Goal: Task Accomplishment & Management: Manage account settings

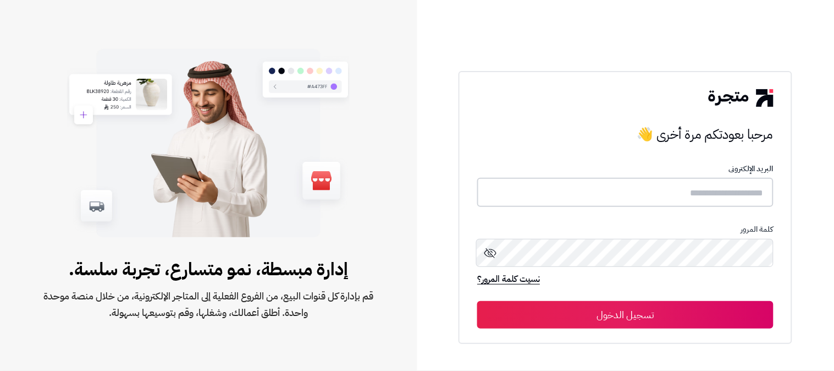
click at [737, 190] on input "text" at bounding box center [625, 192] width 296 height 29
type input "******"
click at [477, 300] on button "تسجيل الدخول" at bounding box center [625, 313] width 296 height 27
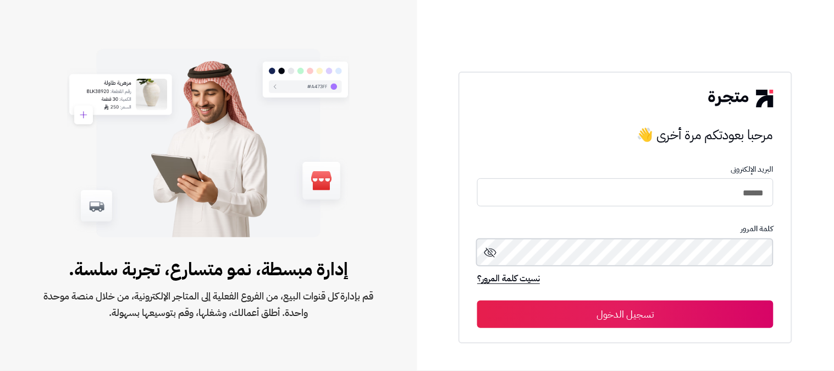
click at [477, 300] on button "تسجيل الدخول" at bounding box center [625, 313] width 296 height 27
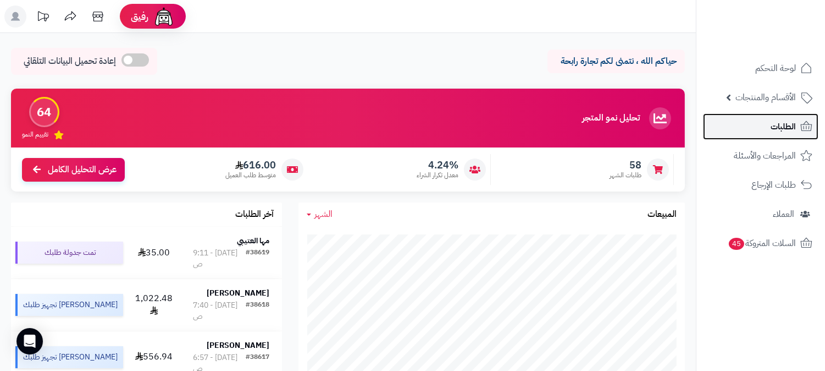
click at [771, 126] on span "الطلبات" at bounding box center [783, 126] width 25 height 15
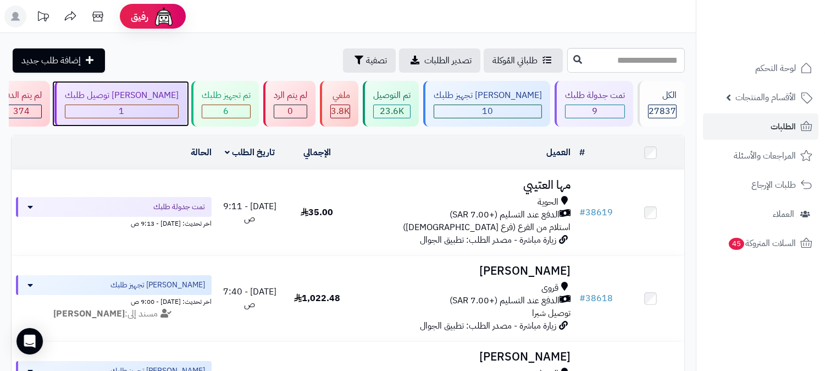
click at [178, 114] on div "1" at bounding box center [121, 111] width 113 height 13
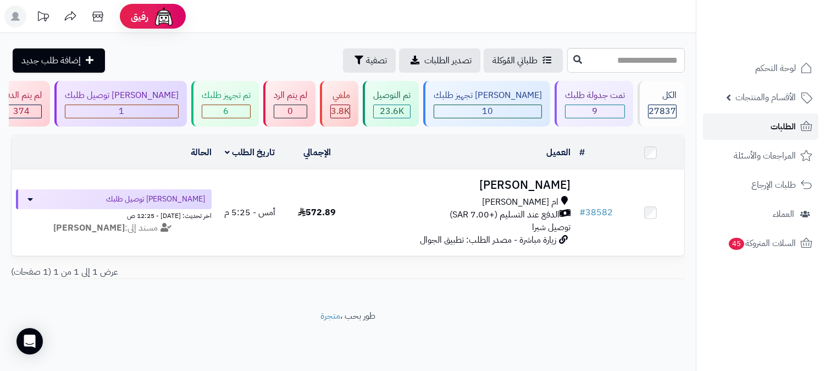
click at [782, 128] on span "الطلبات" at bounding box center [783, 126] width 25 height 15
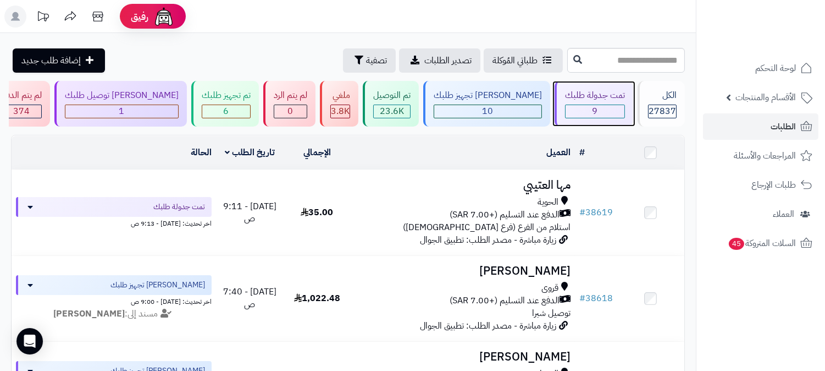
click at [597, 114] on span "9" at bounding box center [595, 110] width 5 height 13
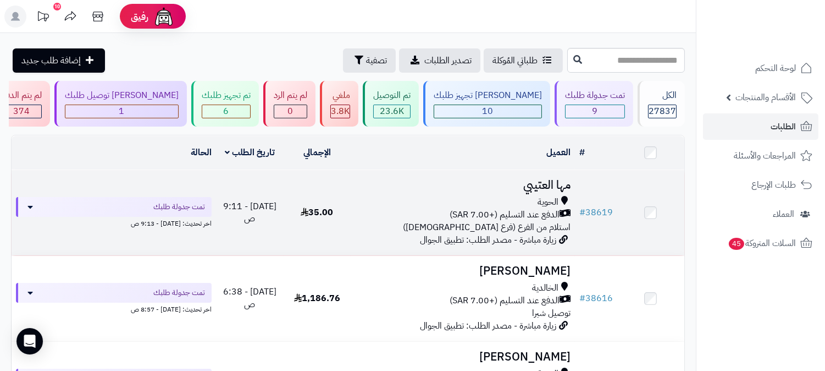
click at [542, 233] on span "زيارة مباشرة - مصدر الطلب: تطبيق الجوال" at bounding box center [488, 239] width 136 height 13
click at [548, 220] on span "استلام من الفرع (فرع [DEMOGRAPHIC_DATA])" at bounding box center [487, 226] width 168 height 13
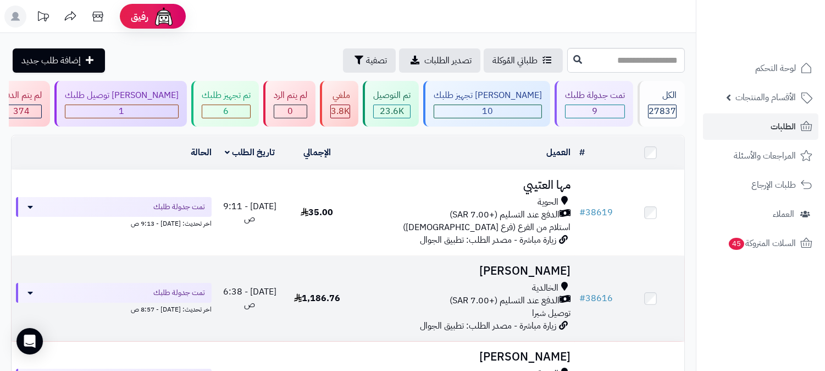
click at [519, 278] on td "[PERSON_NAME] الخالدية الدفع عند التسليم (+7.00 SAR) توصيل شبرا زيارة مباشرة - …" at bounding box center [463, 298] width 224 height 85
click at [539, 294] on span "الدفع عند التسليم (+7.00 SAR)" at bounding box center [505, 300] width 110 height 13
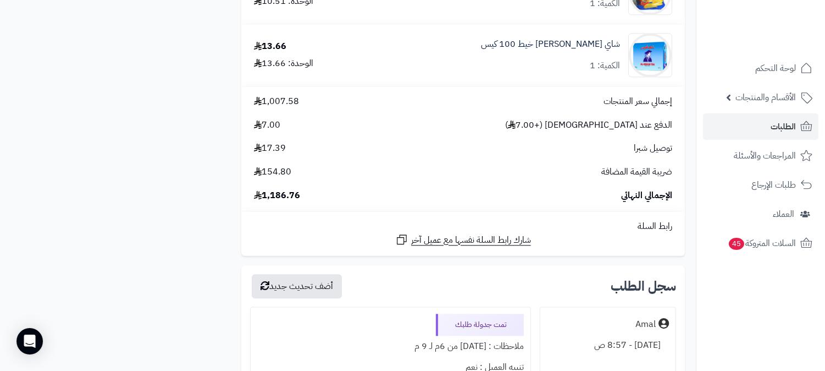
scroll to position [4703, 0]
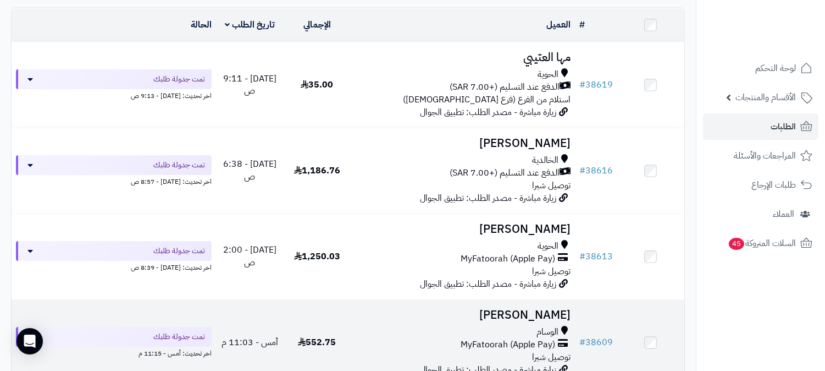
scroll to position [183, 0]
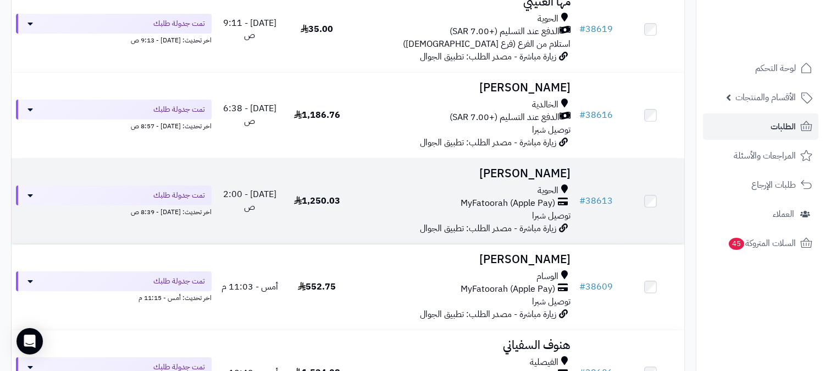
click at [547, 203] on span "MyFatoorah (Apple Pay)" at bounding box center [508, 203] width 95 height 13
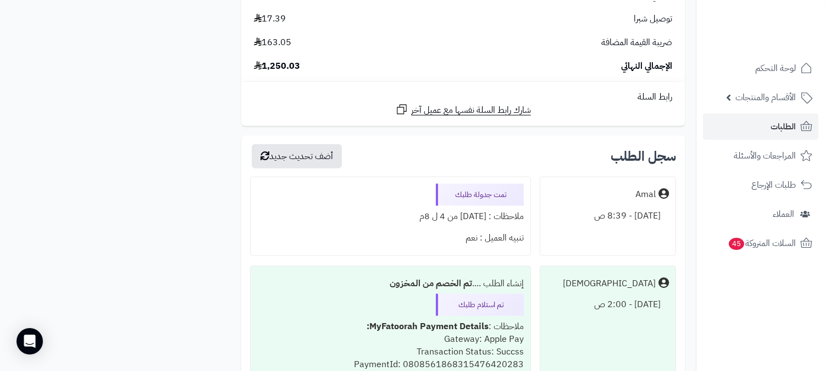
scroll to position [2749, 0]
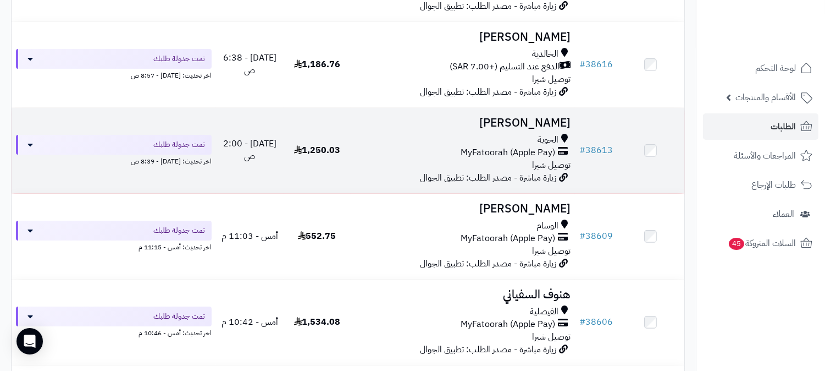
scroll to position [305, 0]
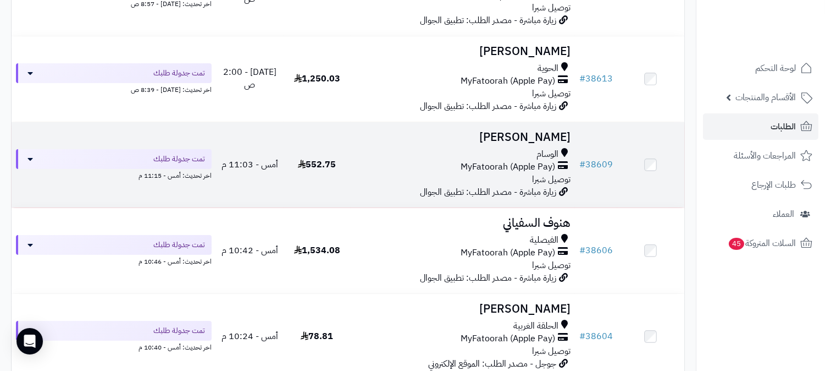
click at [546, 167] on span "MyFatoorah (Apple Pay)" at bounding box center [508, 167] width 95 height 13
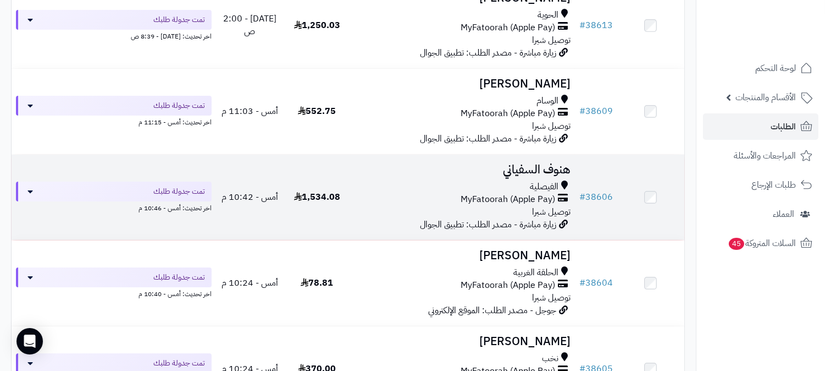
scroll to position [427, 0]
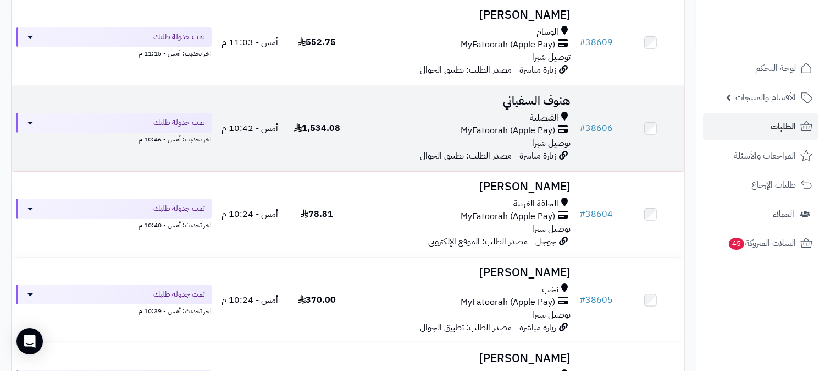
click at [545, 132] on span "MyFatoorah (Apple Pay)" at bounding box center [508, 130] width 95 height 13
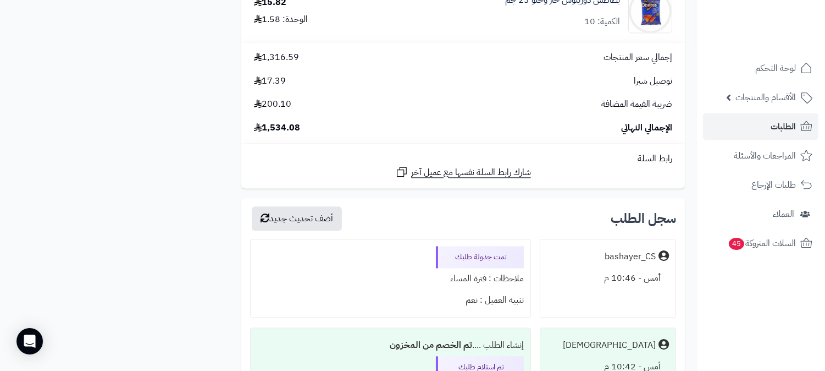
scroll to position [4459, 0]
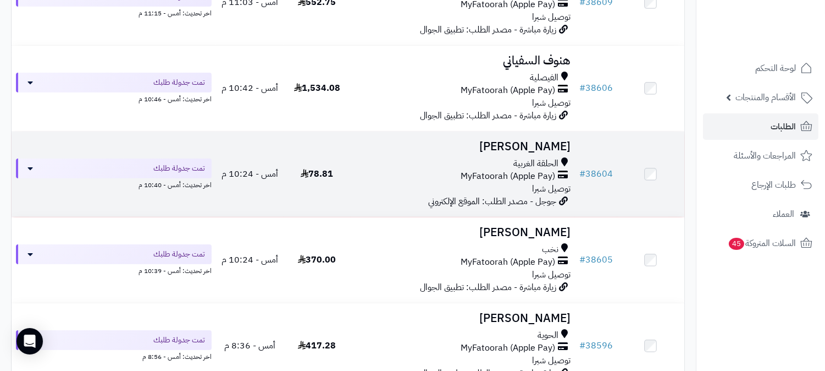
scroll to position [488, 0]
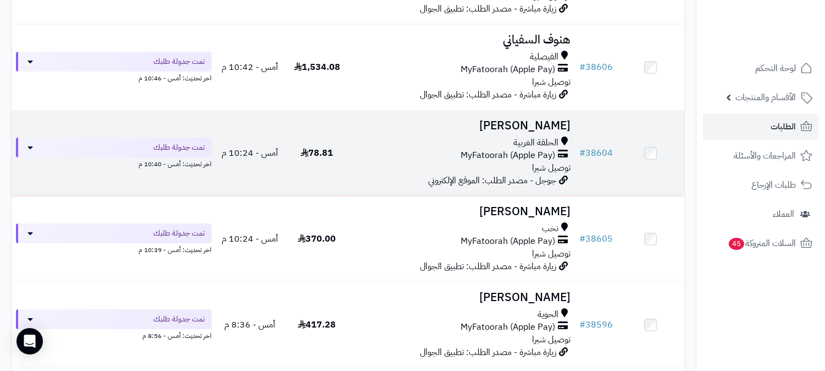
click at [550, 149] on span "MyFatoorah (Apple Pay)" at bounding box center [508, 155] width 95 height 13
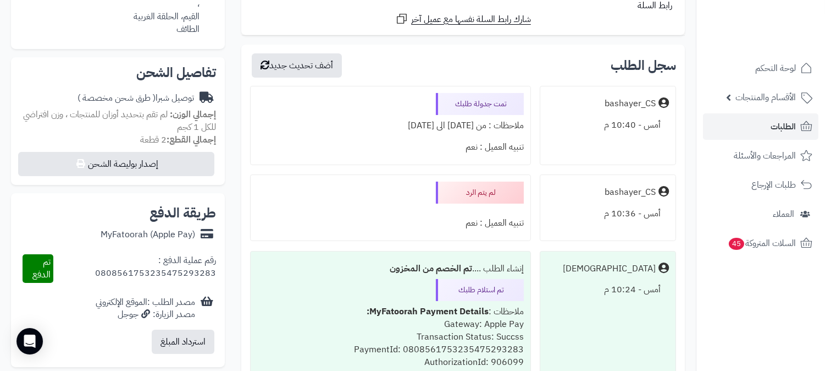
scroll to position [305, 0]
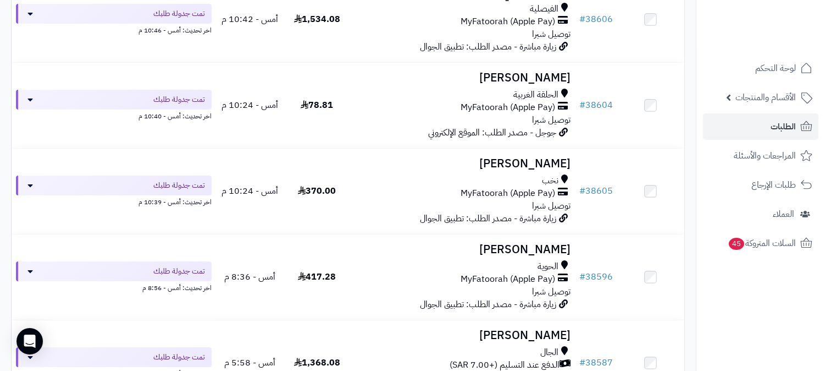
scroll to position [550, 0]
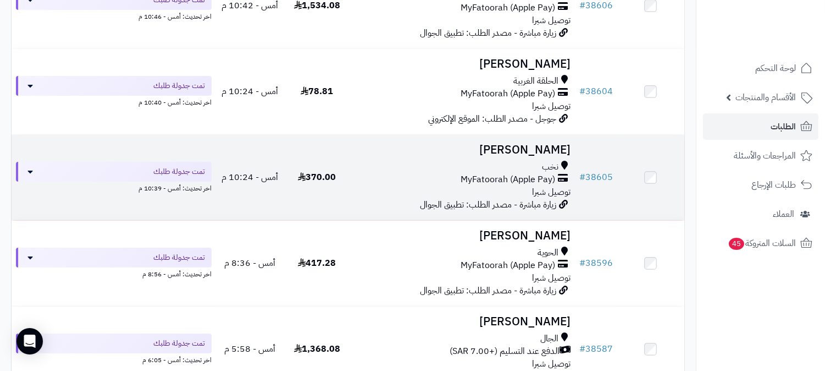
click at [531, 188] on div "نخب MyFatoorah (Apple Pay) توصيل شبرا" at bounding box center [463, 180] width 216 height 38
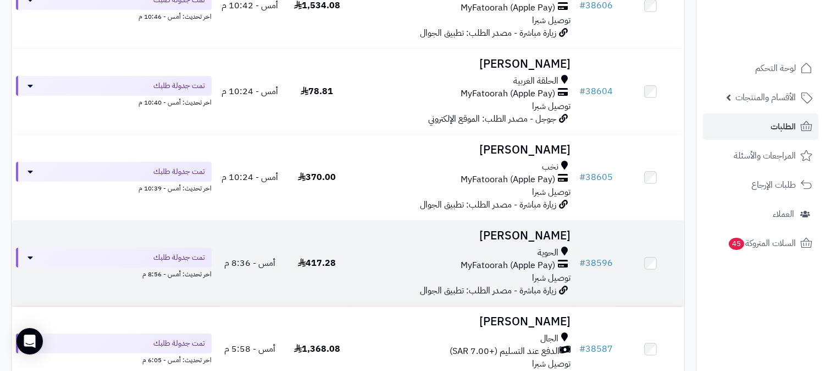
scroll to position [679, 0]
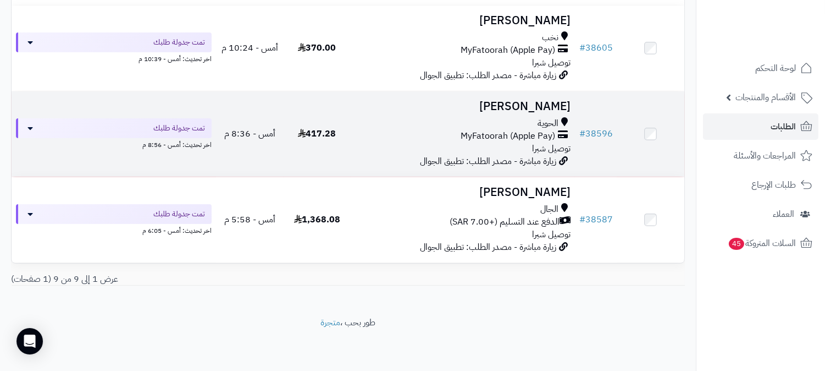
click at [553, 134] on span "MyFatoorah (Apple Pay)" at bounding box center [508, 136] width 95 height 13
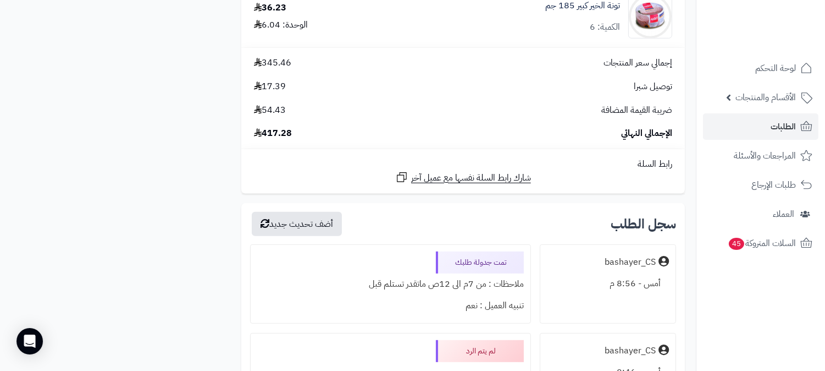
scroll to position [1038, 0]
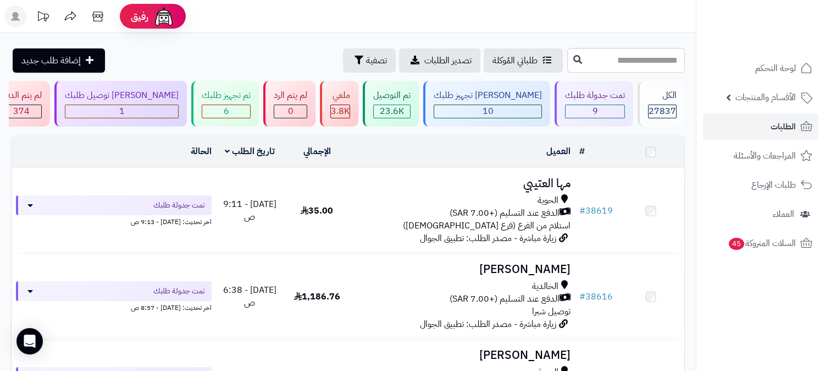
scroll to position [679, 0]
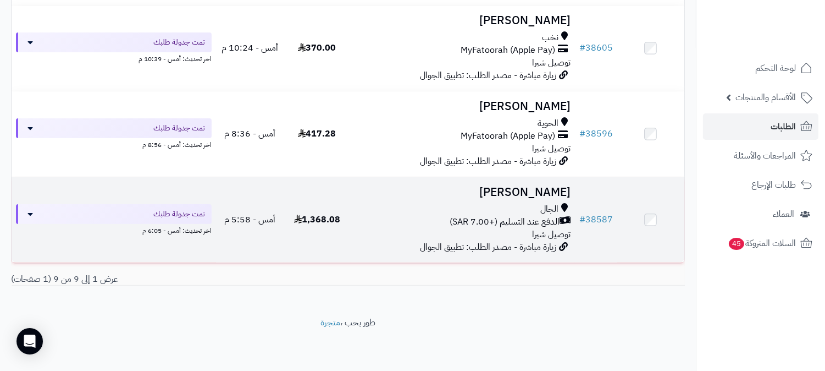
click at [515, 216] on span "الدفع عند التسليم (+7.00 SAR)" at bounding box center [505, 222] width 110 height 13
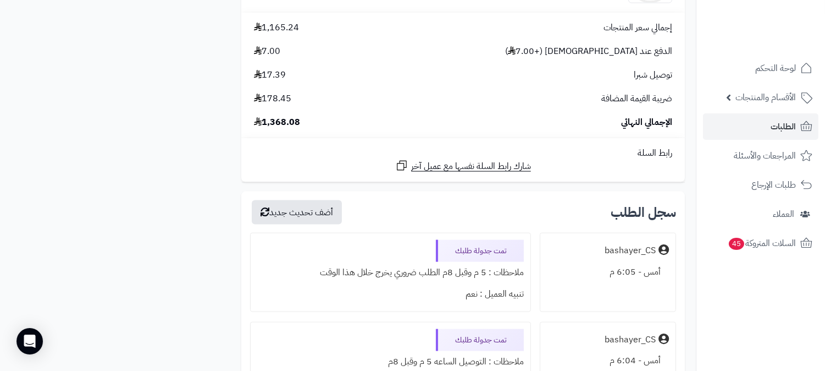
scroll to position [2810, 0]
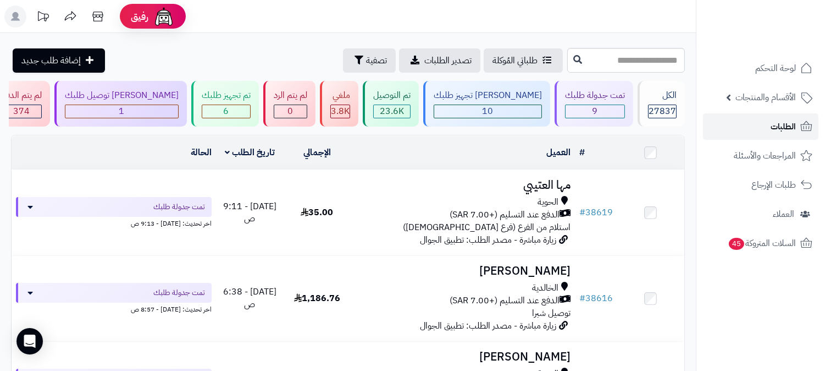
click at [776, 131] on span "الطلبات" at bounding box center [783, 126] width 25 height 15
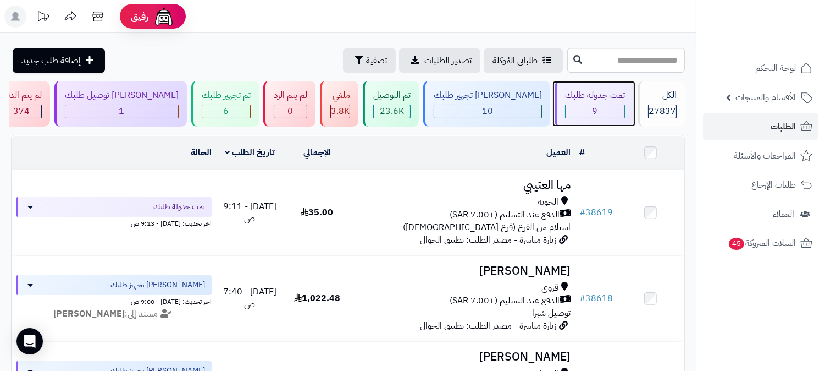
click at [604, 112] on div "9" at bounding box center [595, 111] width 59 height 13
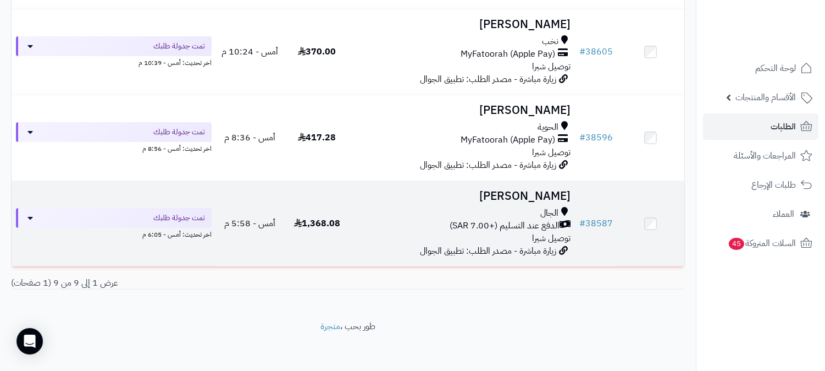
scroll to position [679, 0]
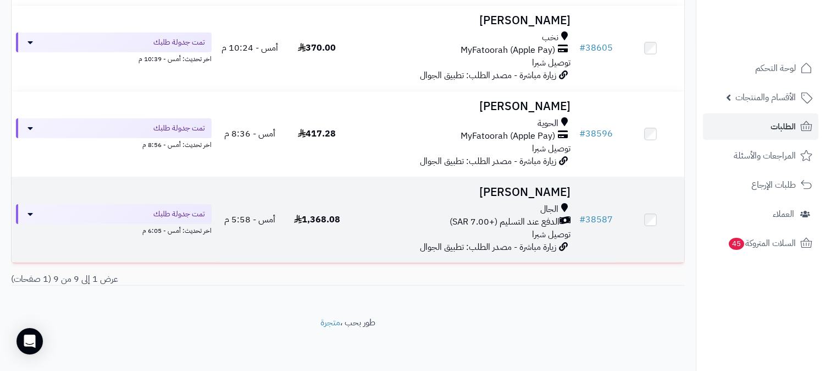
click at [539, 203] on div "الجال" at bounding box center [463, 209] width 216 height 13
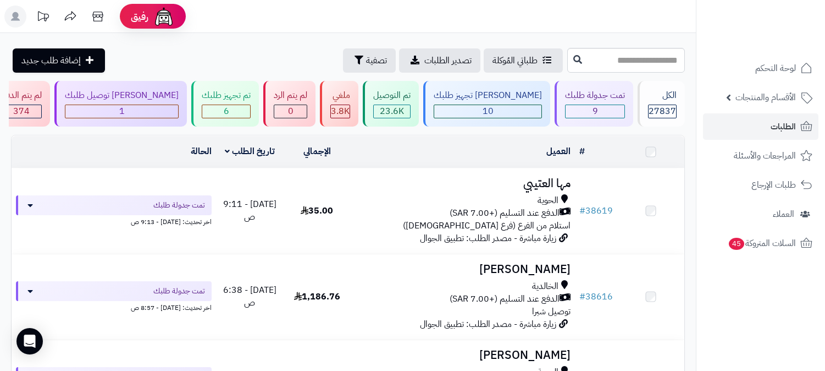
scroll to position [679, 0]
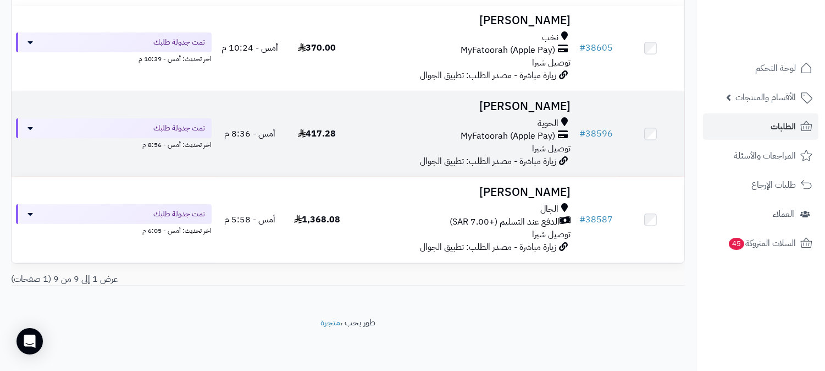
click at [536, 123] on div "الحوية" at bounding box center [463, 123] width 216 height 13
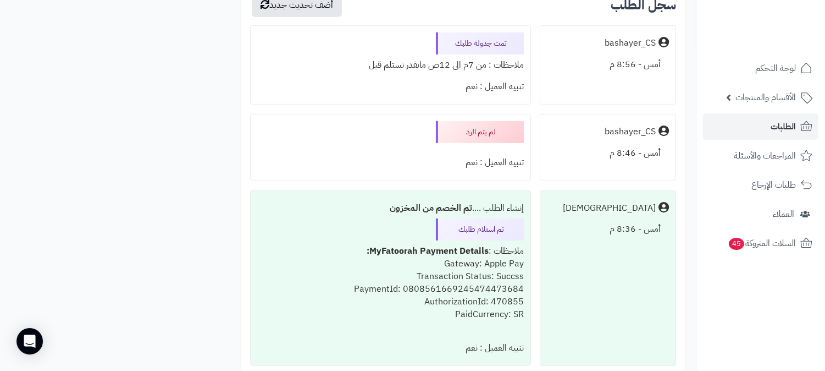
scroll to position [1283, 0]
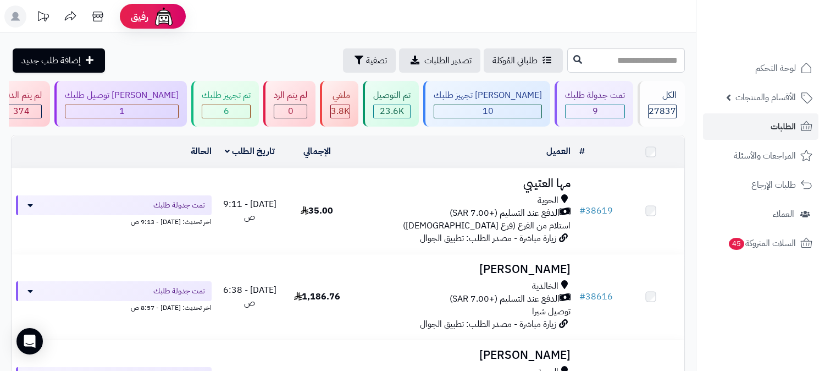
scroll to position [679, 0]
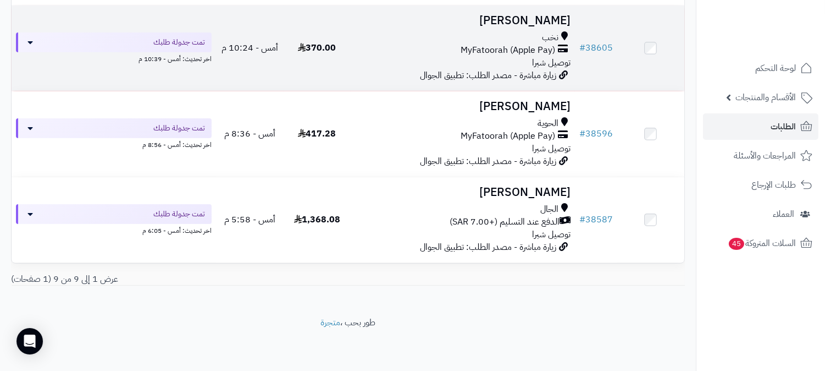
click at [527, 52] on span "MyFatoorah (Apple Pay)" at bounding box center [508, 50] width 95 height 13
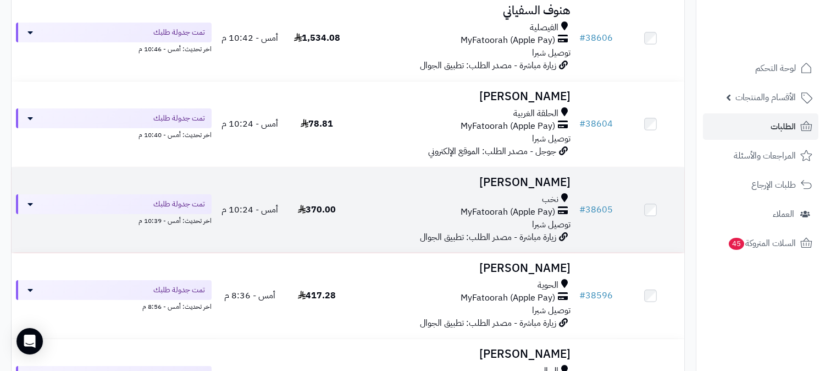
scroll to position [496, 0]
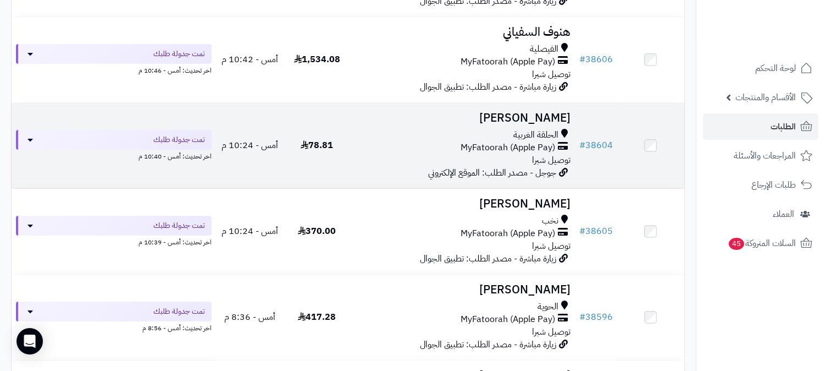
click at [490, 135] on div "الحلقة الغربية" at bounding box center [463, 135] width 216 height 13
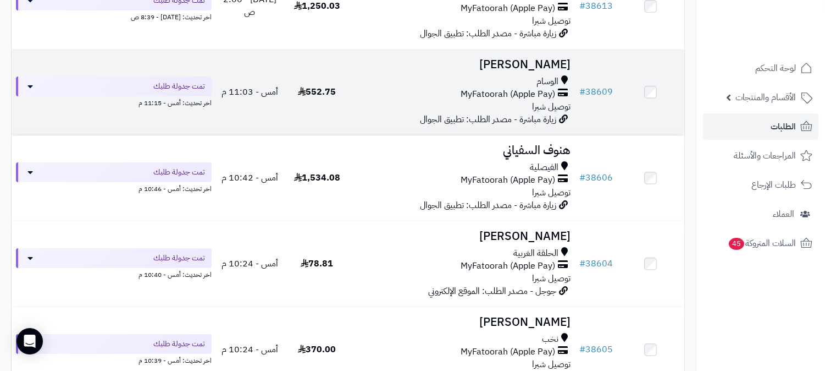
scroll to position [374, 0]
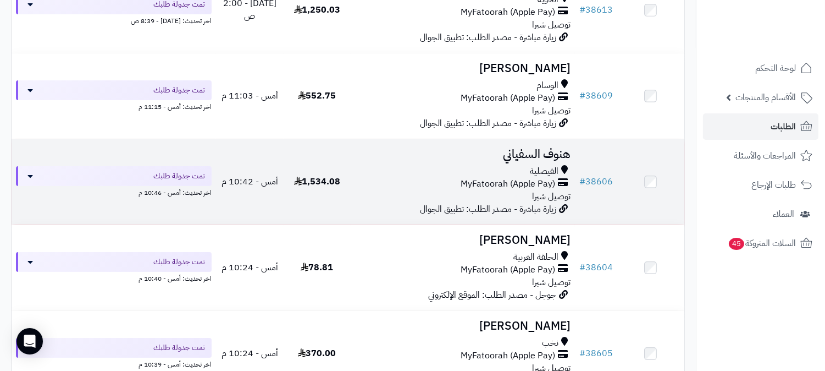
click at [532, 168] on span "الفيصلية" at bounding box center [544, 171] width 29 height 13
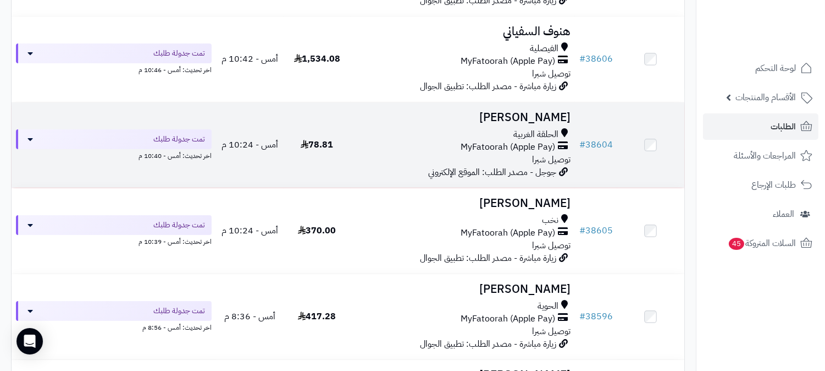
scroll to position [288, 0]
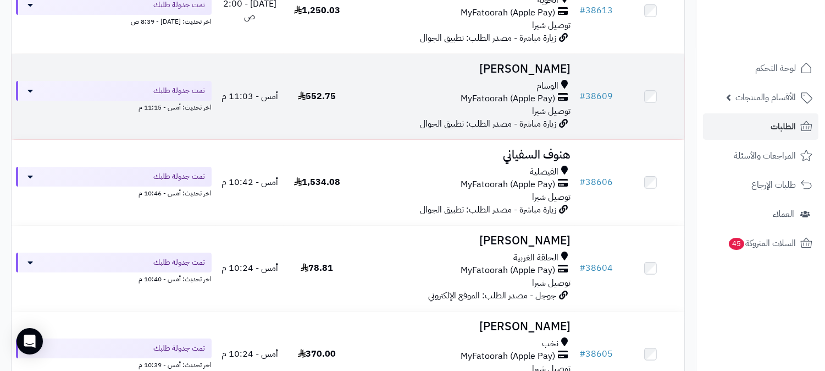
click at [521, 94] on span "MyFatoorah (Apple Pay)" at bounding box center [508, 98] width 95 height 13
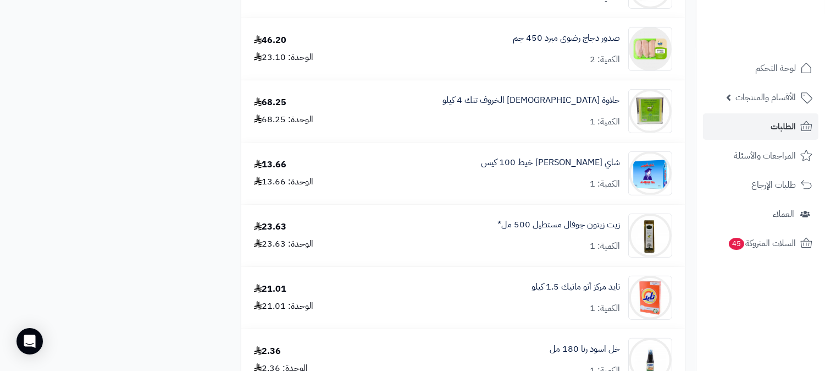
scroll to position [611, 0]
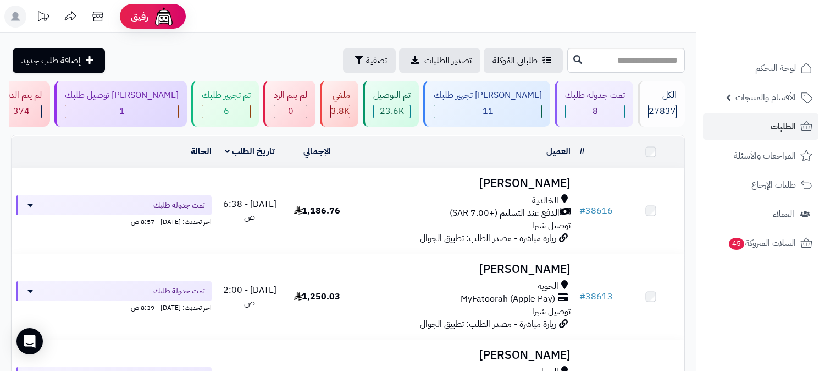
scroll to position [288, 0]
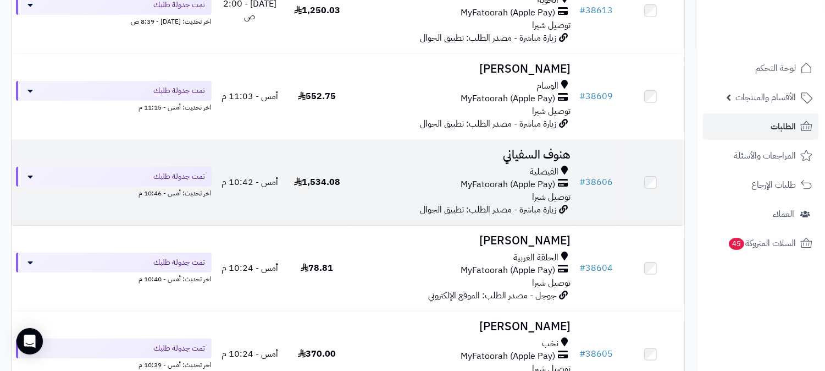
click at [546, 171] on span "الفيصلية" at bounding box center [544, 171] width 29 height 13
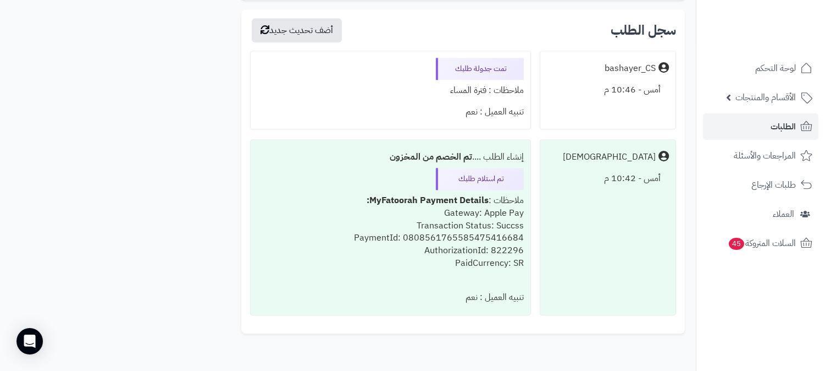
scroll to position [4642, 0]
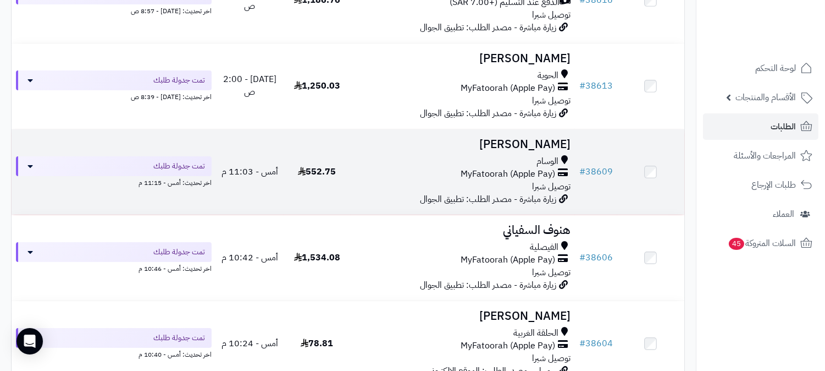
scroll to position [104, 0]
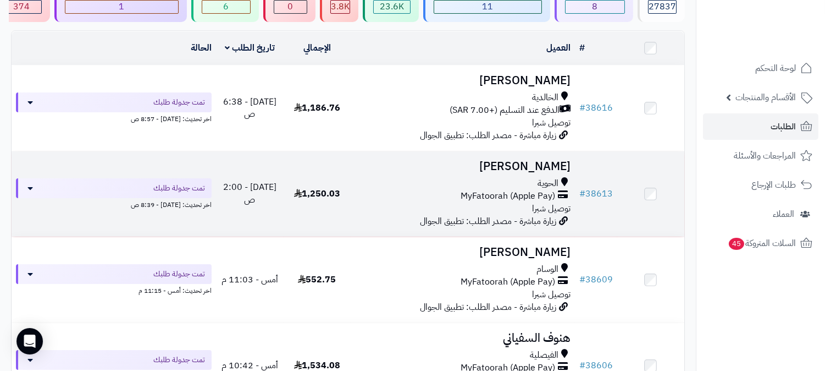
click at [538, 184] on span "الحوية" at bounding box center [548, 183] width 21 height 13
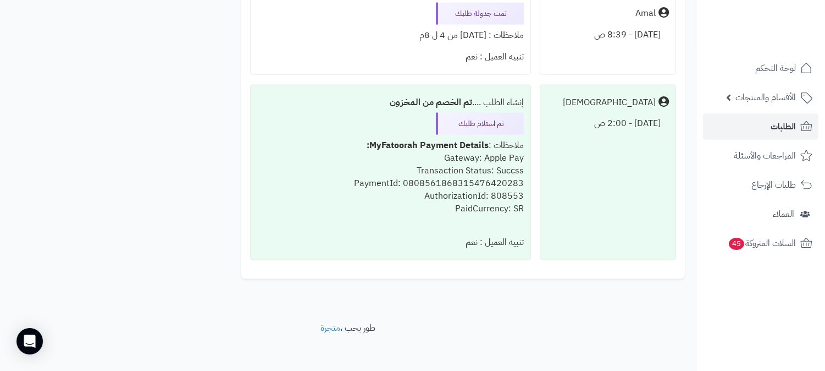
scroll to position [2766, 0]
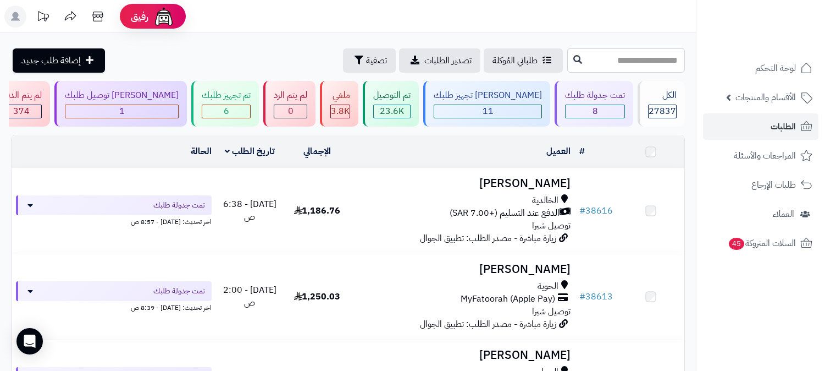
scroll to position [104, 0]
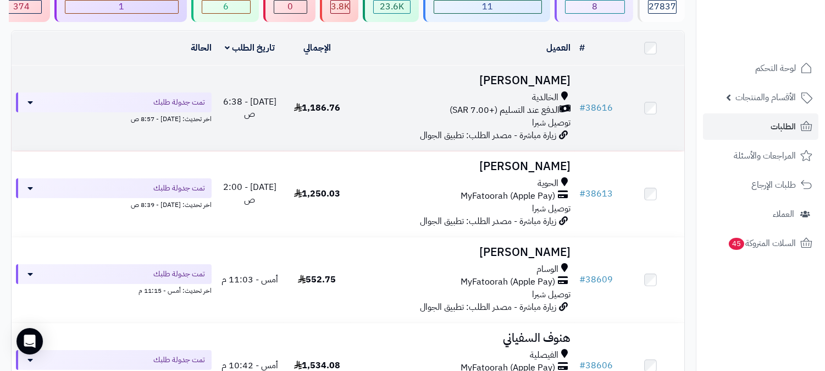
click at [520, 110] on span "الدفع عند التسليم (+7.00 SAR)" at bounding box center [505, 110] width 110 height 13
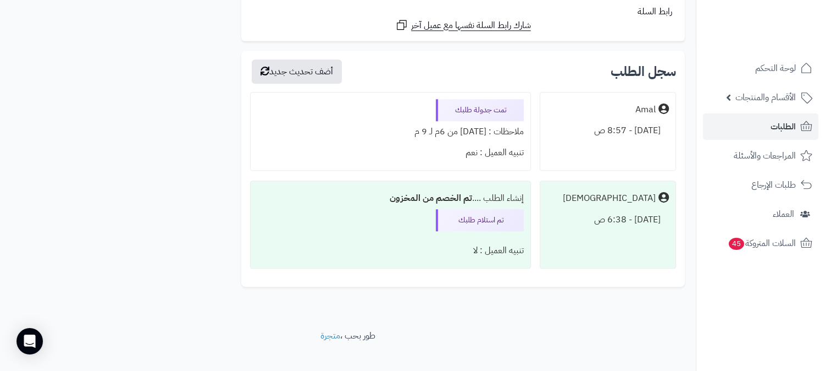
scroll to position [4813, 0]
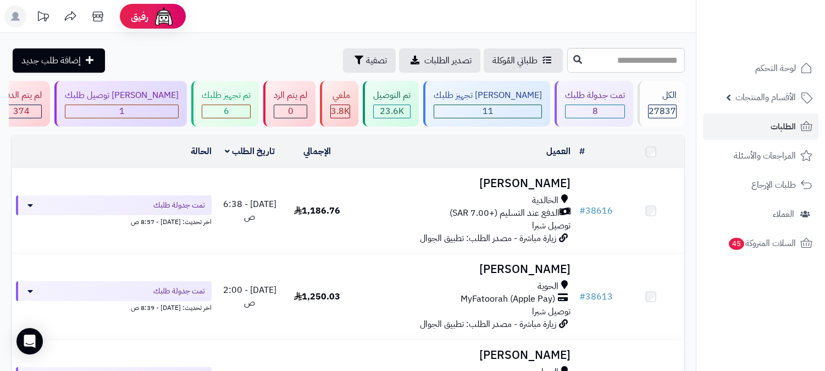
scroll to position [104, 0]
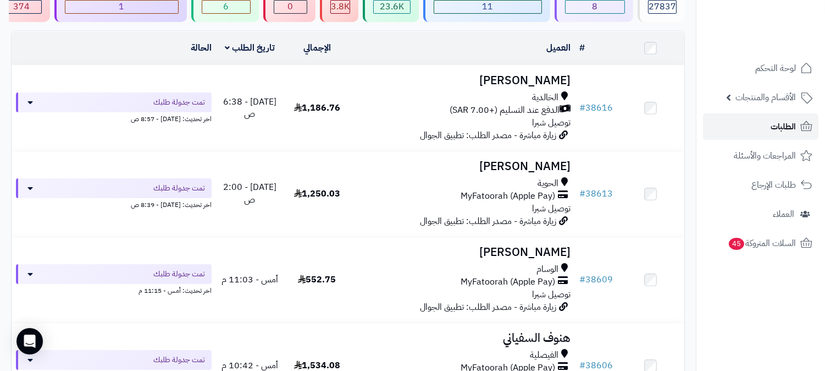
click at [786, 125] on span "الطلبات" at bounding box center [783, 126] width 25 height 15
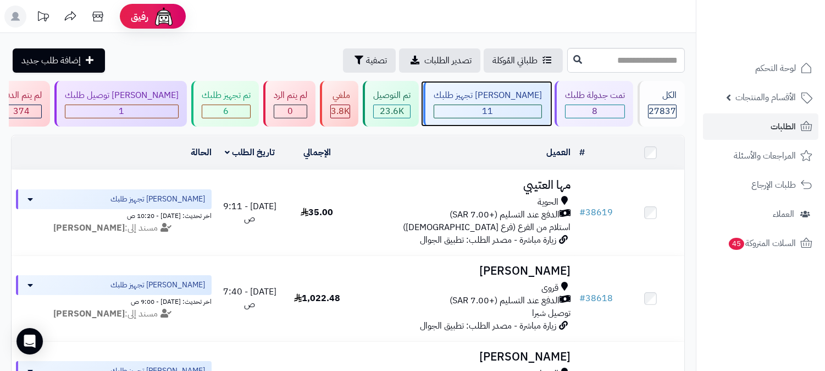
click at [518, 113] on div "11" at bounding box center [487, 111] width 107 height 13
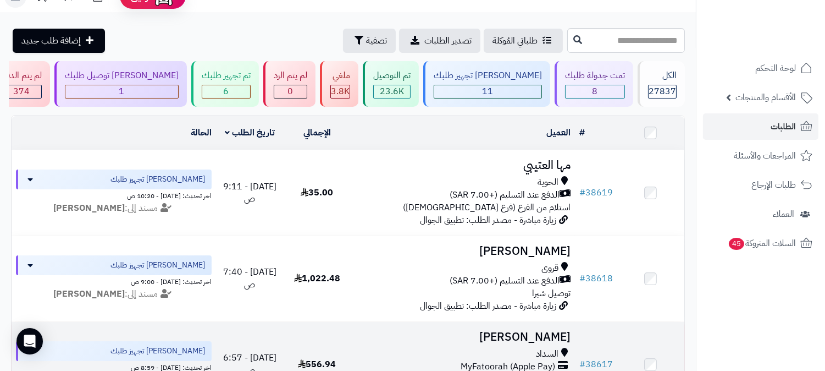
scroll to position [4, 0]
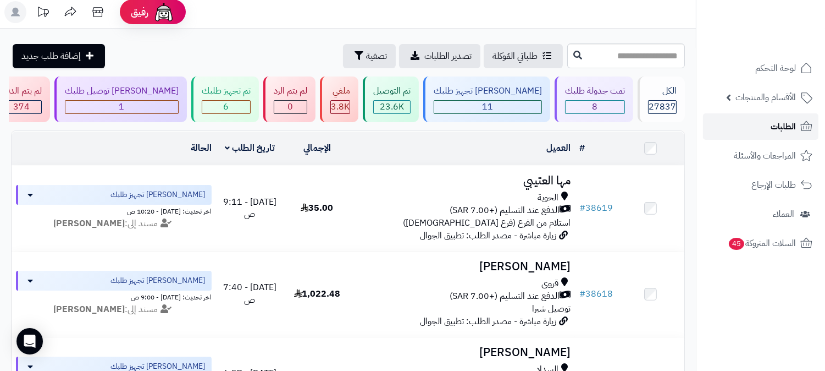
click at [782, 129] on span "الطلبات" at bounding box center [783, 126] width 25 height 15
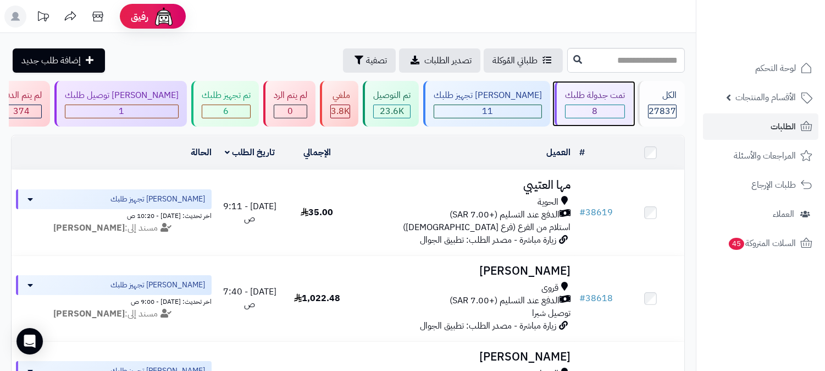
click at [598, 111] on div "8" at bounding box center [595, 111] width 59 height 13
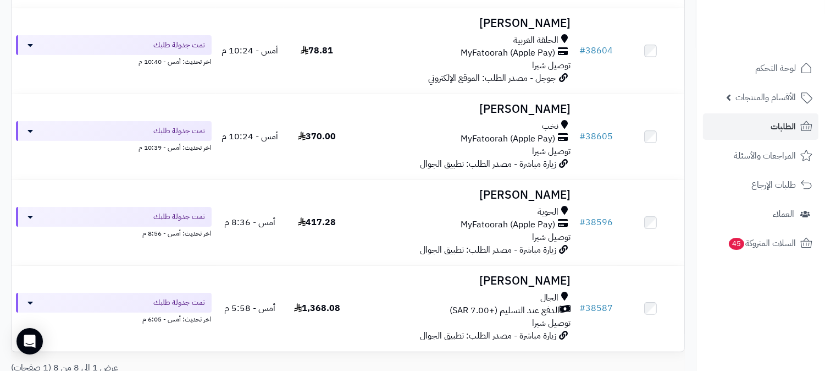
scroll to position [550, 0]
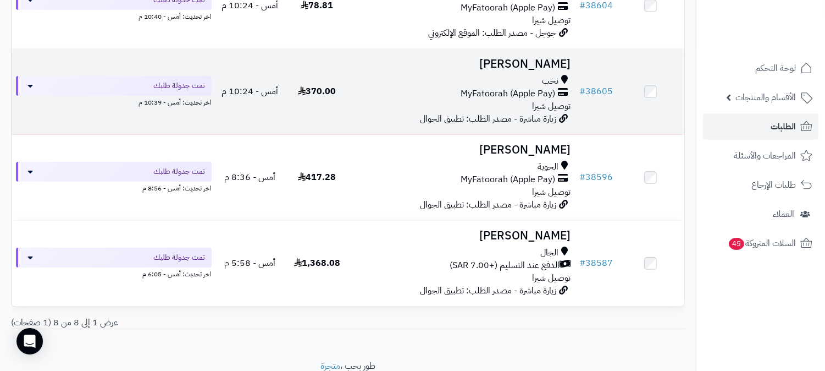
click at [517, 89] on span "MyFatoorah (Apple Pay)" at bounding box center [508, 93] width 95 height 13
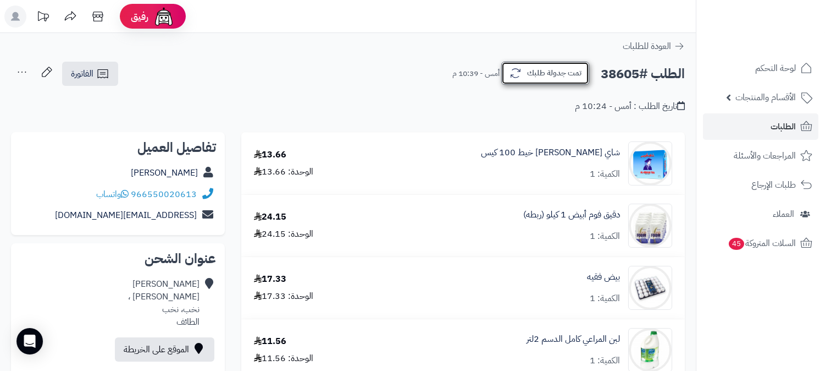
click at [527, 70] on button "تمت جدولة طلبك" at bounding box center [545, 73] width 88 height 23
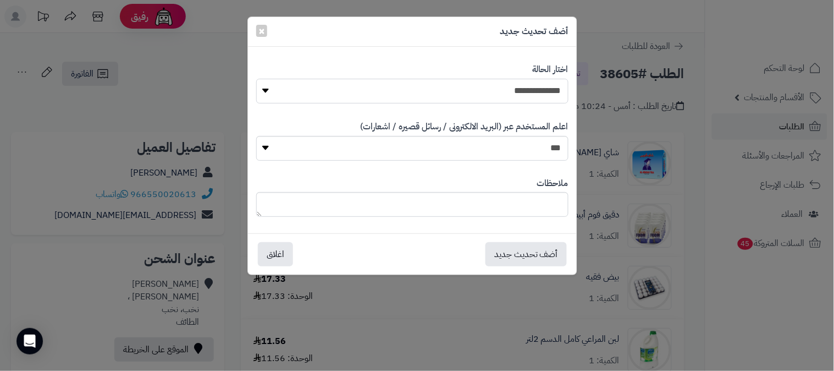
click at [517, 91] on select "**********" at bounding box center [412, 91] width 312 height 25
select select "*"
click at [256, 79] on select "**********" at bounding box center [412, 91] width 312 height 25
click at [520, 202] on textarea at bounding box center [412, 204] width 312 height 25
type textarea "***"
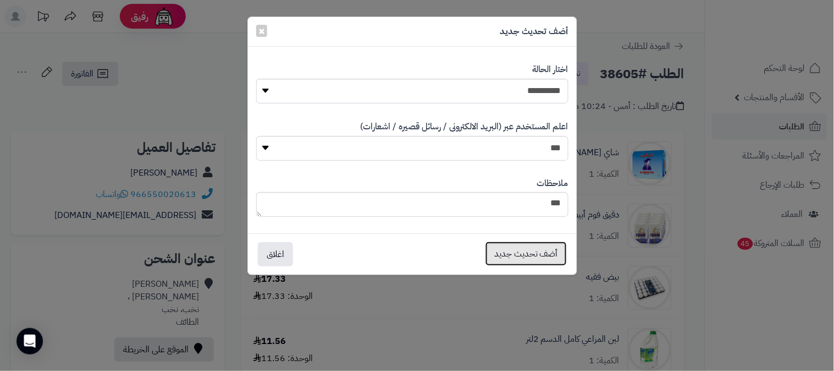
click at [525, 249] on button "أضف تحديث جديد" at bounding box center [525, 253] width 81 height 24
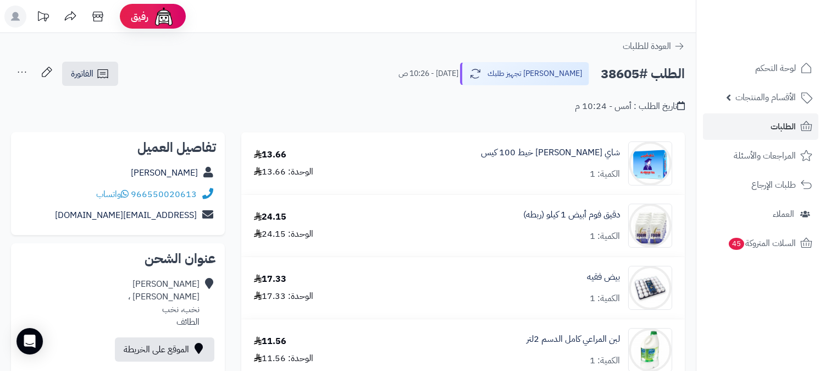
click at [24, 74] on icon at bounding box center [22, 72] width 22 height 22
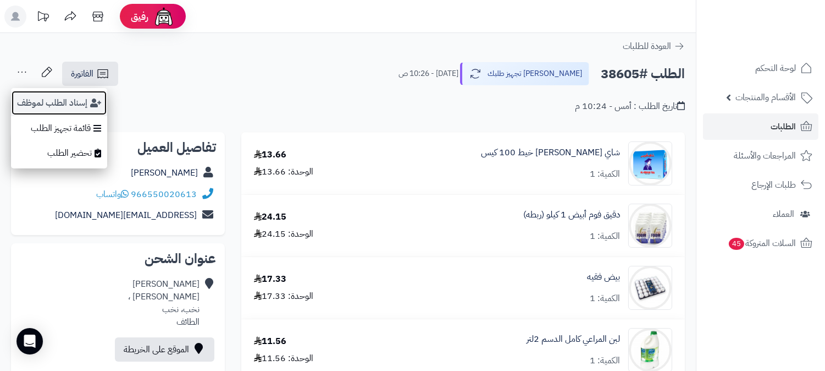
click at [50, 102] on button "إسناد الطلب لموظف" at bounding box center [59, 102] width 96 height 25
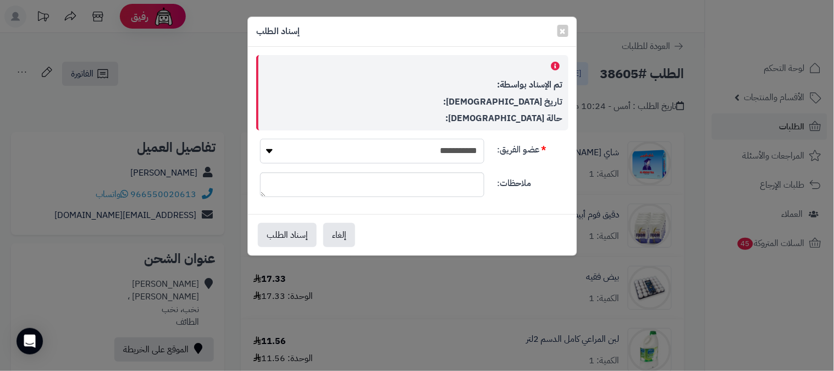
click at [466, 158] on select "**********" at bounding box center [372, 151] width 224 height 25
select select "**"
click at [260, 139] on select "**********" at bounding box center [372, 151] width 224 height 25
click at [299, 238] on button "إسناد الطلب" at bounding box center [287, 234] width 59 height 24
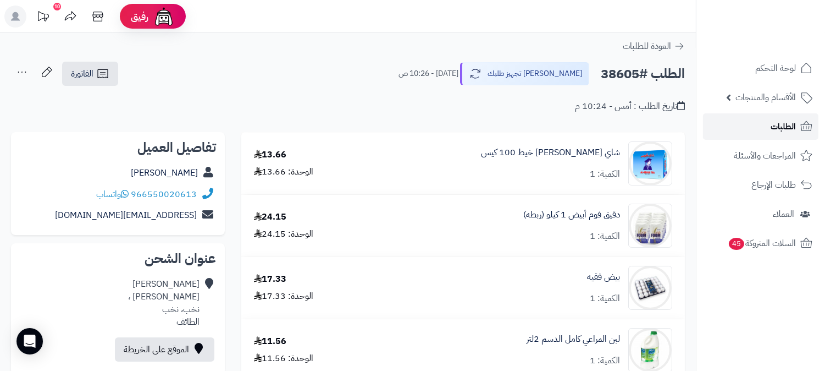
click at [776, 124] on span "الطلبات" at bounding box center [783, 126] width 25 height 15
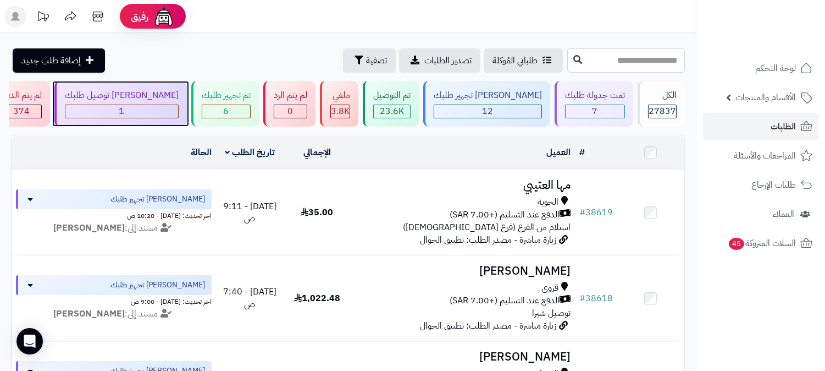
click at [178, 106] on div "1" at bounding box center [121, 111] width 113 height 13
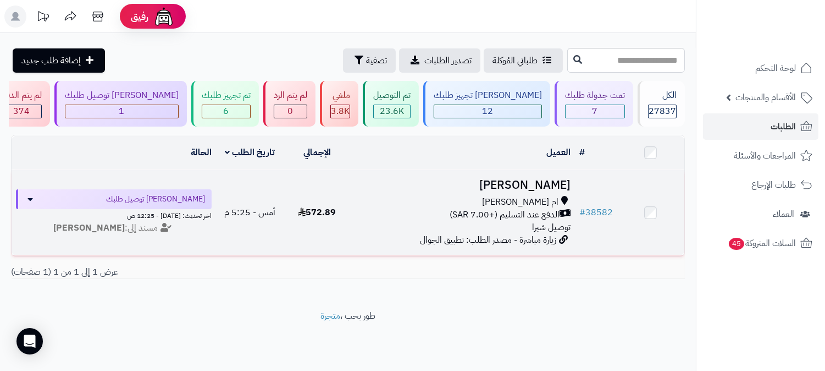
click at [503, 214] on span "الدفع عند التسليم (+7.00 SAR)" at bounding box center [505, 214] width 110 height 13
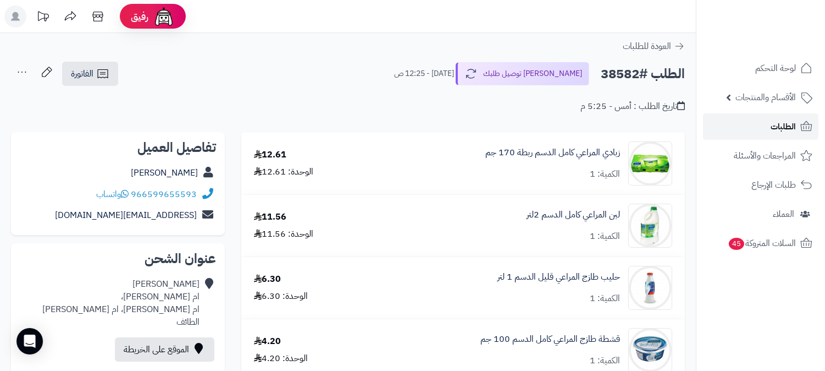
click at [763, 124] on link "الطلبات" at bounding box center [760, 126] width 115 height 26
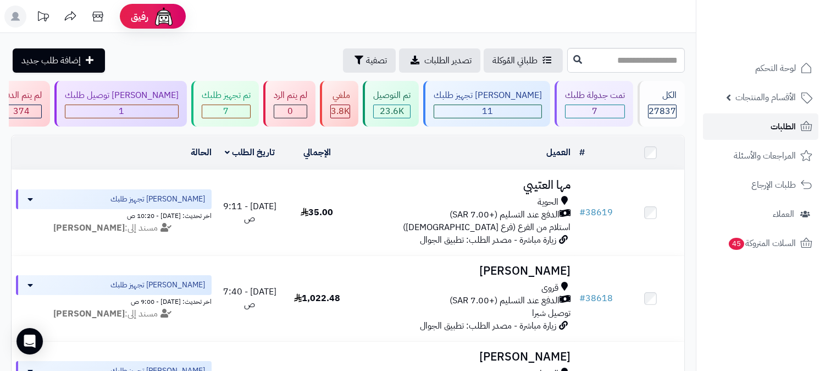
click at [783, 128] on span "الطلبات" at bounding box center [783, 126] width 25 height 15
click at [768, 124] on link "الطلبات" at bounding box center [760, 126] width 115 height 26
click at [772, 123] on span "الطلبات" at bounding box center [783, 126] width 25 height 15
click at [125, 108] on span "1" at bounding box center [121, 110] width 5 height 13
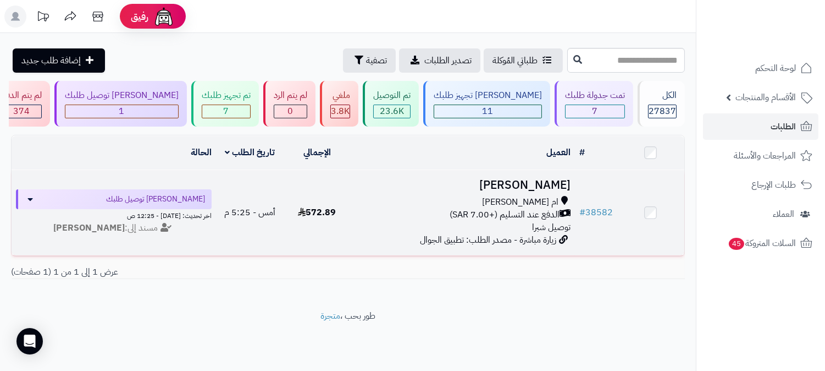
click at [528, 215] on span "الدفع عند التسليم (+7.00 SAR)" at bounding box center [505, 214] width 110 height 13
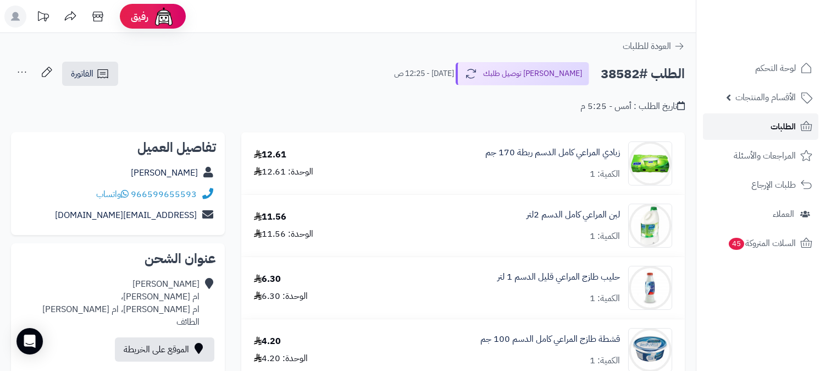
click at [771, 129] on span "الطلبات" at bounding box center [783, 126] width 25 height 15
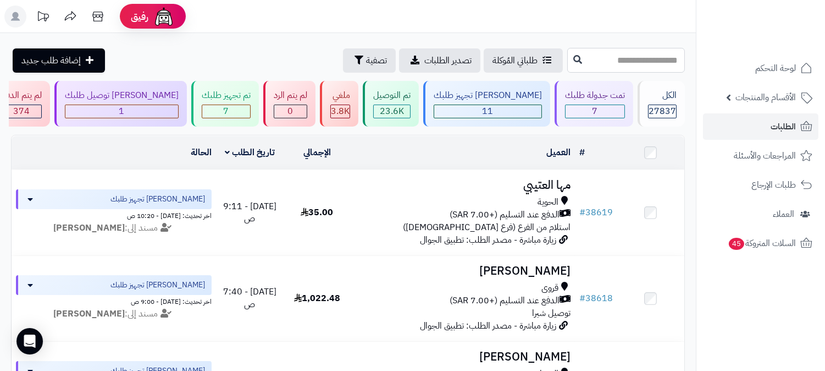
click at [620, 63] on input "text" at bounding box center [626, 60] width 118 height 25
type input "*****"
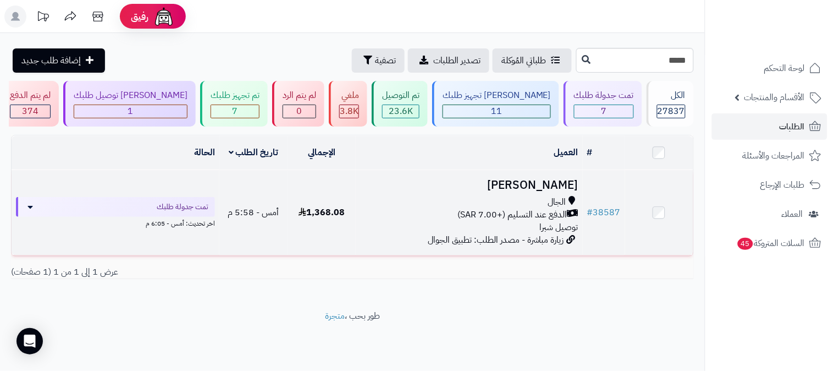
click at [545, 220] on span "توصيل شبرا" at bounding box center [559, 226] width 38 height 13
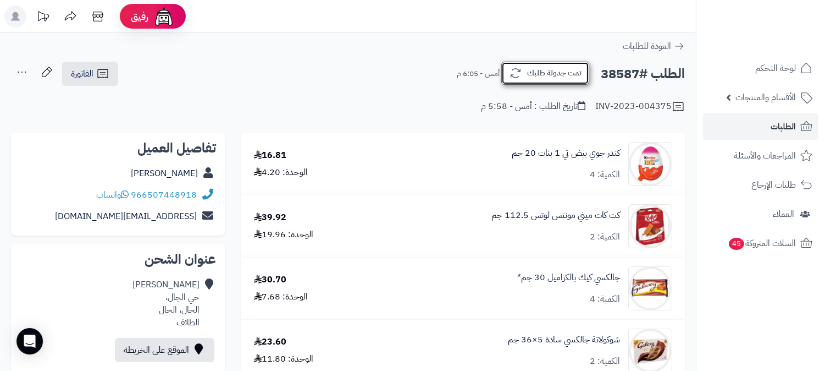
click at [568, 80] on button "تمت جدولة طلبك" at bounding box center [545, 73] width 88 height 23
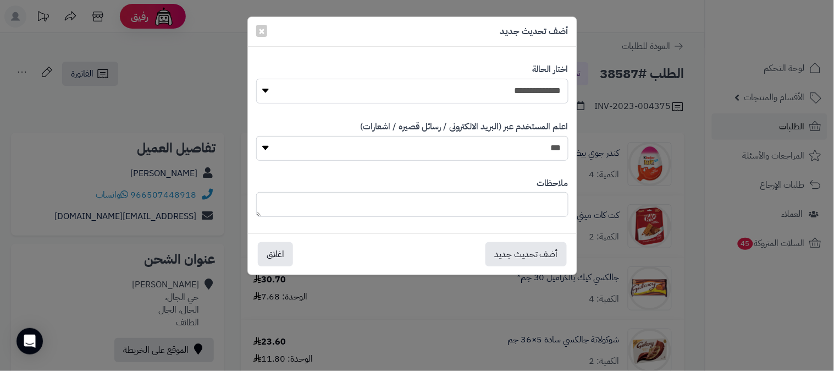
click at [522, 90] on select "**********" at bounding box center [412, 91] width 312 height 25
select select "*"
click at [256, 79] on select "**********" at bounding box center [412, 91] width 312 height 25
click at [523, 205] on textarea at bounding box center [412, 204] width 312 height 25
type textarea "****"
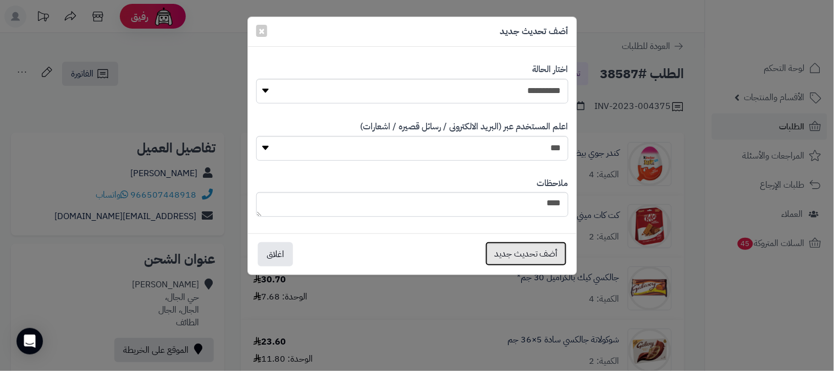
click at [516, 256] on button "أضف تحديث جديد" at bounding box center [525, 253] width 81 height 24
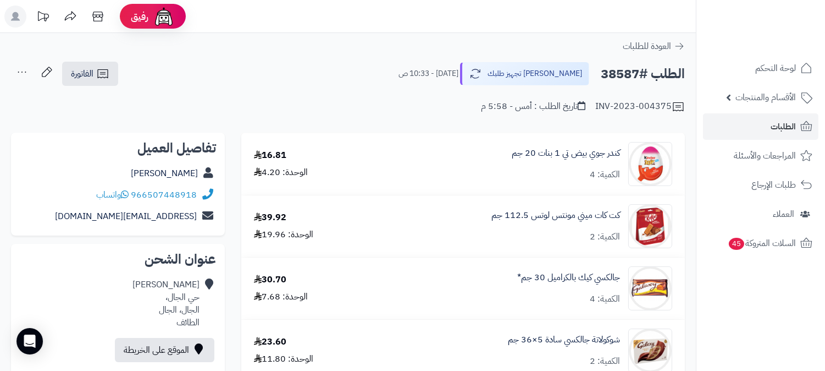
click at [24, 70] on icon at bounding box center [22, 72] width 22 height 22
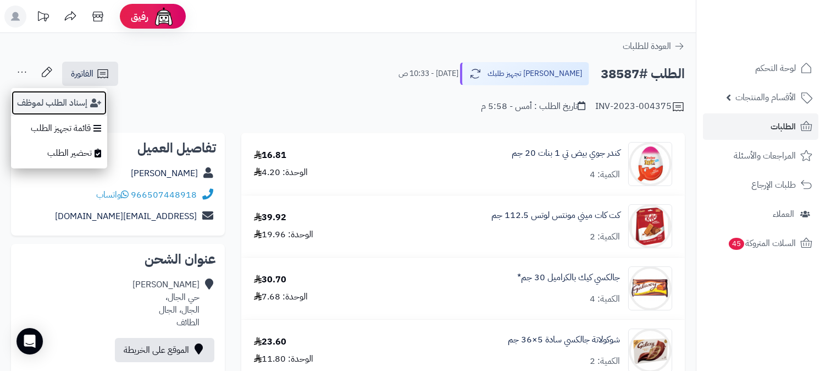
click at [57, 101] on button "إسناد الطلب لموظف" at bounding box center [59, 102] width 96 height 25
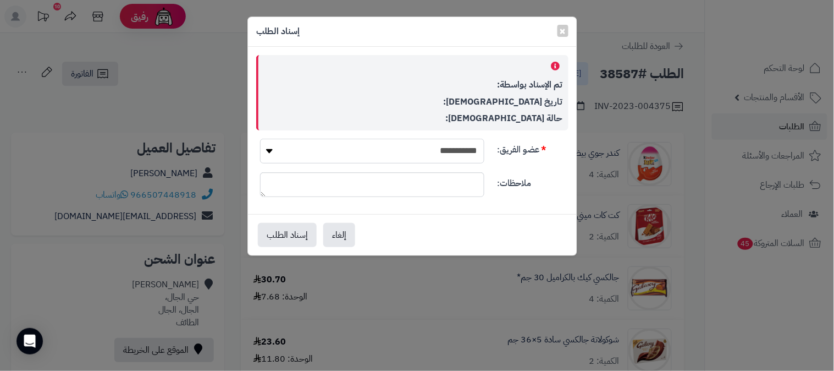
click at [400, 151] on select "**********" at bounding box center [372, 151] width 224 height 25
select select "**"
click at [260, 139] on select "**********" at bounding box center [372, 151] width 224 height 25
click at [279, 237] on button "إسناد الطلب" at bounding box center [287, 234] width 59 height 24
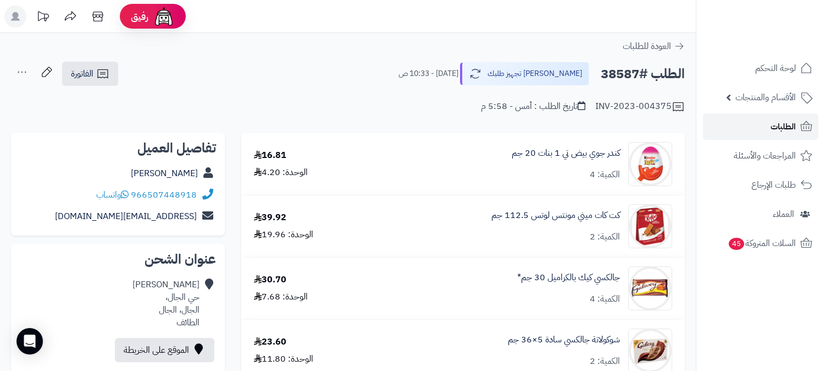
click at [765, 121] on link "الطلبات" at bounding box center [760, 126] width 115 height 26
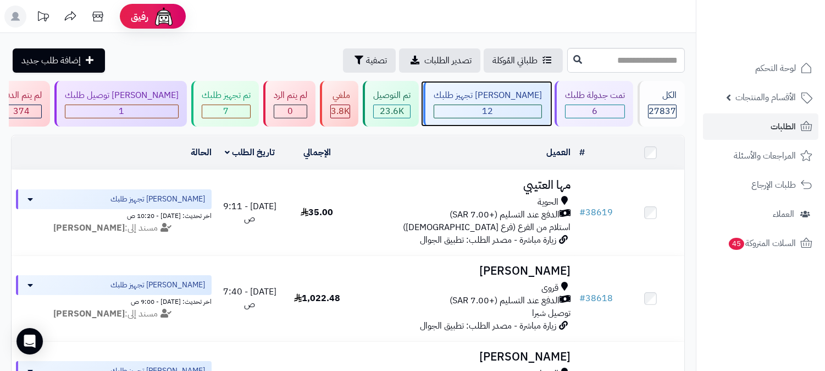
click at [534, 107] on div "12" at bounding box center [487, 111] width 107 height 13
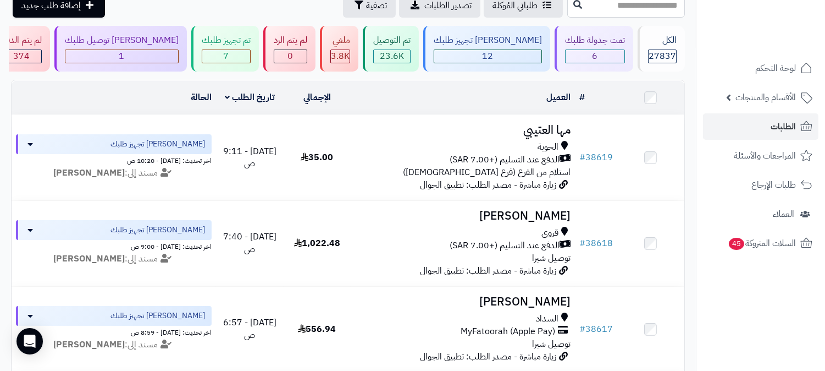
scroll to position [29, 0]
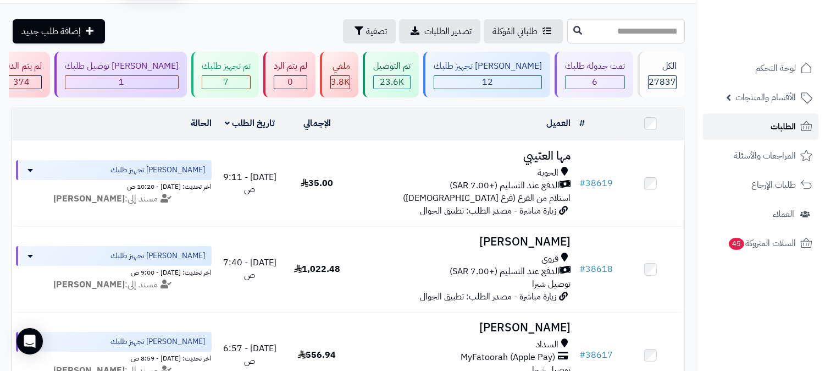
click at [760, 120] on link "الطلبات" at bounding box center [760, 126] width 115 height 26
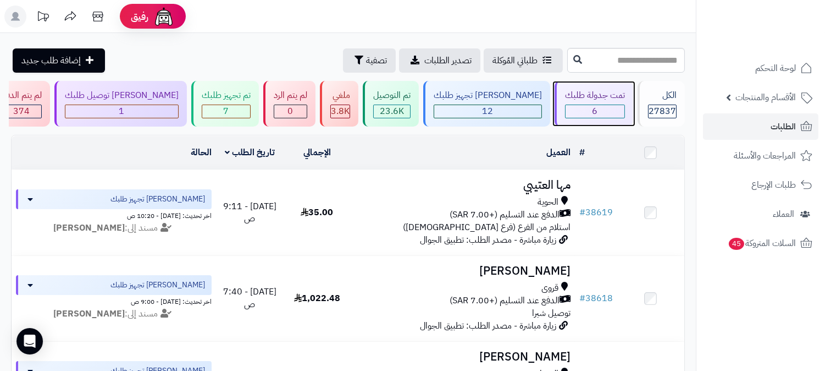
click at [584, 109] on div "6" at bounding box center [595, 111] width 59 height 13
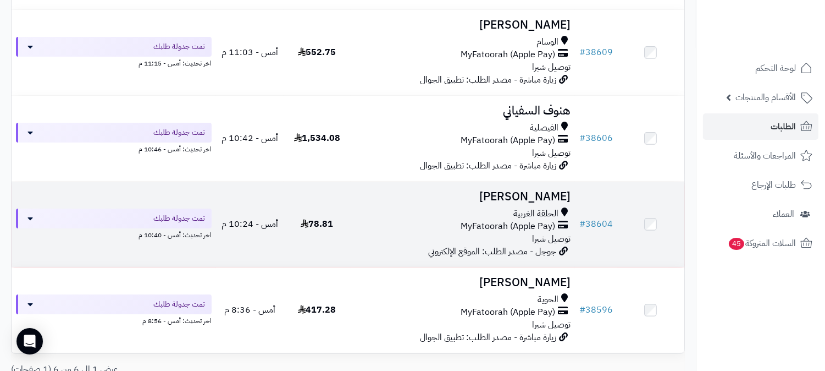
scroll to position [421, 0]
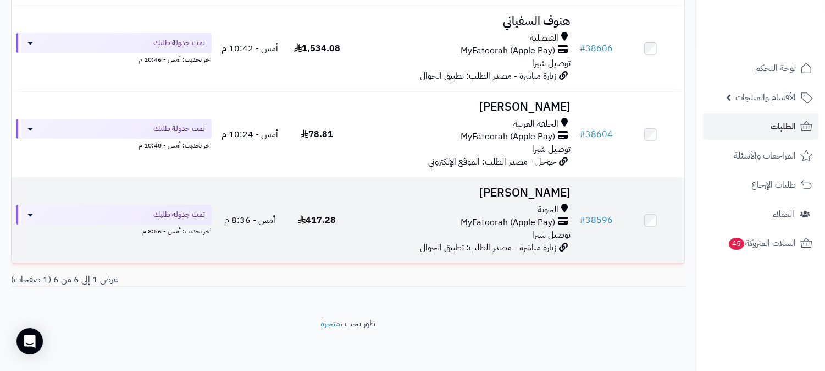
click at [524, 233] on div "الحوية MyFatoorah (Apple Pay) توصيل شبرا" at bounding box center [463, 222] width 216 height 38
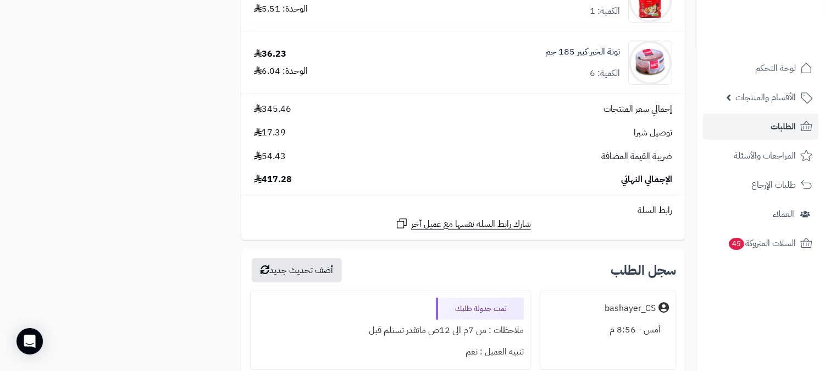
scroll to position [1161, 0]
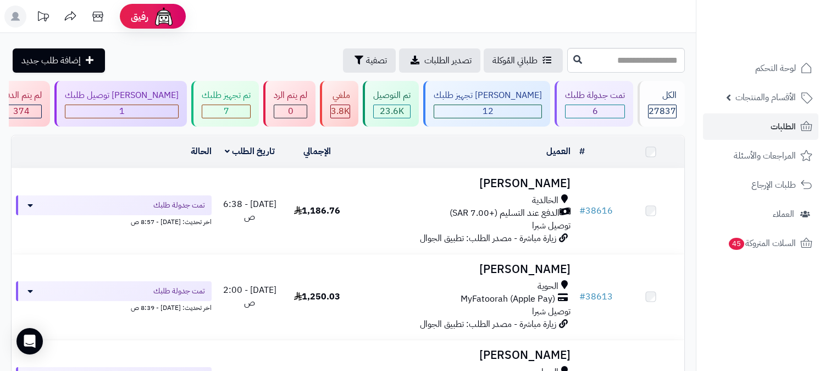
scroll to position [421, 0]
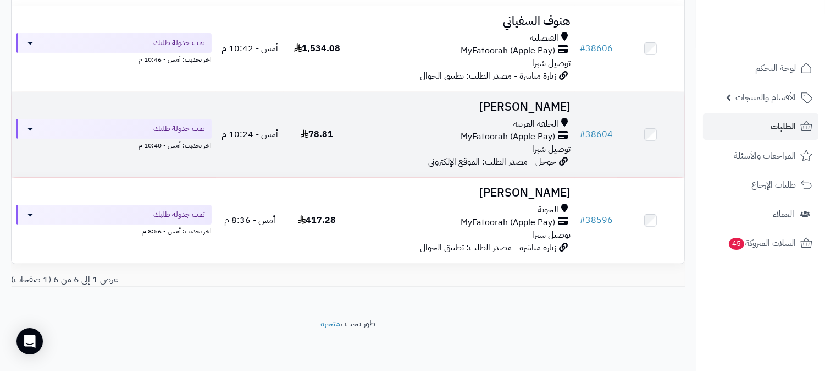
click at [520, 145] on div "الحلقة الغربية MyFatoorah (Apple Pay) توصيل شبرا" at bounding box center [463, 137] width 216 height 38
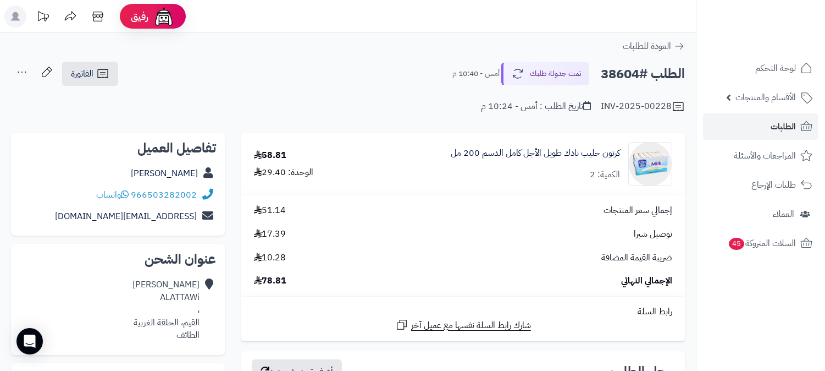
scroll to position [366, 0]
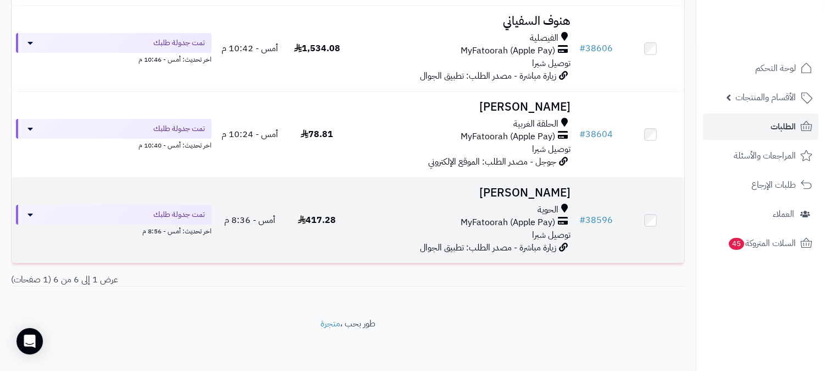
scroll to position [360, 0]
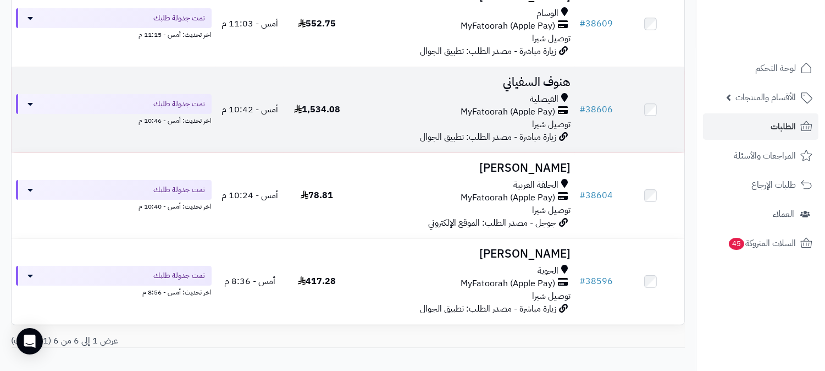
click at [522, 102] on div "الفيصلية" at bounding box center [463, 99] width 216 height 13
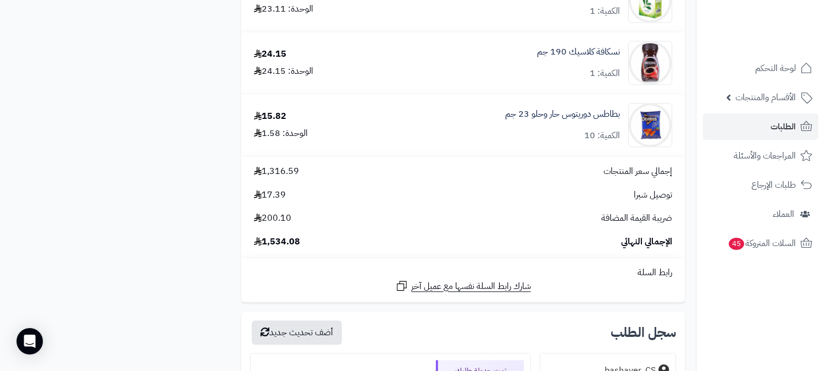
scroll to position [4642, 0]
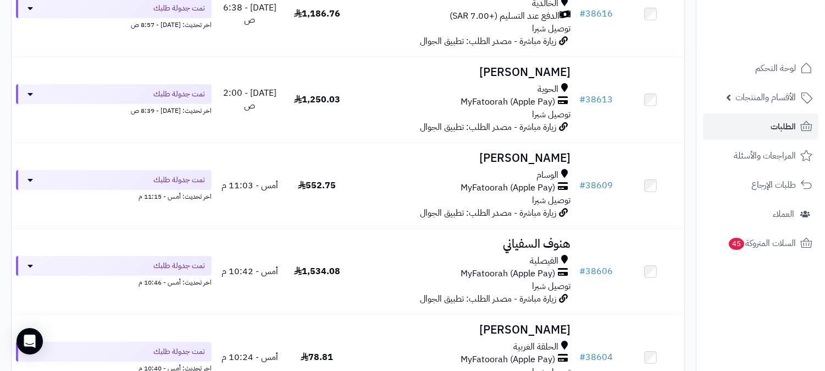
scroll to position [177, 0]
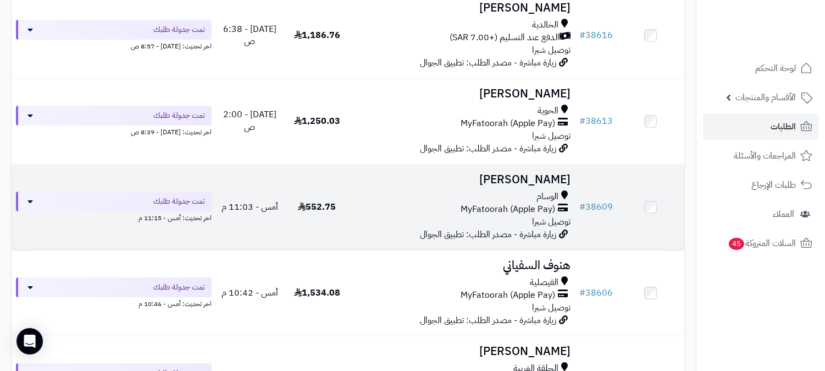
click at [553, 199] on span "الوسام" at bounding box center [548, 196] width 22 height 13
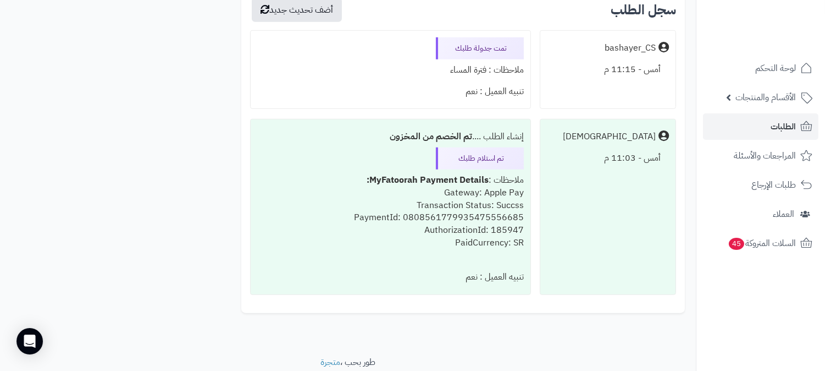
scroll to position [1708, 0]
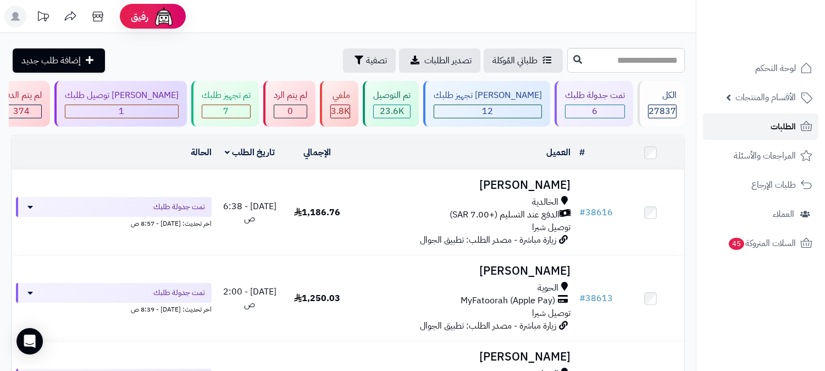
click at [754, 121] on link "الطلبات" at bounding box center [760, 126] width 115 height 26
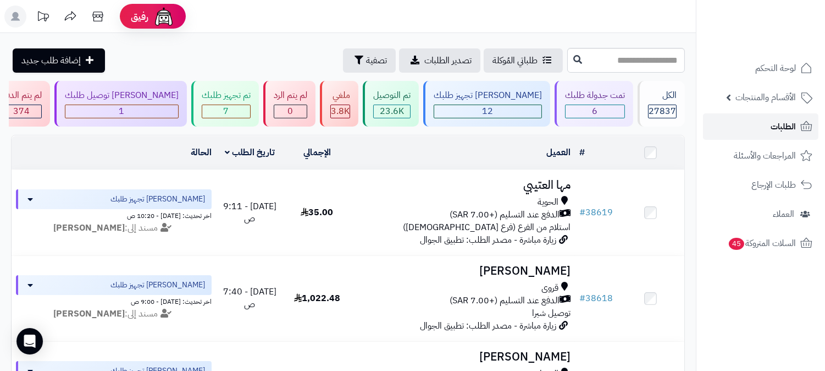
click at [774, 123] on span "الطلبات" at bounding box center [783, 126] width 25 height 15
click at [789, 124] on span "الطلبات" at bounding box center [783, 126] width 25 height 15
click at [612, 108] on div "6" at bounding box center [595, 111] width 59 height 13
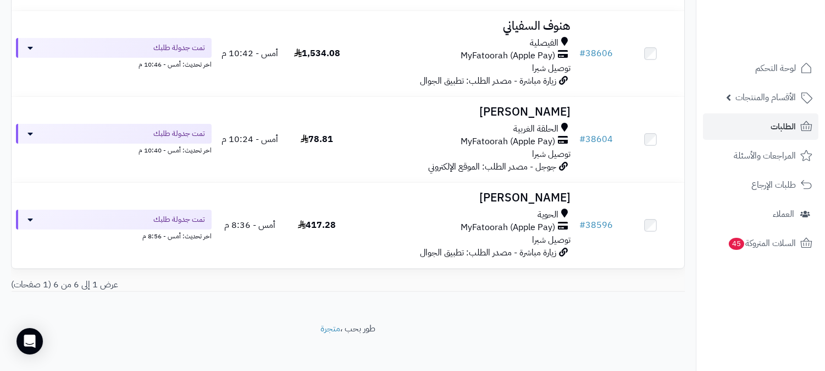
scroll to position [421, 0]
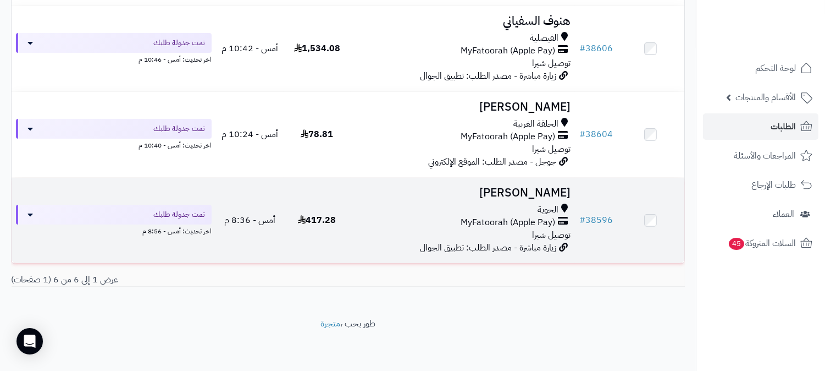
click at [534, 210] on div "الحوية" at bounding box center [463, 209] width 216 height 13
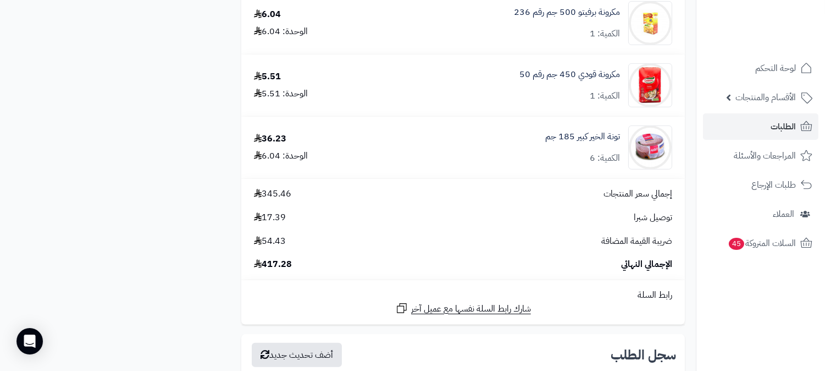
scroll to position [733, 0]
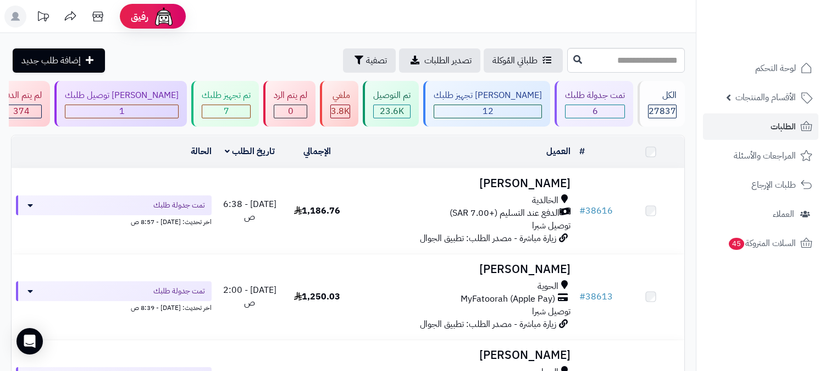
scroll to position [421, 0]
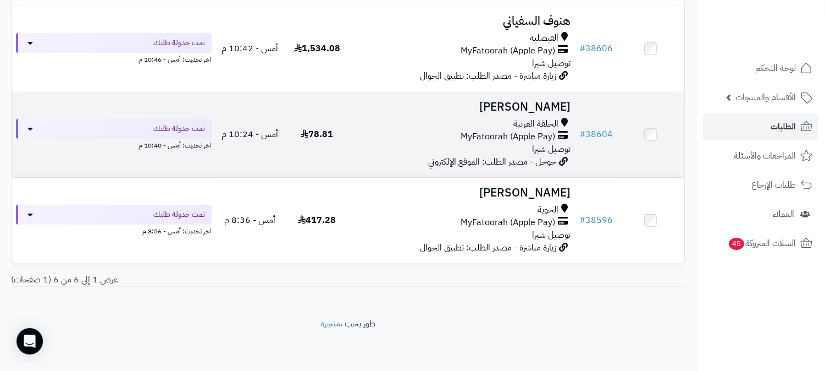
click at [527, 135] on span "MyFatoorah (Apple Pay)" at bounding box center [508, 136] width 95 height 13
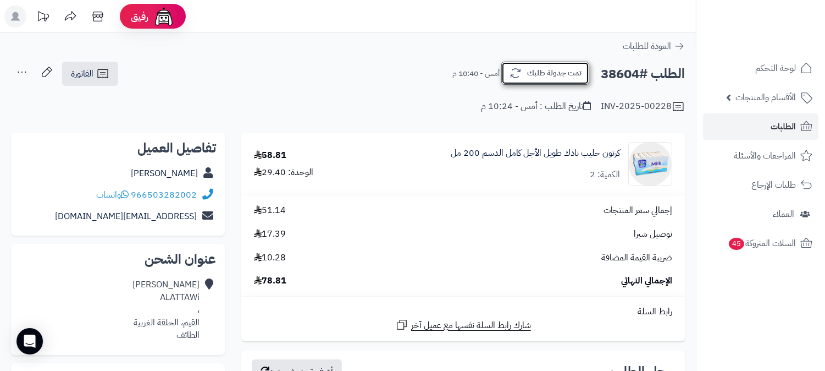
click at [551, 77] on button "تمت جدولة طلبك" at bounding box center [545, 73] width 88 height 23
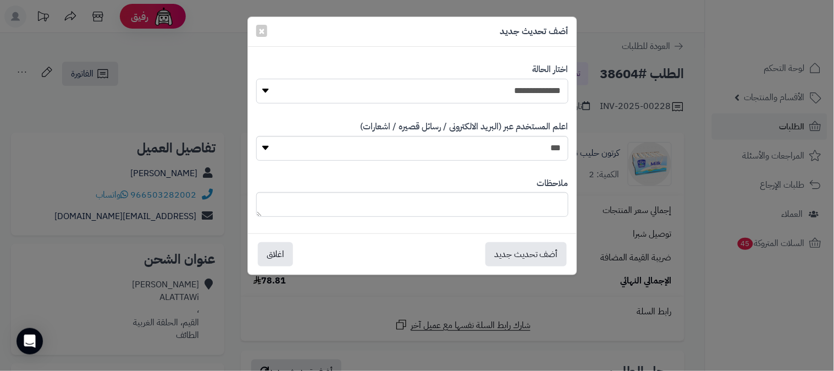
click at [553, 86] on select "**********" at bounding box center [412, 91] width 312 height 25
select select "*"
click at [256, 79] on select "**********" at bounding box center [412, 91] width 312 height 25
click at [521, 205] on textarea at bounding box center [412, 204] width 312 height 25
type textarea "****"
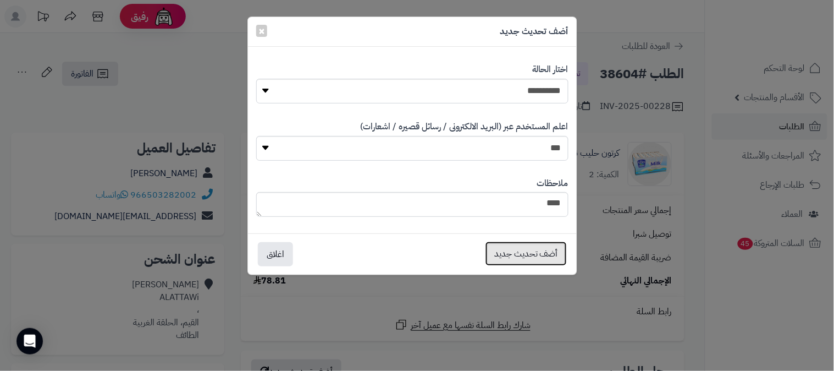
click at [524, 256] on button "أضف تحديث جديد" at bounding box center [525, 253] width 81 height 24
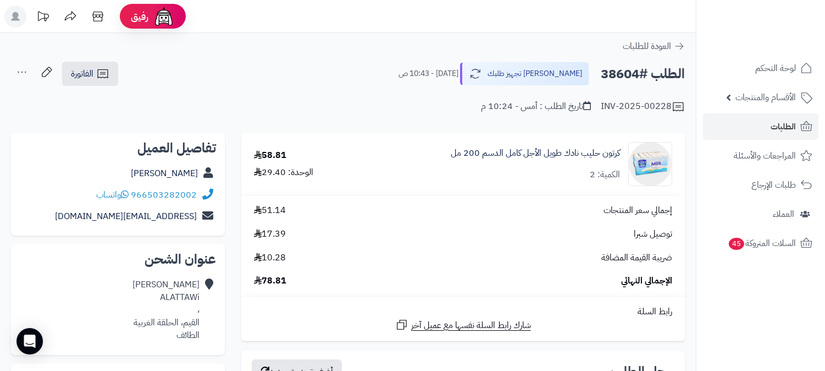
click at [18, 69] on icon at bounding box center [22, 72] width 22 height 22
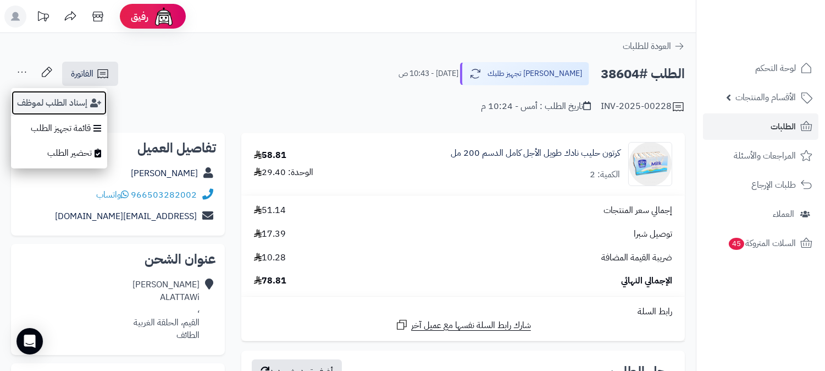
click at [46, 106] on button "إسناد الطلب لموظف" at bounding box center [59, 102] width 96 height 25
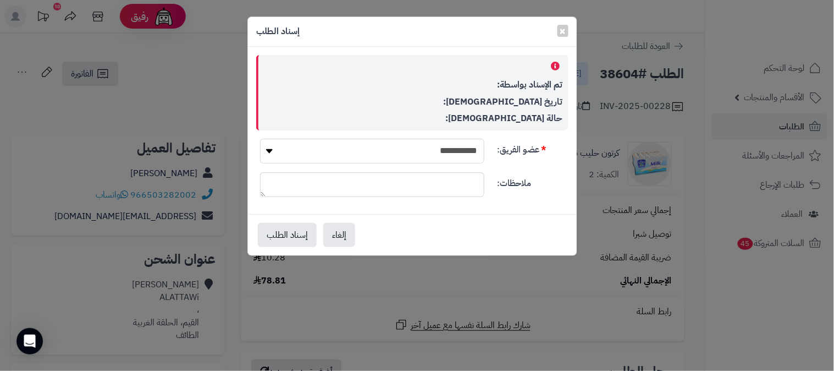
click at [427, 148] on select "**********" at bounding box center [372, 151] width 224 height 25
select select "**"
click at [260, 139] on select "**********" at bounding box center [372, 151] width 224 height 25
click at [266, 234] on button "إسناد الطلب" at bounding box center [287, 234] width 59 height 24
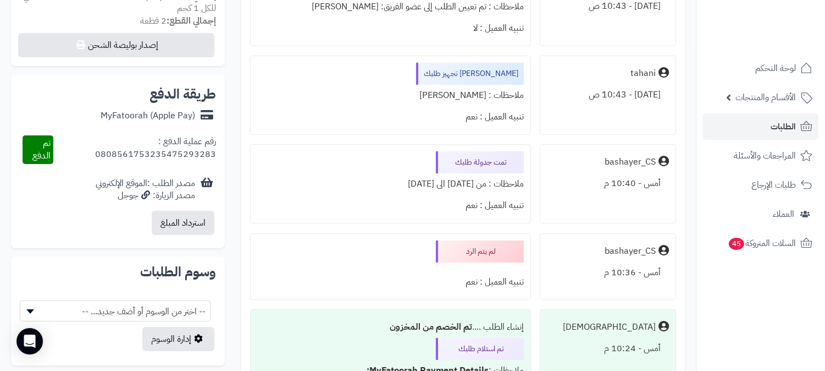
scroll to position [410, 0]
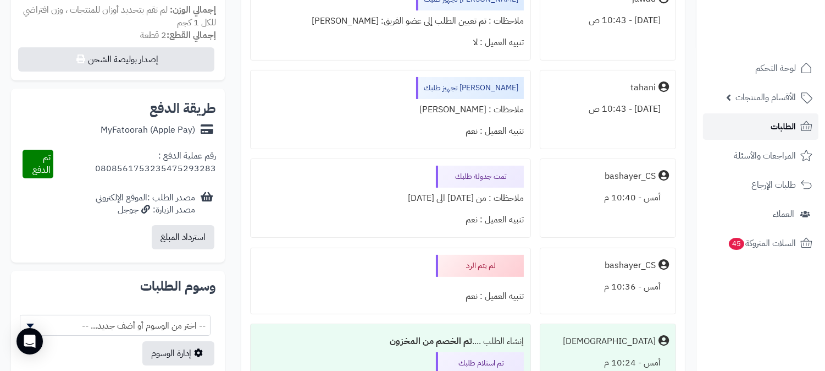
click at [787, 125] on span "الطلبات" at bounding box center [783, 126] width 25 height 15
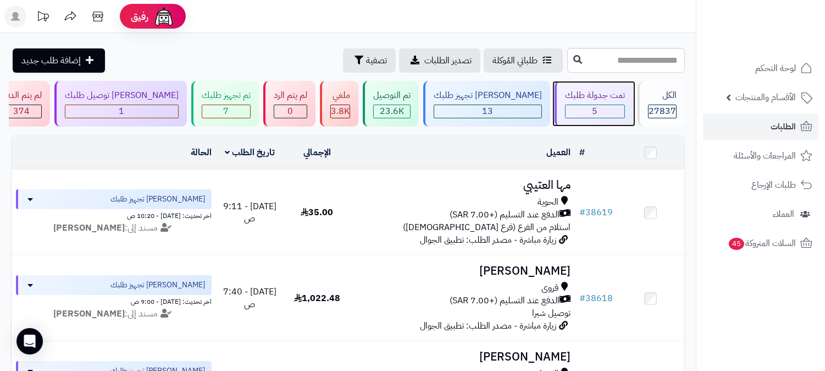
click at [608, 111] on div "5" at bounding box center [595, 111] width 59 height 13
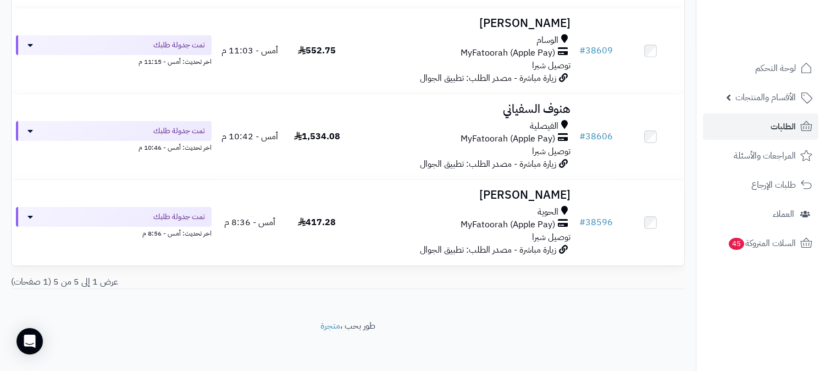
scroll to position [335, 0]
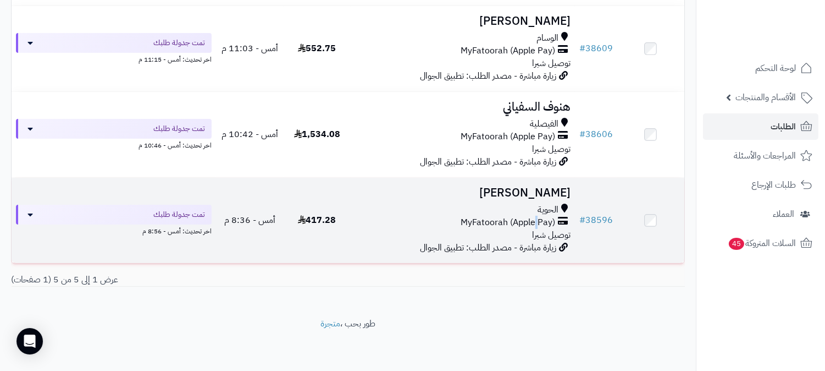
click at [538, 222] on span "MyFatoorah (Apple Pay)" at bounding box center [508, 222] width 95 height 13
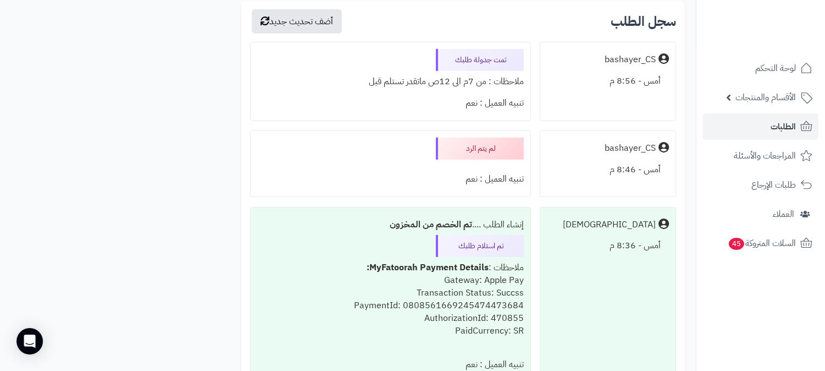
scroll to position [1161, 0]
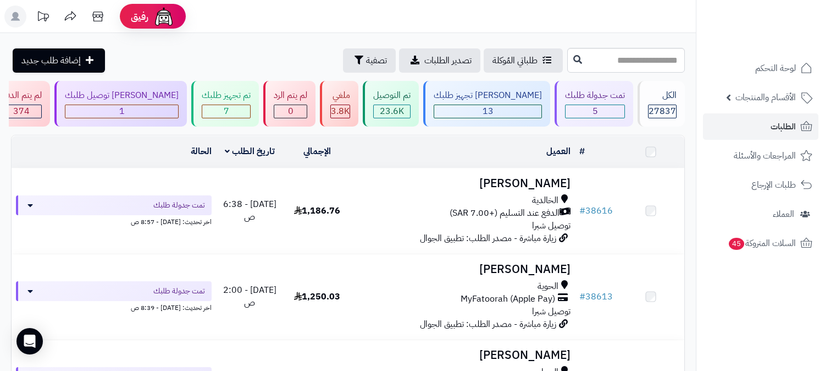
scroll to position [335, 0]
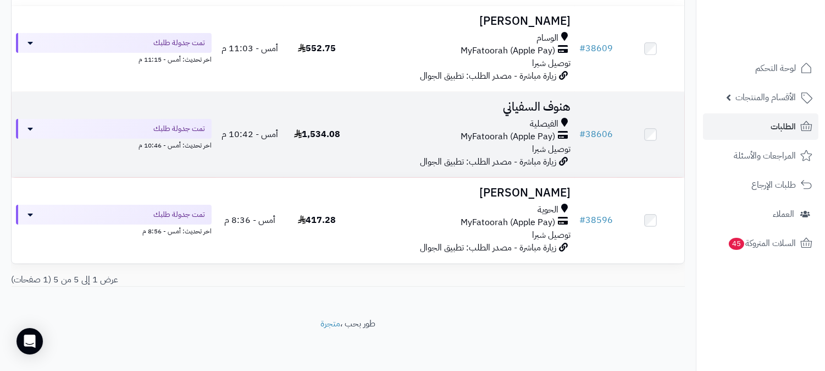
click at [539, 135] on span "MyFatoorah (Apple Pay)" at bounding box center [508, 136] width 95 height 13
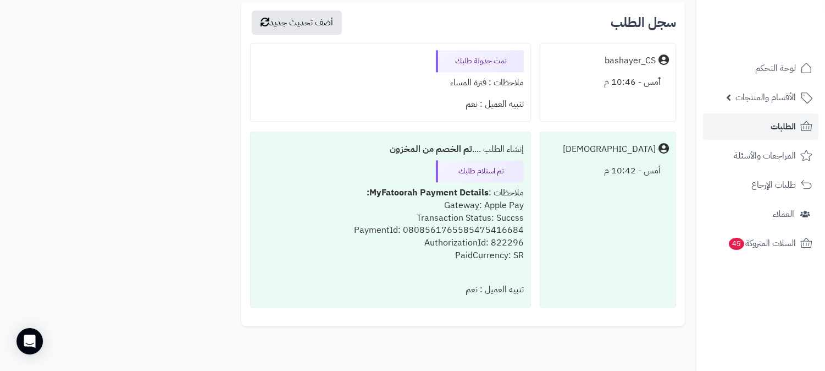
scroll to position [4642, 0]
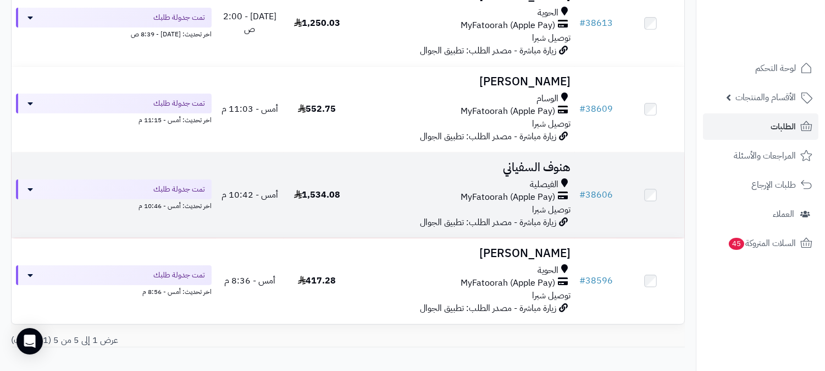
scroll to position [274, 0]
click at [529, 124] on div "الوسام MyFatoorah (Apple Pay) توصيل شبرا" at bounding box center [463, 112] width 216 height 38
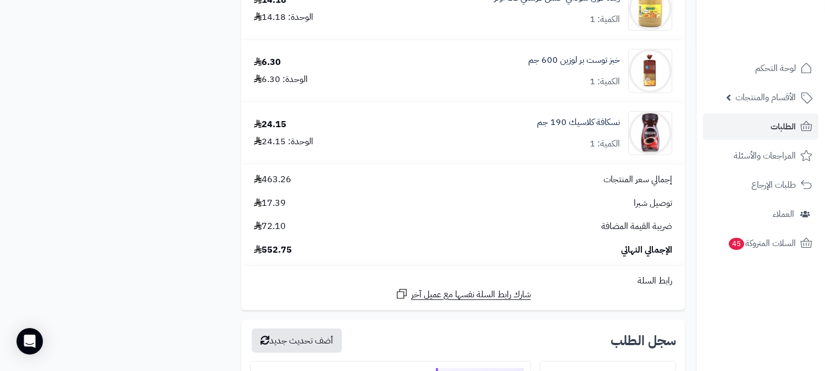
scroll to position [1649, 0]
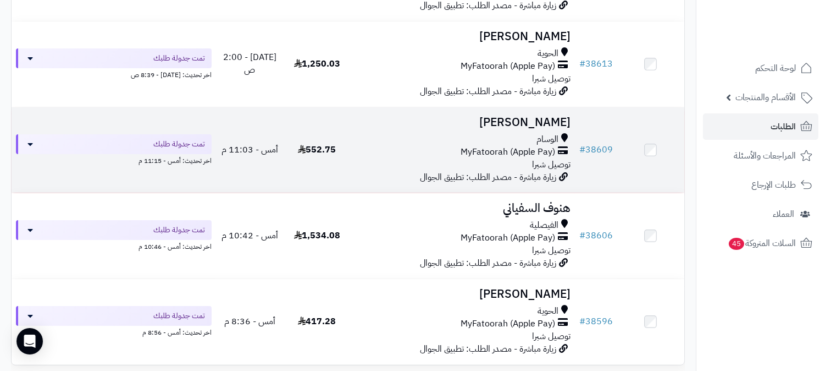
scroll to position [213, 0]
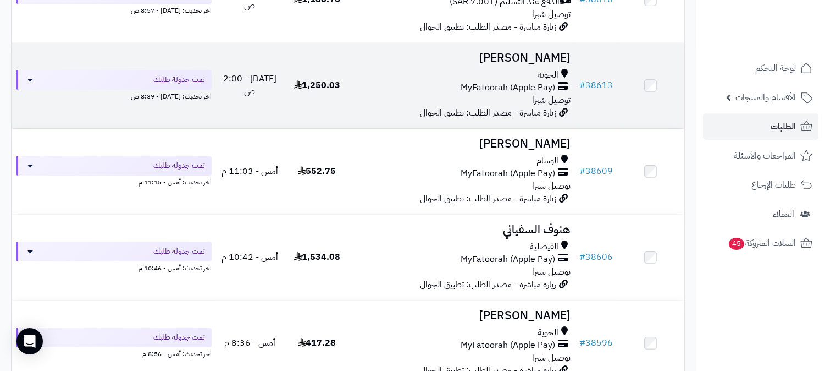
click at [540, 106] on span "زيارة مباشرة - مصدر الطلب: تطبيق الجوال" at bounding box center [488, 112] width 136 height 13
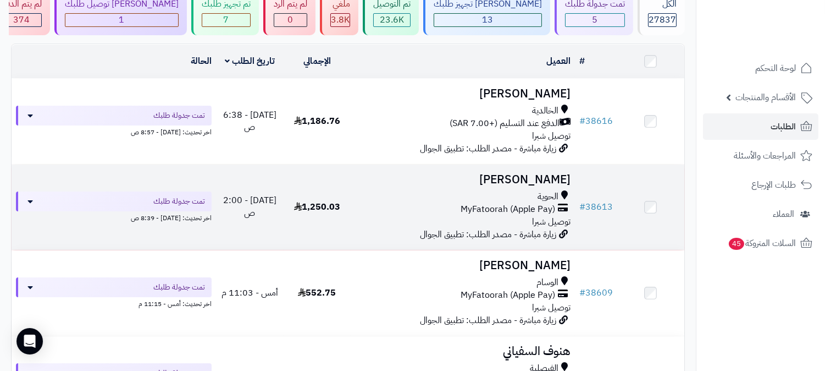
scroll to position [91, 0]
click at [550, 195] on span "الحوية" at bounding box center [548, 197] width 21 height 13
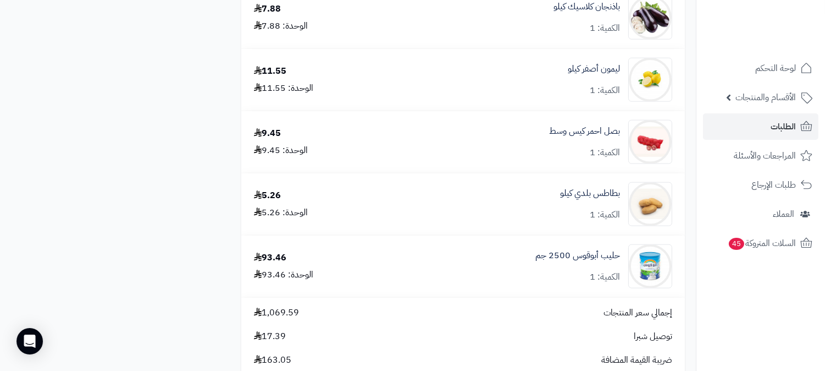
scroll to position [2687, 0]
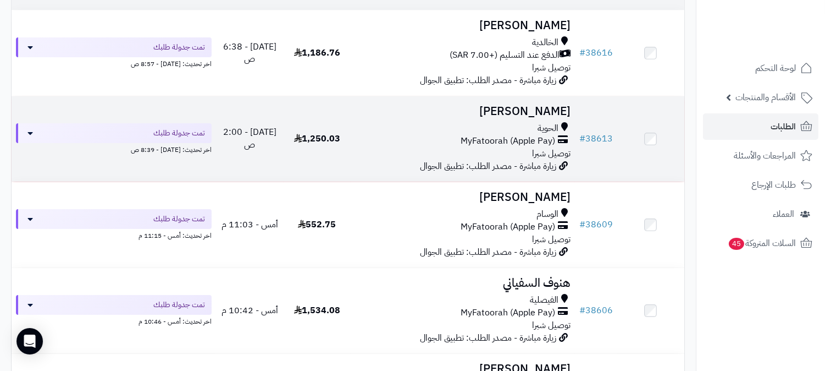
scroll to position [335, 0]
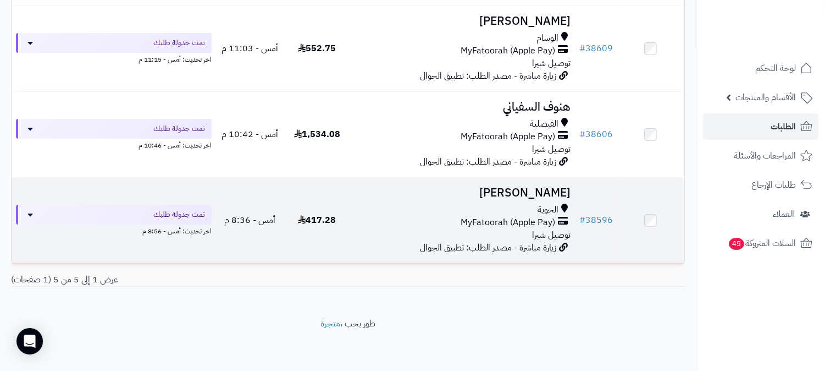
click at [512, 208] on div "الحوية" at bounding box center [463, 209] width 216 height 13
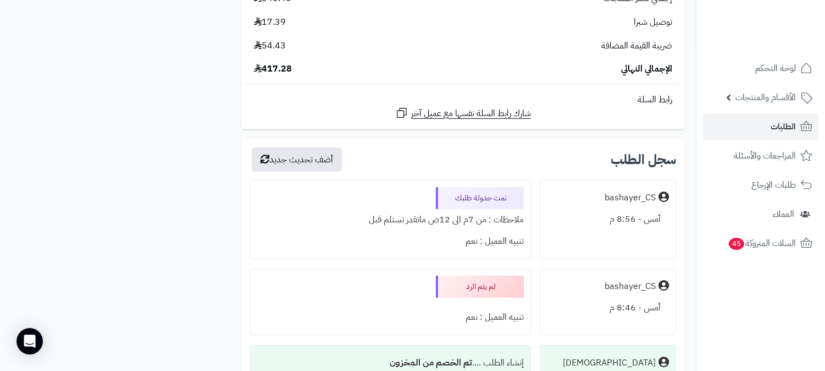
scroll to position [1283, 0]
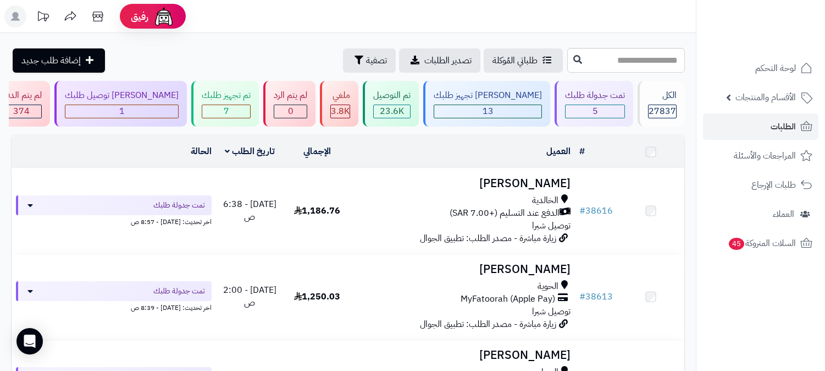
scroll to position [335, 0]
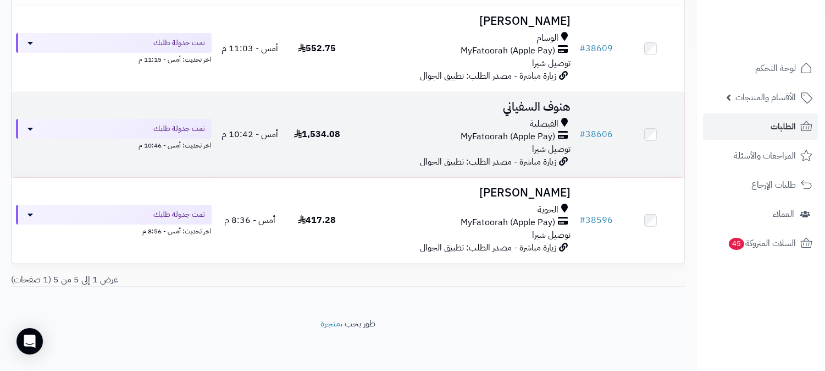
click at [499, 133] on span "MyFatoorah (Apple Pay)" at bounding box center [508, 136] width 95 height 13
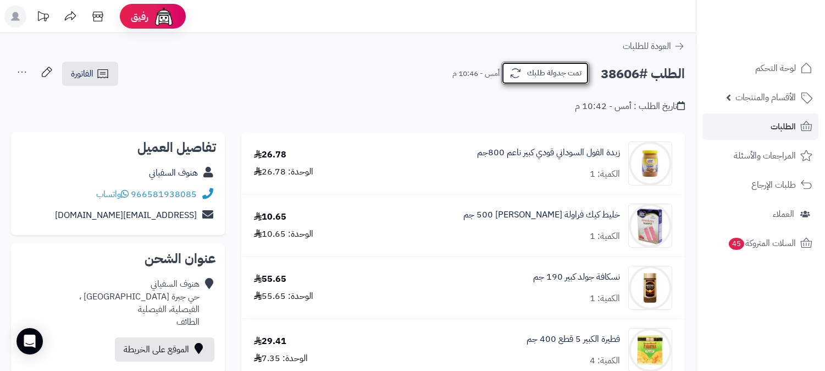
click at [536, 64] on button "تمت جدولة طلبك" at bounding box center [545, 73] width 88 height 23
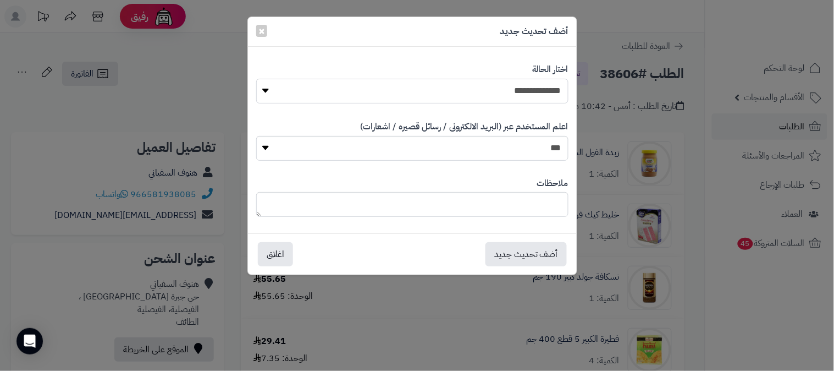
click at [539, 86] on select "**********" at bounding box center [412, 91] width 312 height 25
select select "*"
click at [256, 79] on select "**********" at bounding box center [412, 91] width 312 height 25
click at [535, 196] on textarea at bounding box center [412, 204] width 312 height 25
type textarea "***"
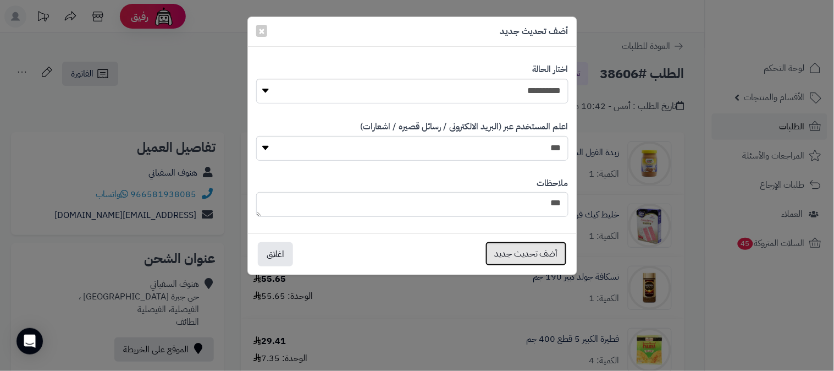
click at [546, 253] on button "أضف تحديث جديد" at bounding box center [525, 253] width 81 height 24
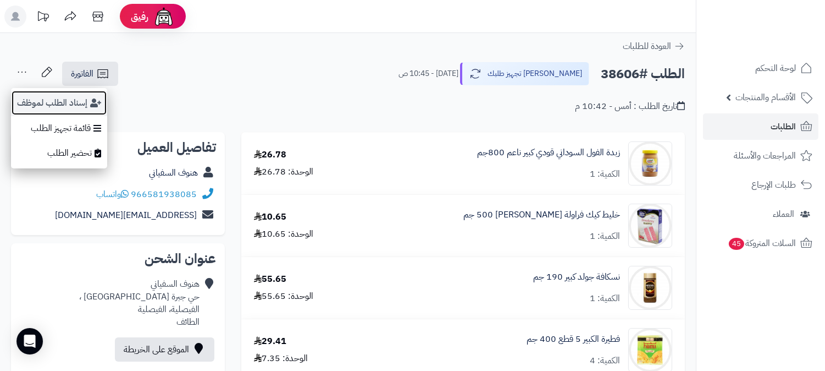
click at [27, 97] on button "إسناد الطلب لموظف" at bounding box center [59, 102] width 96 height 25
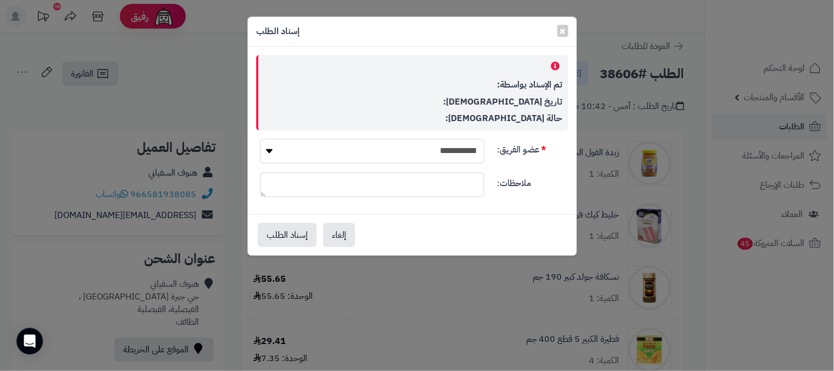
click at [422, 156] on select "**********" at bounding box center [372, 151] width 224 height 25
select select "**"
click at [260, 139] on select "**********" at bounding box center [372, 151] width 224 height 25
click at [297, 228] on button "إسناد الطلب" at bounding box center [287, 234] width 59 height 24
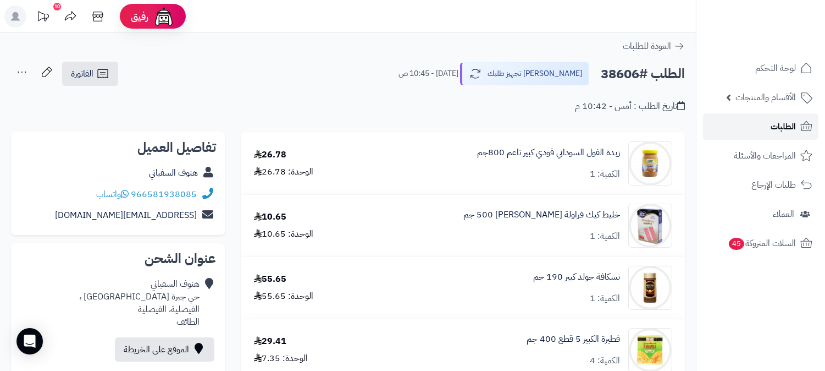
click at [778, 128] on span "الطلبات" at bounding box center [783, 126] width 25 height 15
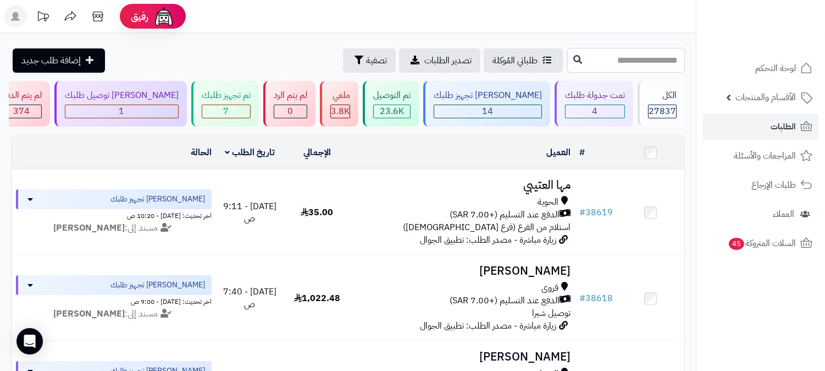
click at [599, 67] on input "text" at bounding box center [626, 60] width 118 height 25
type input "*****"
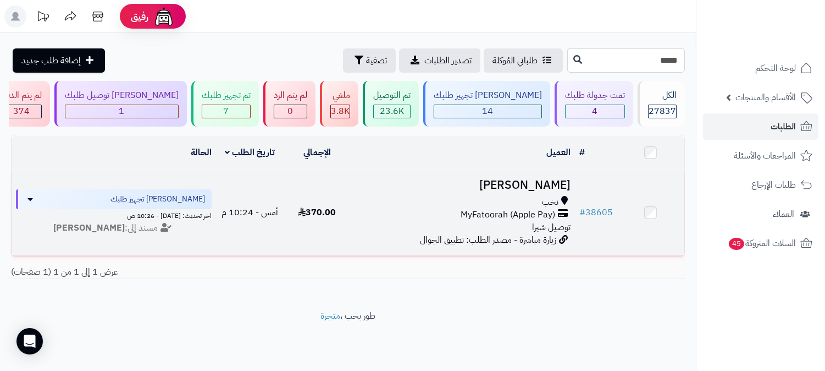
click at [562, 202] on icon at bounding box center [564, 202] width 7 height 13
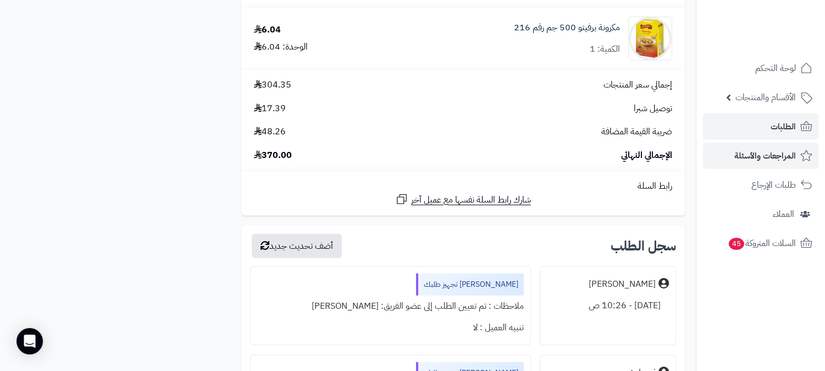
scroll to position [1405, 0]
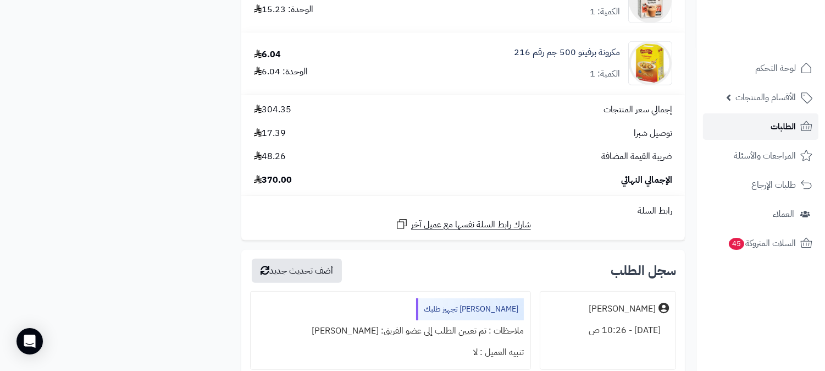
click at [768, 124] on link "الطلبات" at bounding box center [760, 126] width 115 height 26
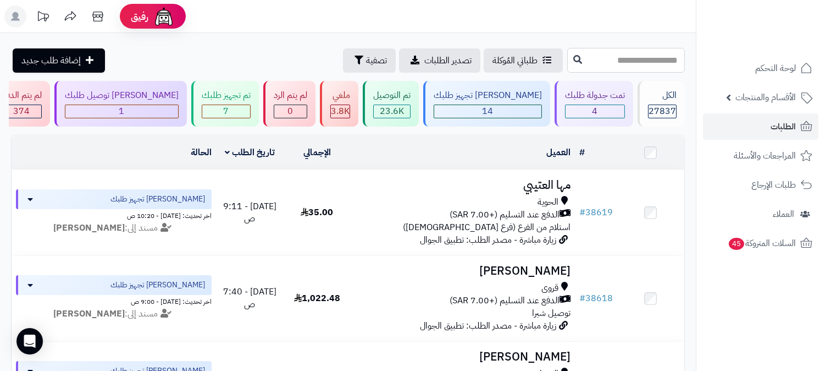
click at [605, 56] on input "text" at bounding box center [626, 60] width 118 height 25
click at [437, 154] on div "العميل" at bounding box center [463, 152] width 216 height 13
click at [581, 114] on div "4" at bounding box center [595, 111] width 59 height 13
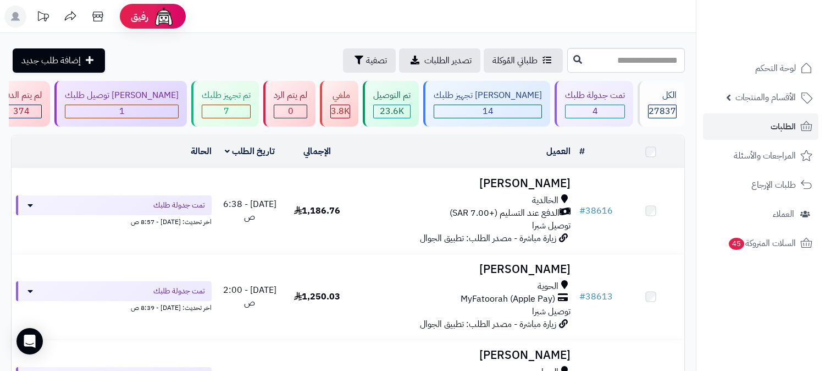
scroll to position [250, 0]
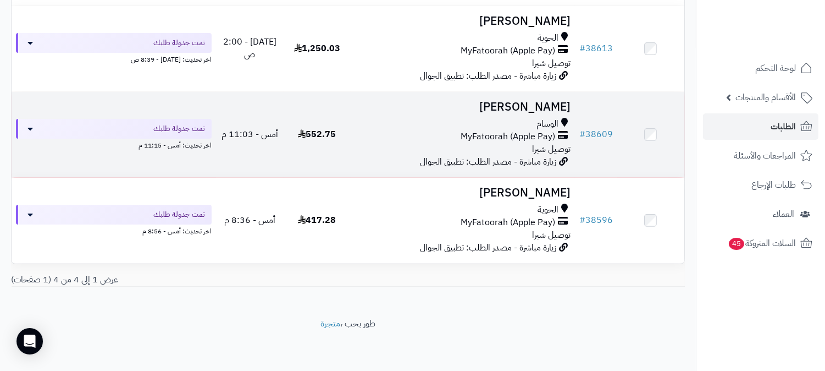
click at [528, 155] on span "زيارة مباشرة - مصدر الطلب: تطبيق الجوال" at bounding box center [488, 161] width 136 height 13
click at [528, 143] on div "الوسام MyFatoorah (Apple Pay) توصيل شبرا" at bounding box center [463, 137] width 216 height 38
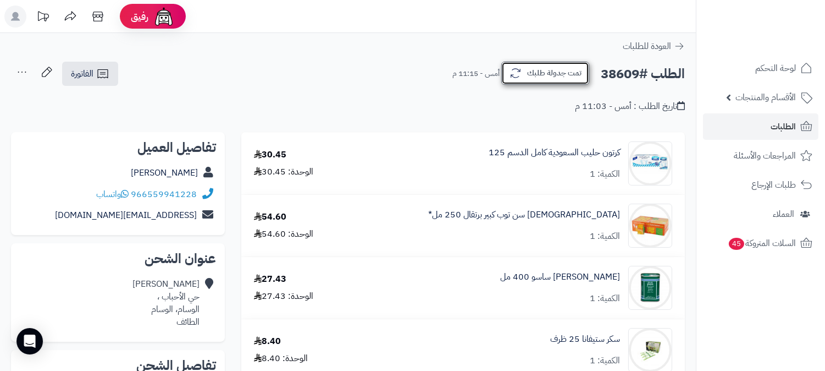
click at [532, 75] on button "تمت جدولة طلبك" at bounding box center [545, 73] width 88 height 23
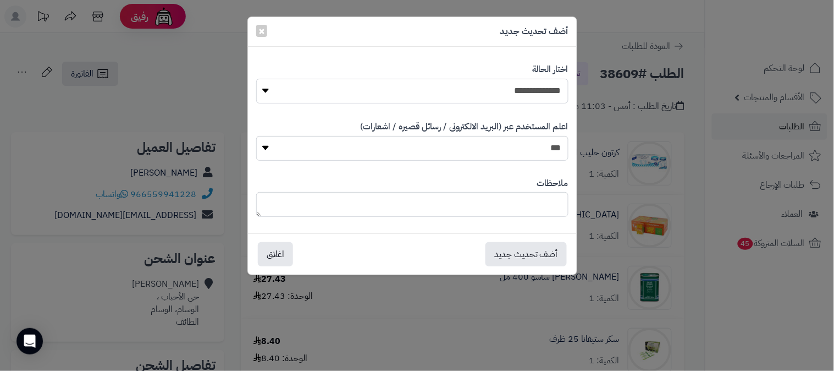
click at [516, 80] on select "**********" at bounding box center [412, 91] width 312 height 25
select select "*"
click at [256, 79] on select "**********" at bounding box center [412, 91] width 312 height 25
click at [485, 207] on textarea at bounding box center [412, 204] width 312 height 25
type textarea "****"
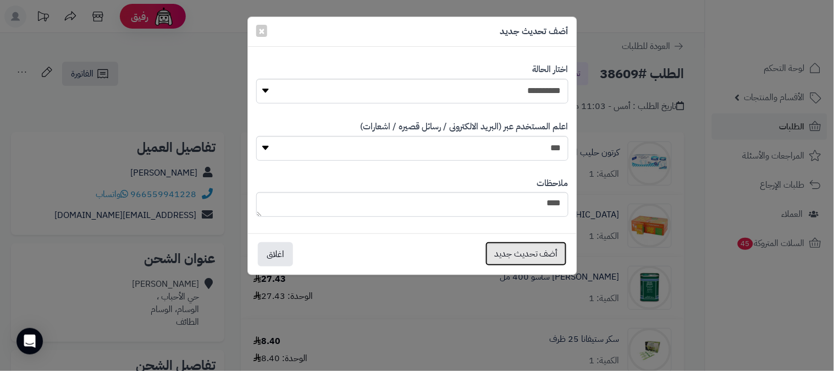
click at [497, 253] on button "أضف تحديث جديد" at bounding box center [525, 253] width 81 height 24
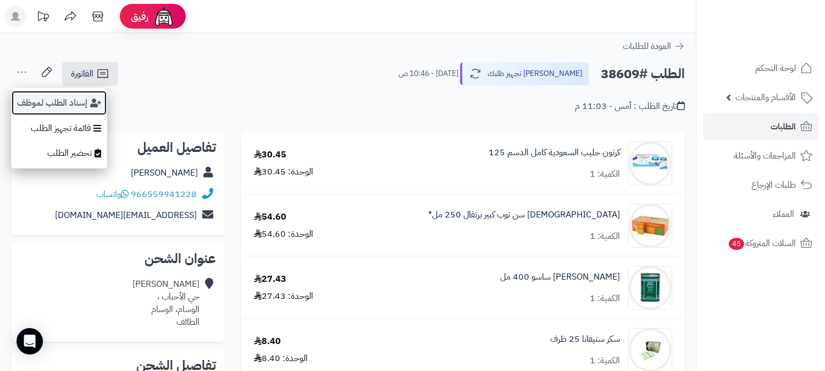
click at [36, 107] on button "إسناد الطلب لموظف" at bounding box center [59, 102] width 96 height 25
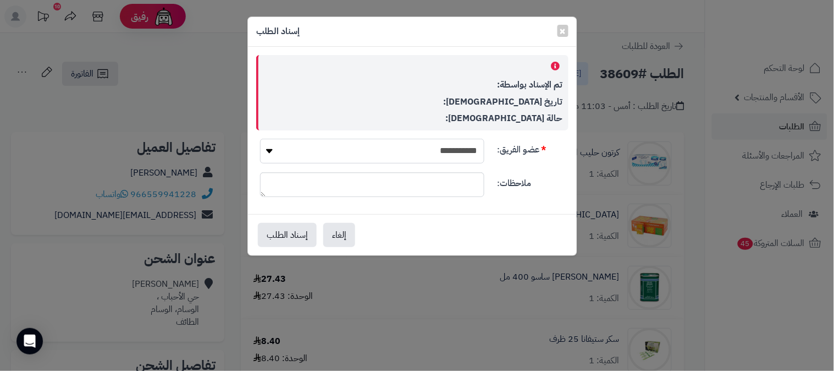
click at [419, 151] on select "**********" at bounding box center [372, 151] width 224 height 25
select select "**"
click at [260, 139] on select "**********" at bounding box center [372, 151] width 224 height 25
click at [298, 234] on button "إسناد الطلب" at bounding box center [287, 234] width 59 height 24
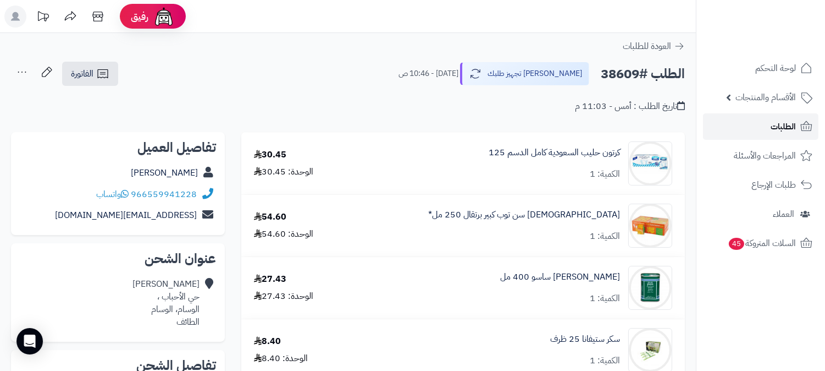
click at [788, 127] on span "الطلبات" at bounding box center [783, 126] width 25 height 15
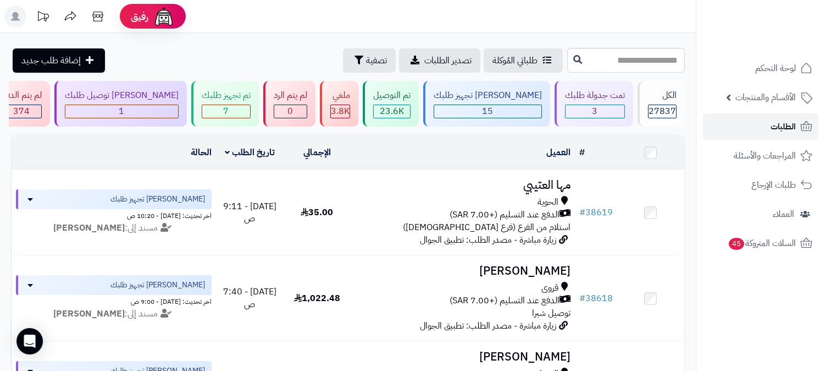
click at [777, 122] on span "الطلبات" at bounding box center [783, 126] width 25 height 15
click at [607, 112] on div "3" at bounding box center [595, 111] width 59 height 13
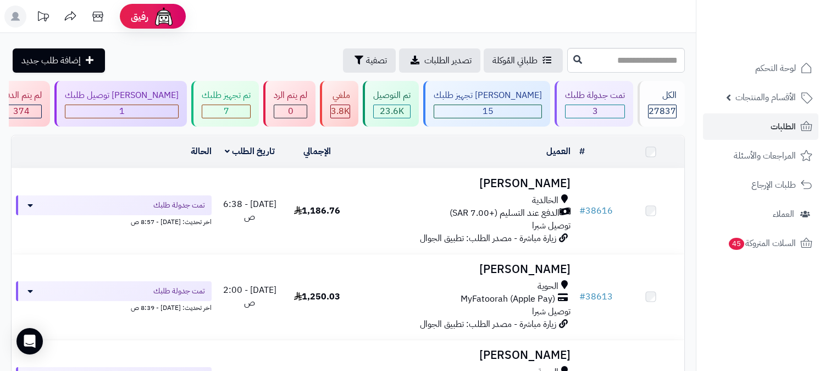
scroll to position [163, 0]
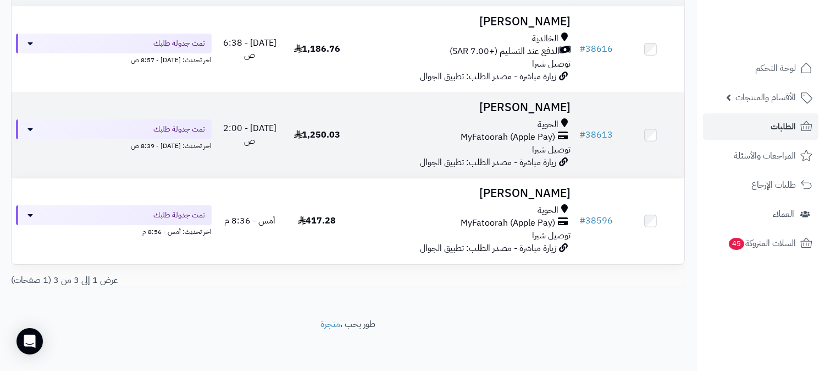
click at [546, 140] on span "MyFatoorah (Apple Pay)" at bounding box center [508, 137] width 95 height 13
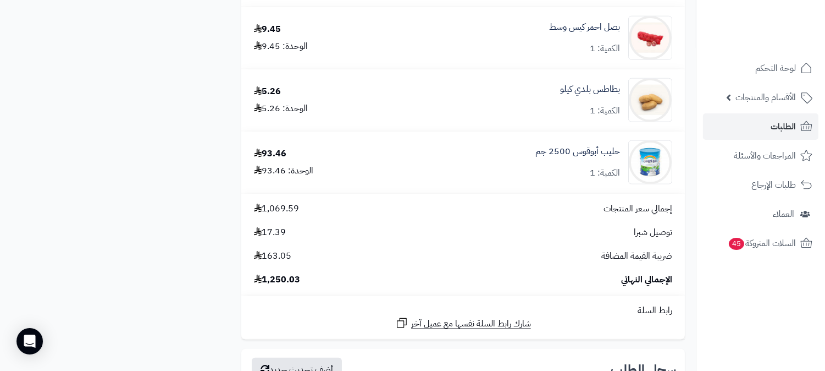
scroll to position [2504, 0]
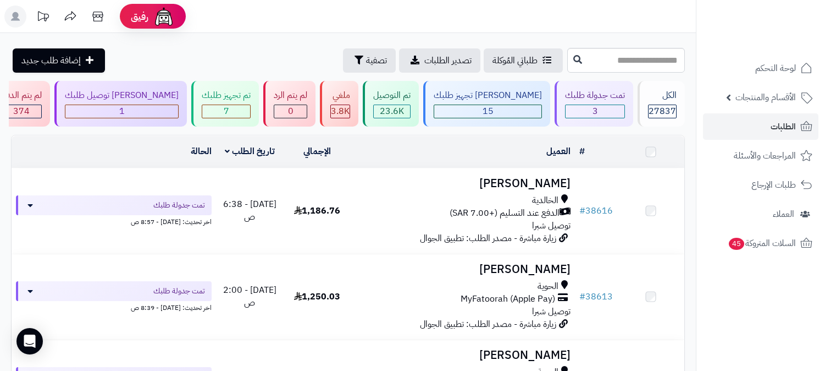
scroll to position [163, 0]
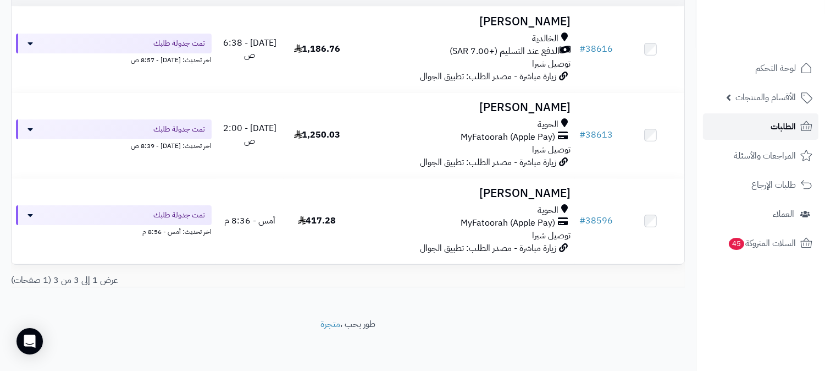
click at [789, 127] on span "الطلبات" at bounding box center [783, 126] width 25 height 15
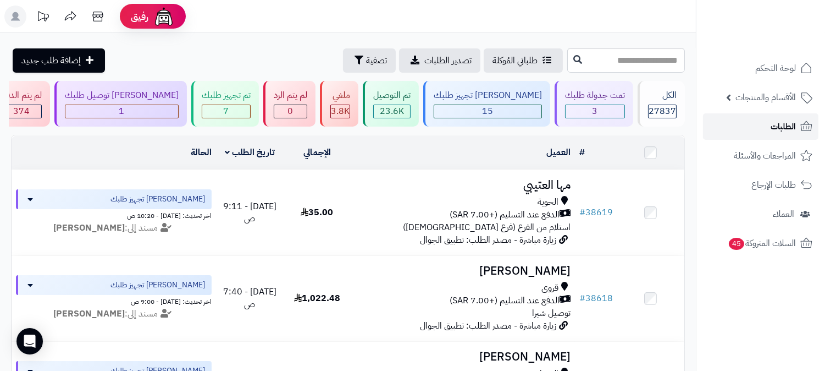
click at [773, 125] on span "الطلبات" at bounding box center [783, 126] width 25 height 15
click at [793, 125] on span "الطلبات" at bounding box center [783, 126] width 25 height 15
click at [774, 131] on span "الطلبات" at bounding box center [783, 126] width 25 height 15
click at [749, 131] on link "الطلبات" at bounding box center [760, 126] width 115 height 26
click at [775, 127] on span "الطلبات" at bounding box center [783, 126] width 25 height 15
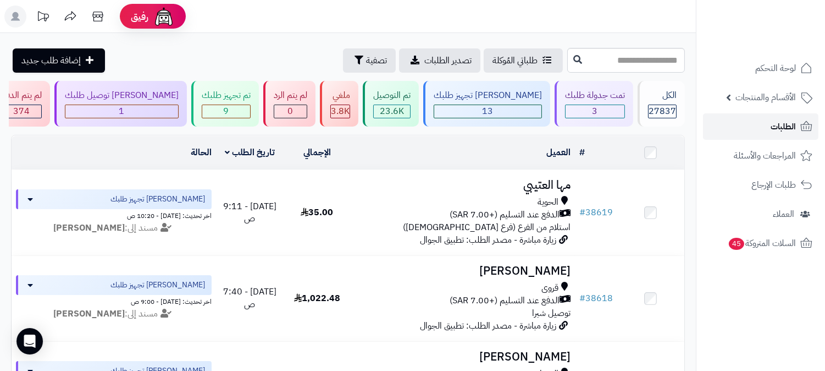
click at [778, 124] on span "الطلبات" at bounding box center [783, 126] width 25 height 15
click at [232, 113] on span "10" at bounding box center [226, 110] width 11 height 13
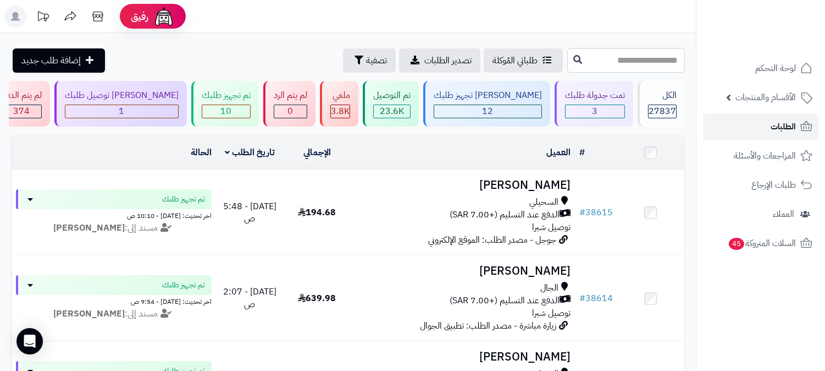
click at [755, 128] on link "الطلبات" at bounding box center [760, 126] width 115 height 26
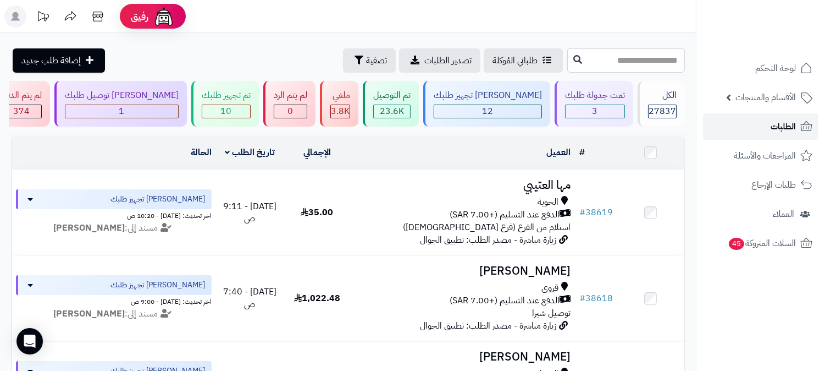
click at [785, 129] on span "الطلبات" at bounding box center [783, 126] width 25 height 15
drag, startPoint x: 785, startPoint y: 394, endPoint x: 279, endPoint y: 113, distance: 578.6
click at [250, 113] on div "10" at bounding box center [226, 111] width 48 height 13
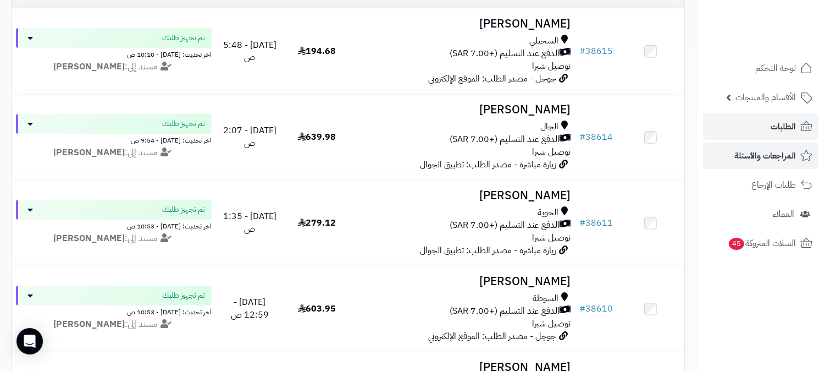
scroll to position [102, 0]
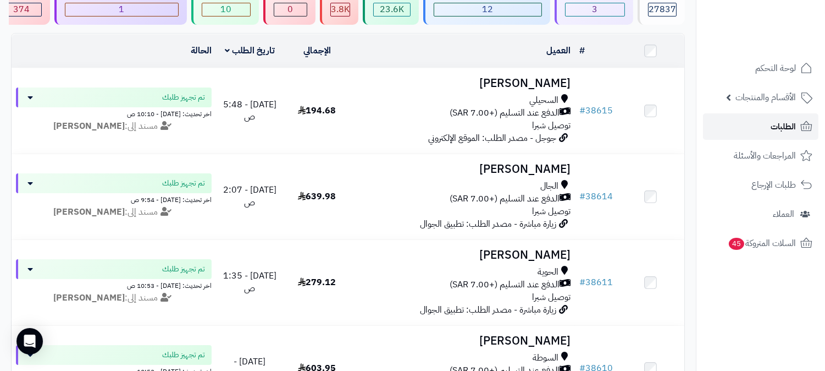
click at [779, 120] on span "الطلبات" at bounding box center [783, 126] width 25 height 15
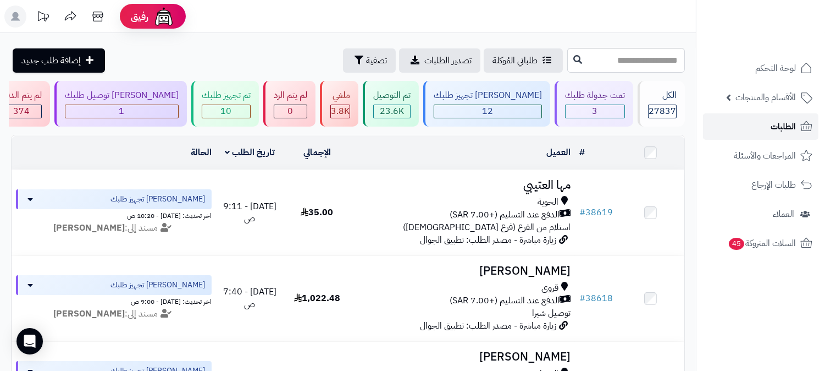
click at [778, 128] on span "الطلبات" at bounding box center [783, 126] width 25 height 15
click at [796, 132] on link "الطلبات" at bounding box center [760, 126] width 115 height 26
click at [771, 123] on span "الطلبات" at bounding box center [783, 126] width 25 height 15
click at [760, 123] on link "الطلبات" at bounding box center [760, 126] width 115 height 26
click at [791, 122] on span "الطلبات" at bounding box center [783, 126] width 25 height 15
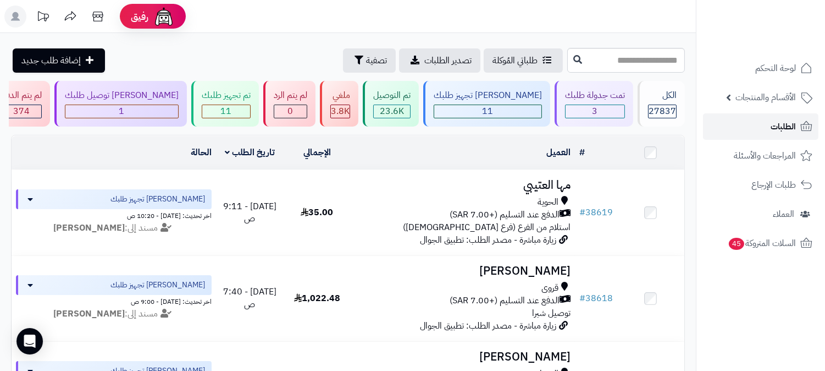
click at [728, 119] on link "الطلبات" at bounding box center [760, 126] width 115 height 26
click at [742, 124] on link "الطلبات" at bounding box center [760, 126] width 115 height 26
click at [773, 131] on span "الطلبات" at bounding box center [783, 126] width 25 height 15
click at [727, 132] on link "الطلبات" at bounding box center [760, 126] width 115 height 26
click at [765, 118] on link "الطلبات" at bounding box center [760, 126] width 115 height 26
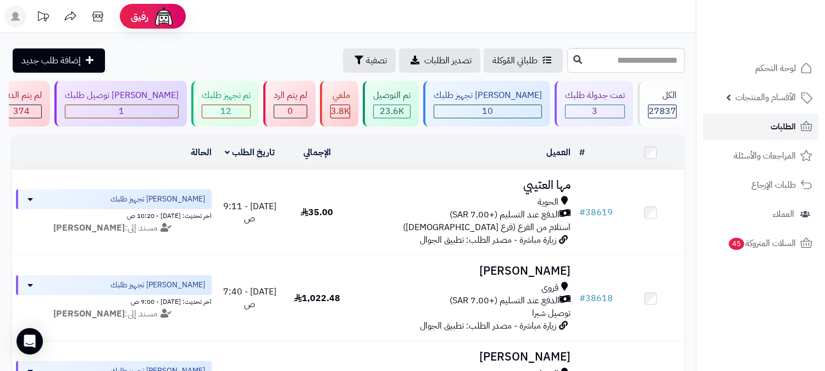
drag, startPoint x: 778, startPoint y: 124, endPoint x: 735, endPoint y: 125, distance: 42.9
click at [778, 125] on span "الطلبات" at bounding box center [783, 126] width 25 height 15
click at [748, 125] on link "الطلبات" at bounding box center [760, 126] width 115 height 26
click at [775, 122] on span "الطلبات" at bounding box center [783, 126] width 25 height 15
click at [794, 126] on span "الطلبات" at bounding box center [783, 126] width 25 height 15
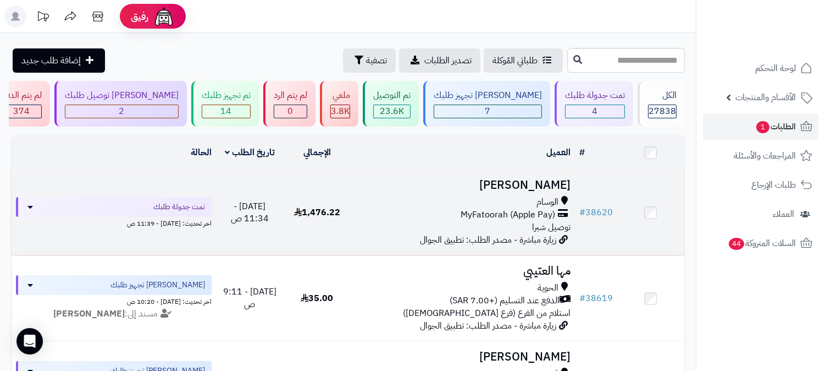
click at [542, 220] on span "توصيل شبرا" at bounding box center [551, 226] width 38 height 13
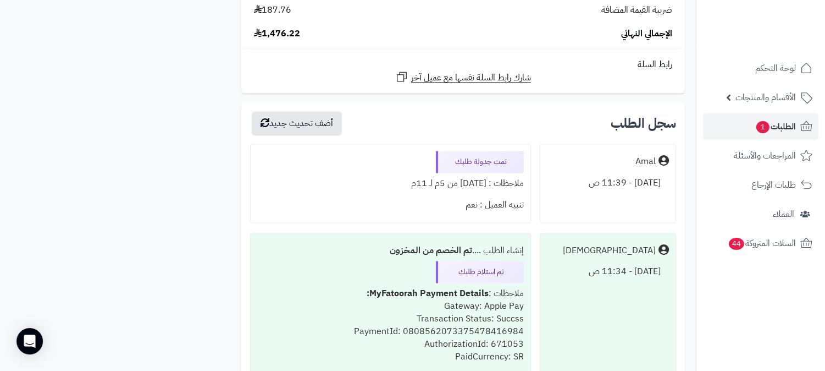
scroll to position [3726, 0]
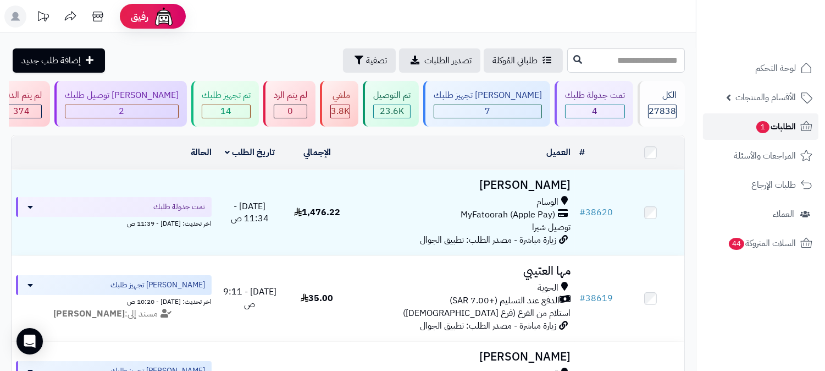
click at [789, 124] on span "الطلبات 1" at bounding box center [775, 126] width 41 height 15
click at [627, 59] on input "text" at bounding box center [626, 60] width 118 height 25
type input "*"
click at [523, 114] on div "7" at bounding box center [487, 111] width 107 height 13
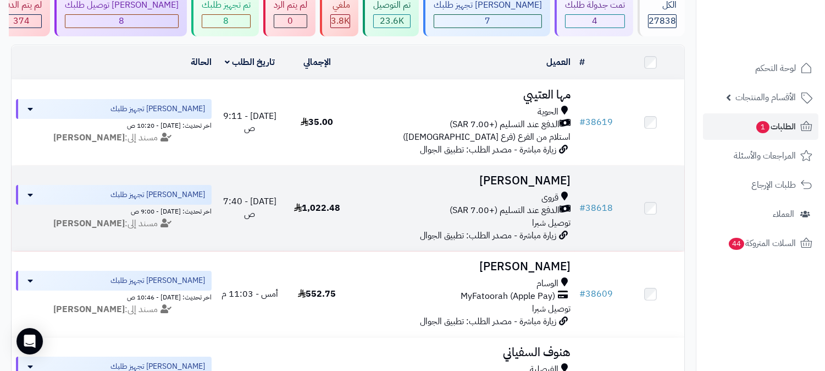
scroll to position [89, 0]
click at [520, 205] on span "الدفع عند التسليم (+7.00 SAR)" at bounding box center [505, 211] width 110 height 13
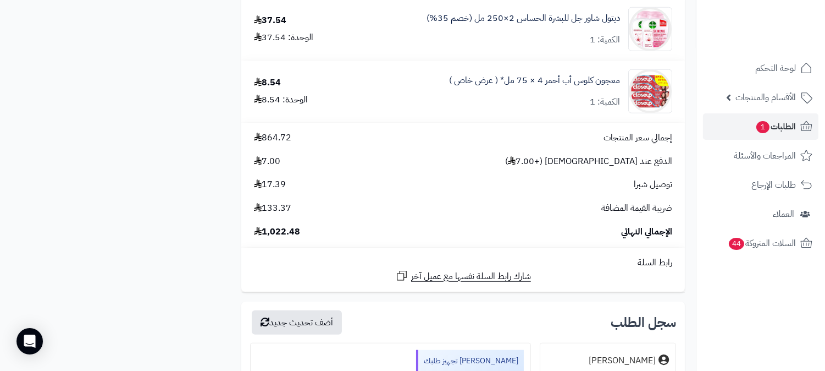
scroll to position [2077, 0]
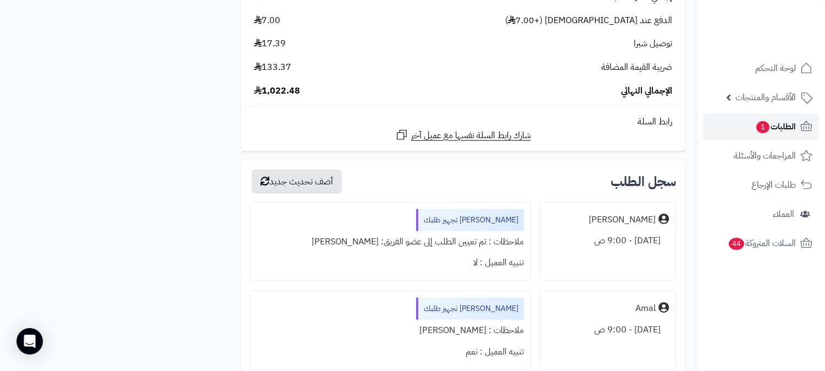
click at [742, 135] on link "الطلبات 1" at bounding box center [760, 126] width 115 height 26
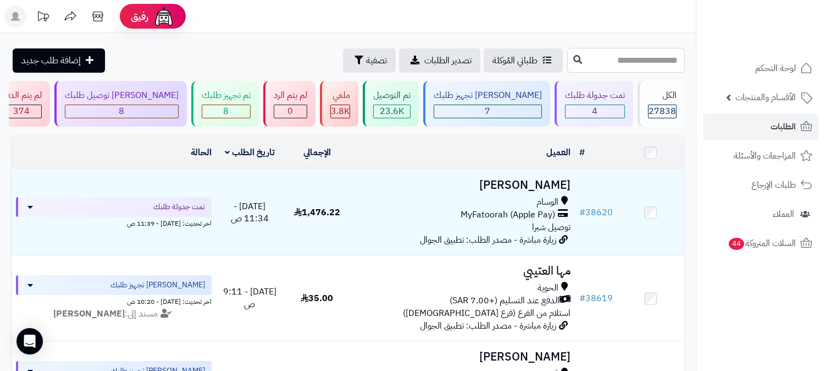
click at [613, 63] on input "text" at bounding box center [626, 60] width 118 height 25
type input "*****"
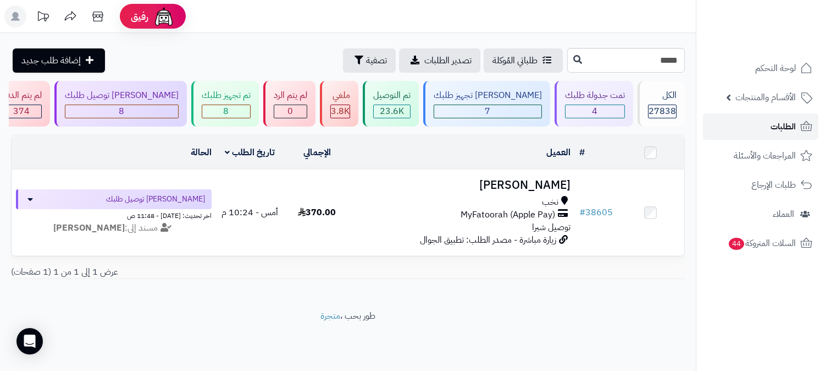
click at [762, 130] on link "الطلبات" at bounding box center [760, 126] width 115 height 26
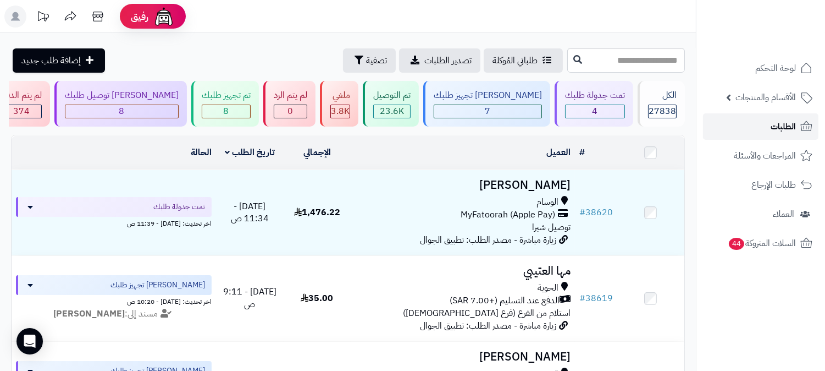
click at [762, 130] on link "الطلبات" at bounding box center [760, 126] width 115 height 26
click at [573, 62] on input "text" at bounding box center [626, 60] width 118 height 25
type input "*****"
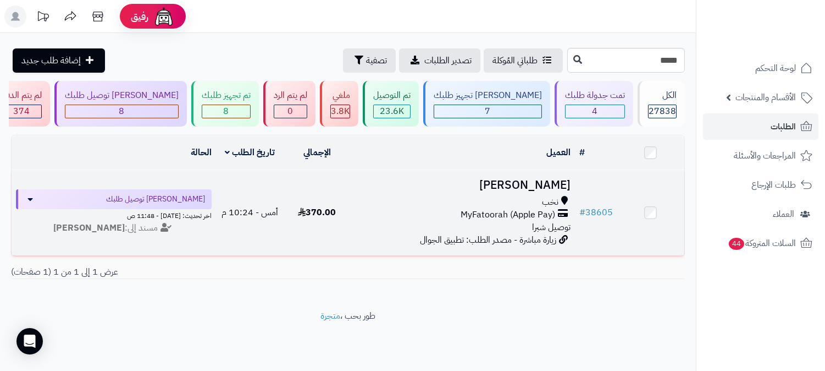
click at [548, 209] on span "MyFatoorah (Apple Pay)" at bounding box center [508, 214] width 95 height 13
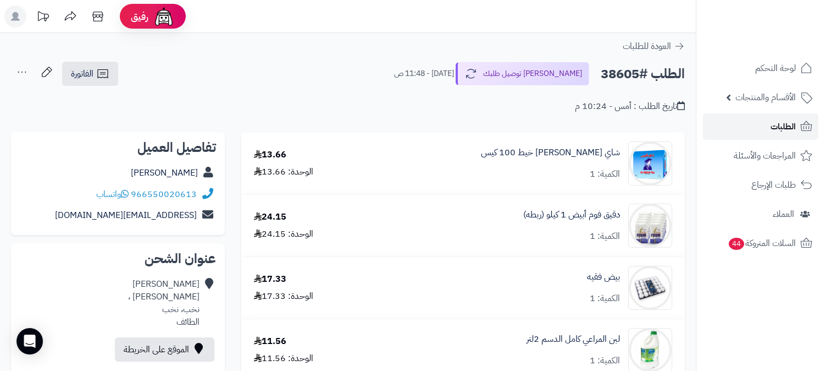
click at [772, 125] on span "الطلبات" at bounding box center [783, 126] width 25 height 15
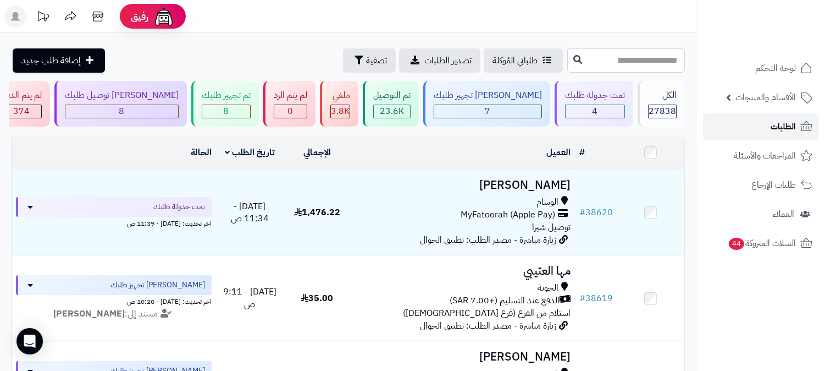
click at [784, 123] on span "الطلبات" at bounding box center [783, 126] width 25 height 15
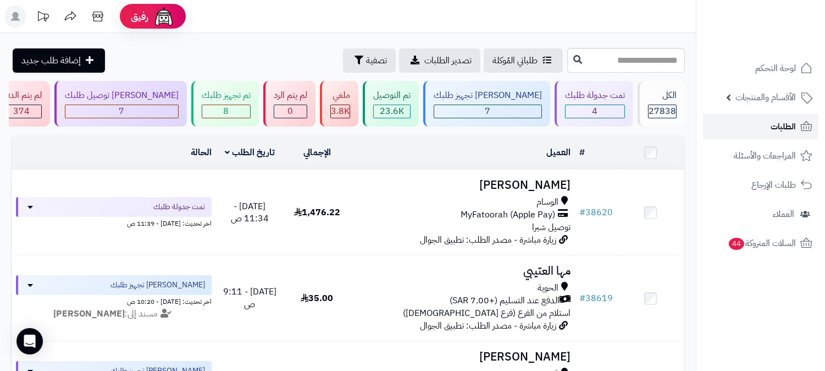
click at [744, 129] on link "الطلبات" at bounding box center [760, 126] width 115 height 26
click at [798, 126] on link "الطلبات" at bounding box center [760, 126] width 115 height 26
click at [771, 123] on span "الطلبات" at bounding box center [783, 126] width 25 height 15
click at [250, 112] on div "8" at bounding box center [226, 111] width 48 height 13
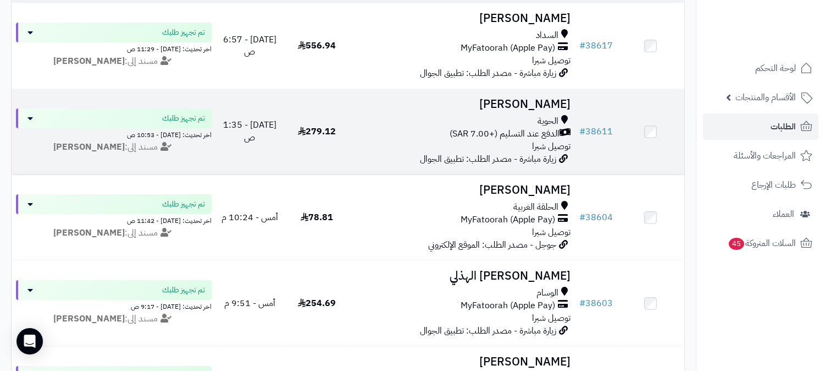
scroll to position [52, 0]
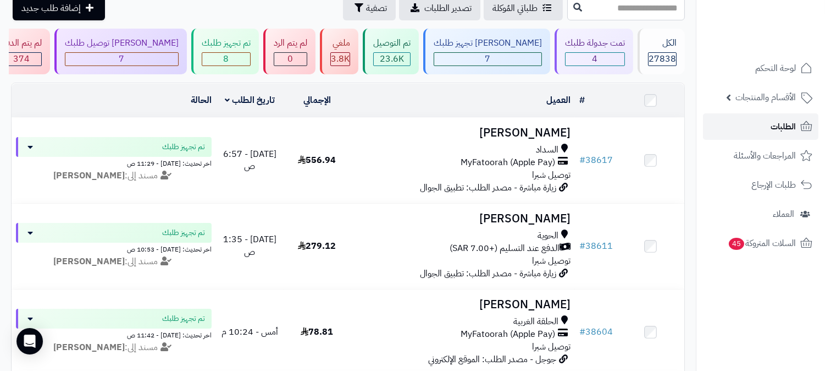
click at [759, 128] on link "الطلبات" at bounding box center [760, 126] width 115 height 26
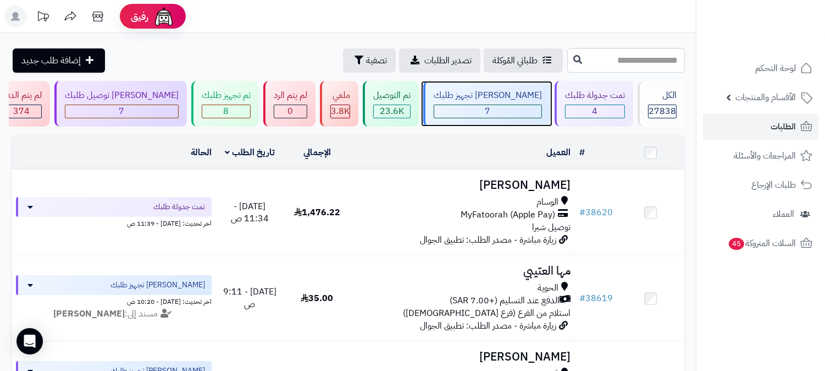
click at [532, 108] on div "7" at bounding box center [487, 111] width 107 height 13
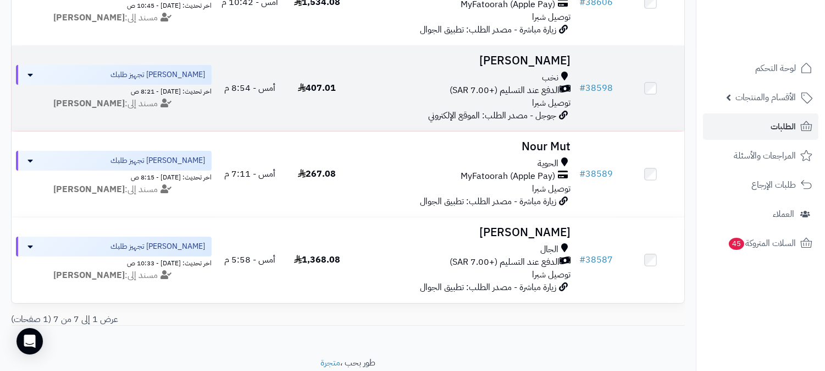
scroll to position [517, 0]
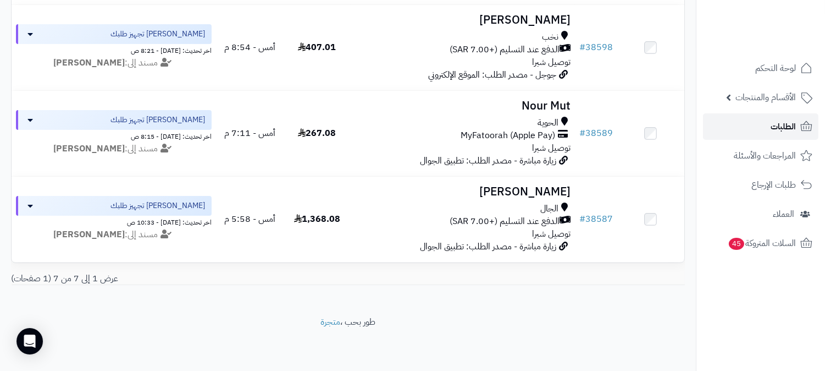
click at [773, 124] on span "الطلبات" at bounding box center [783, 126] width 25 height 15
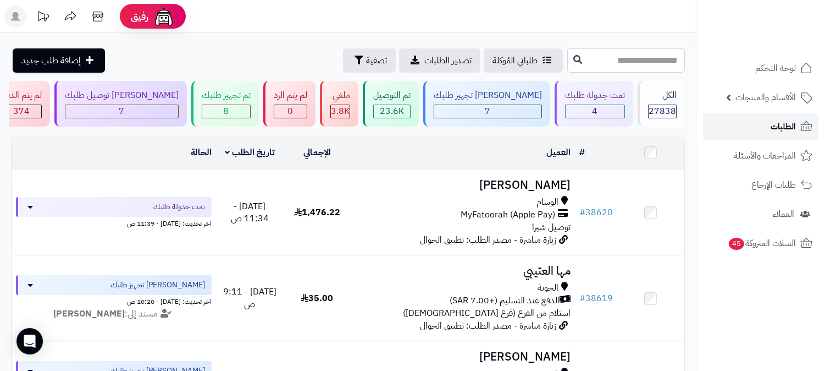
click at [788, 132] on span "الطلبات" at bounding box center [783, 126] width 25 height 15
click at [790, 131] on span "الطلبات" at bounding box center [783, 126] width 25 height 15
click at [642, 60] on input "text" at bounding box center [626, 60] width 118 height 25
type input "*****"
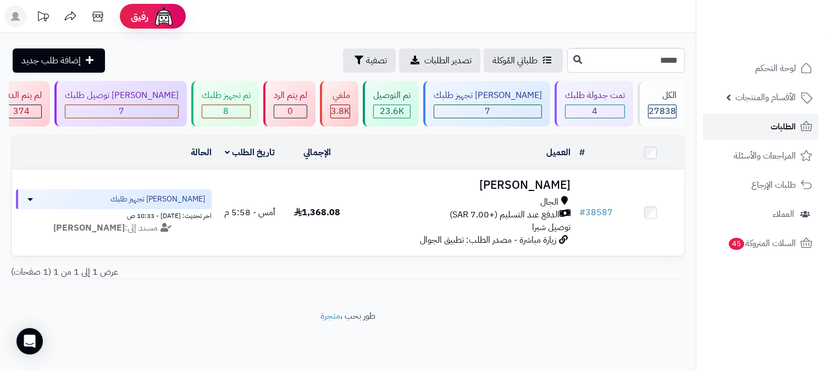
click at [792, 127] on span "الطلبات" at bounding box center [783, 126] width 25 height 15
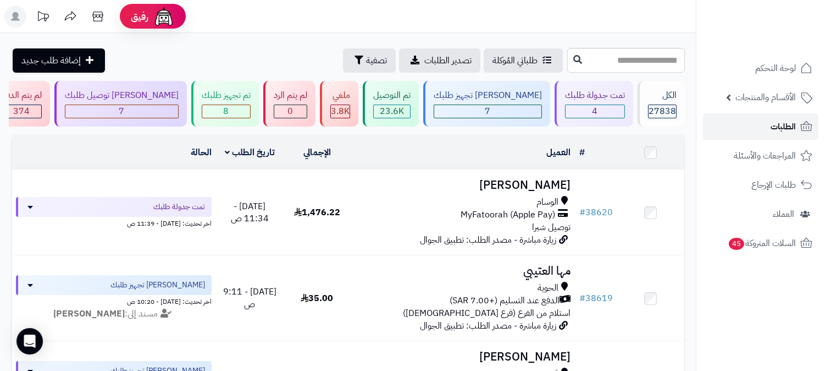
click at [783, 125] on span "الطلبات" at bounding box center [783, 126] width 25 height 15
click at [250, 111] on div "8" at bounding box center [226, 111] width 48 height 13
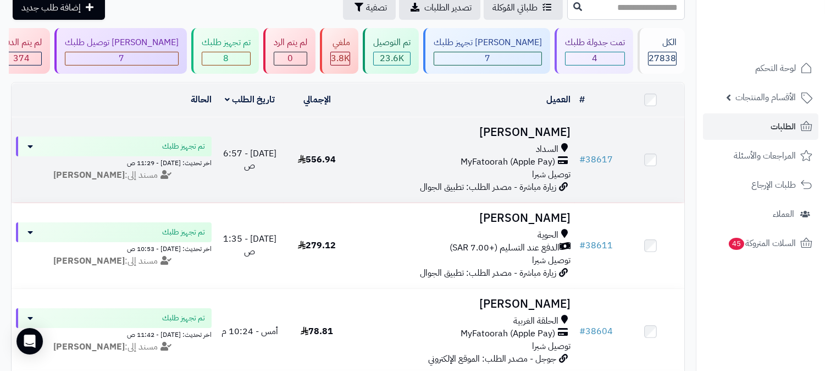
scroll to position [52, 0]
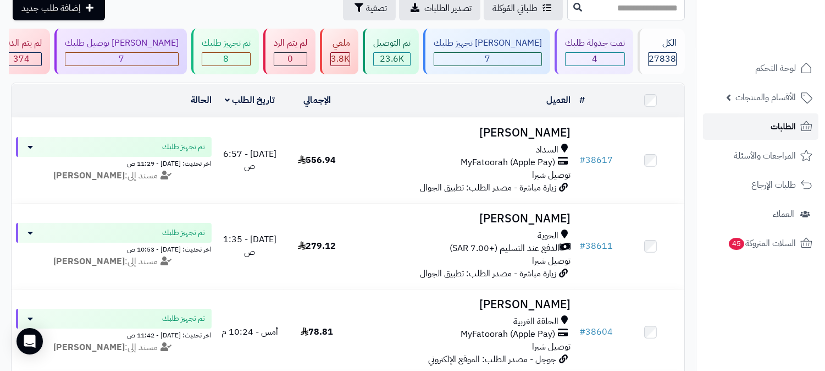
click at [758, 120] on link "الطلبات" at bounding box center [760, 126] width 115 height 26
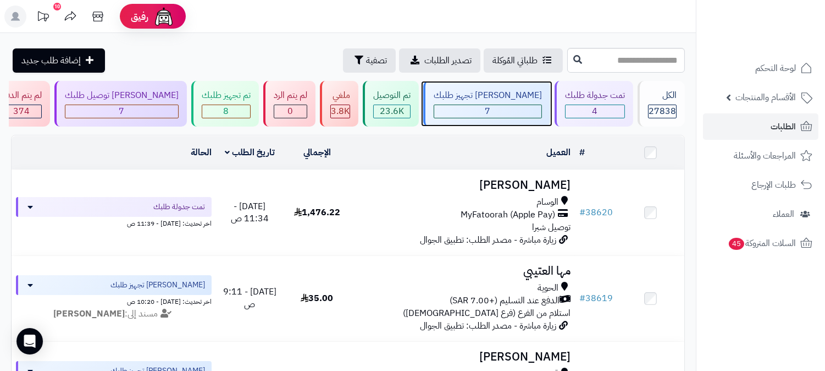
click at [518, 104] on div "7" at bounding box center [488, 111] width 108 height 14
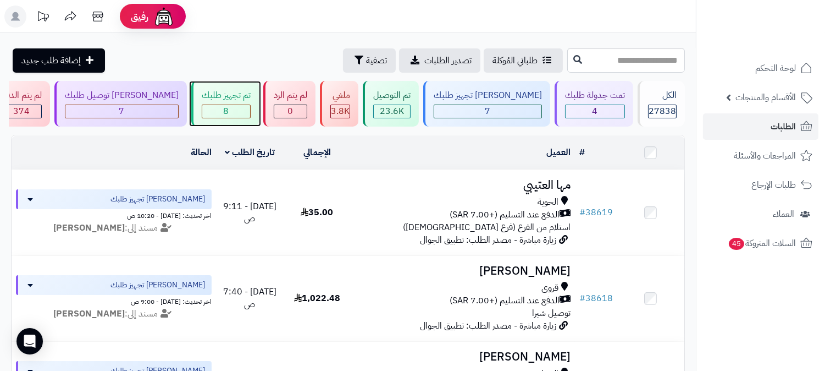
click at [250, 111] on div "8" at bounding box center [226, 111] width 48 height 13
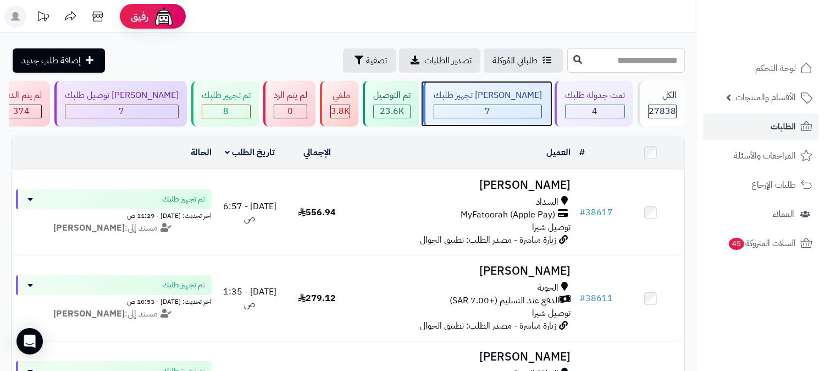
click at [491, 112] on span "7" at bounding box center [487, 110] width 5 height 13
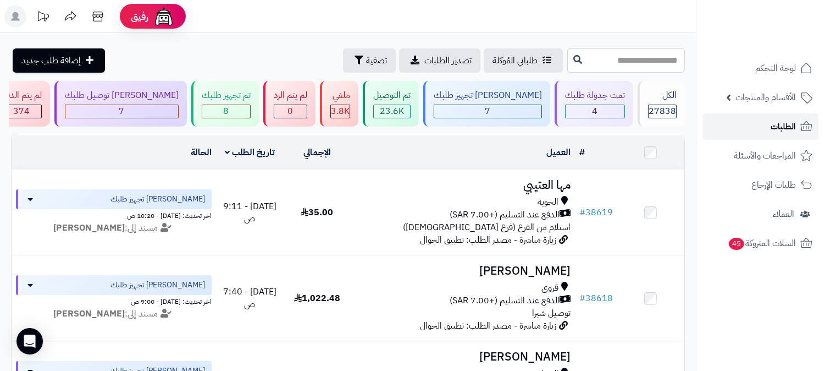
click at [783, 124] on span "الطلبات" at bounding box center [783, 126] width 25 height 15
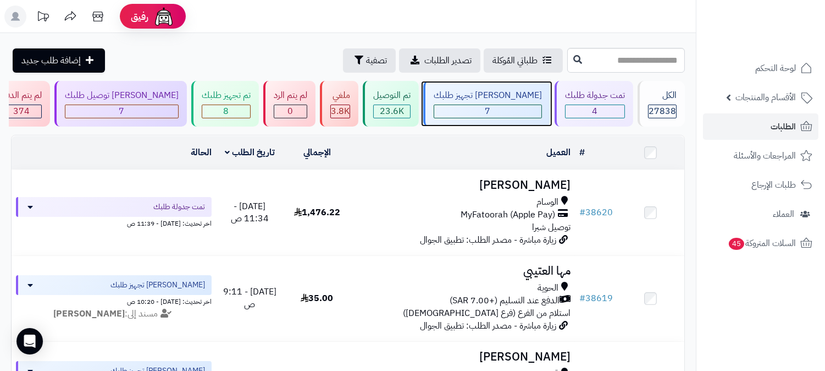
click at [491, 104] on span "7" at bounding box center [487, 110] width 5 height 13
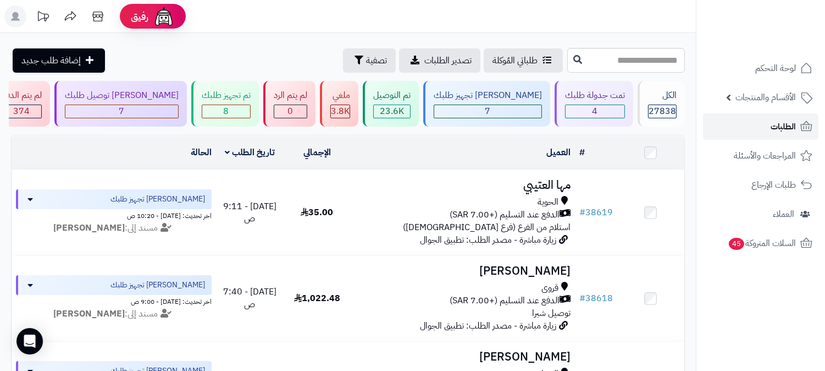
click at [752, 119] on link "الطلبات" at bounding box center [760, 126] width 115 height 26
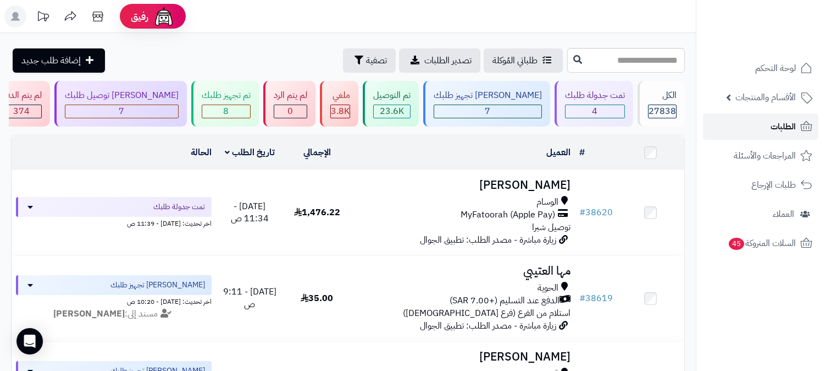
click at [751, 132] on link "الطلبات" at bounding box center [760, 126] width 115 height 26
click at [752, 129] on link "الطلبات" at bounding box center [760, 126] width 115 height 26
click at [765, 126] on link "الطلبات" at bounding box center [760, 126] width 115 height 26
click at [770, 122] on link "الطلبات" at bounding box center [760, 126] width 115 height 26
click at [773, 126] on span "الطلبات" at bounding box center [783, 126] width 25 height 15
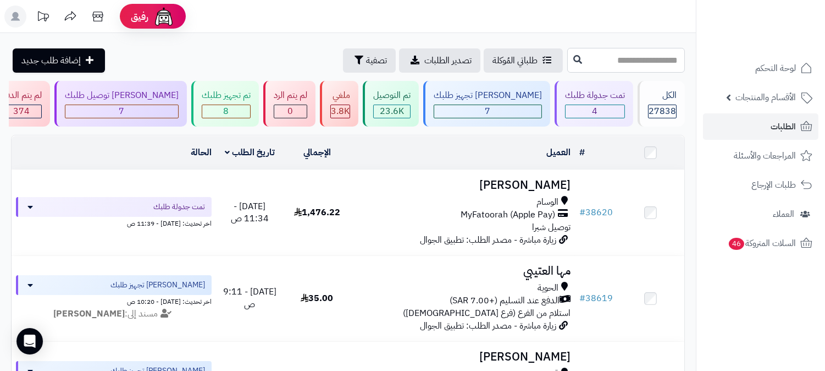
click at [587, 61] on input "text" at bounding box center [626, 60] width 118 height 25
type input "*****"
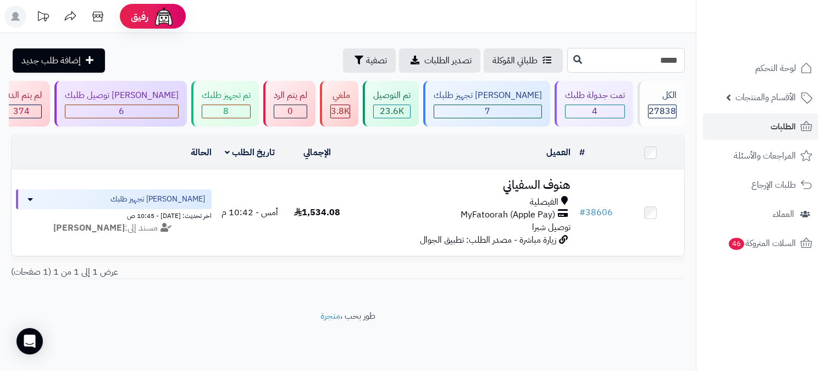
click at [597, 64] on input "*****" at bounding box center [626, 60] width 118 height 25
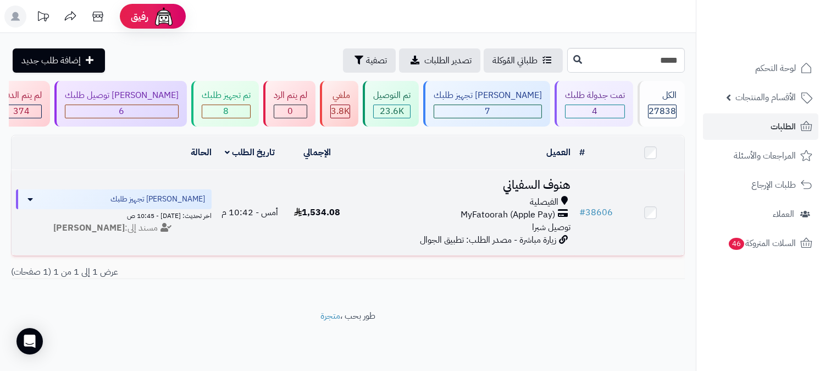
click at [554, 198] on span "الفيصلية" at bounding box center [544, 202] width 29 height 13
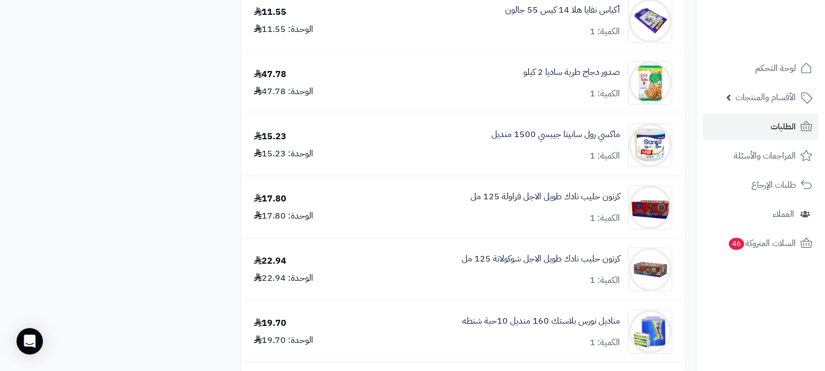
scroll to position [2993, 0]
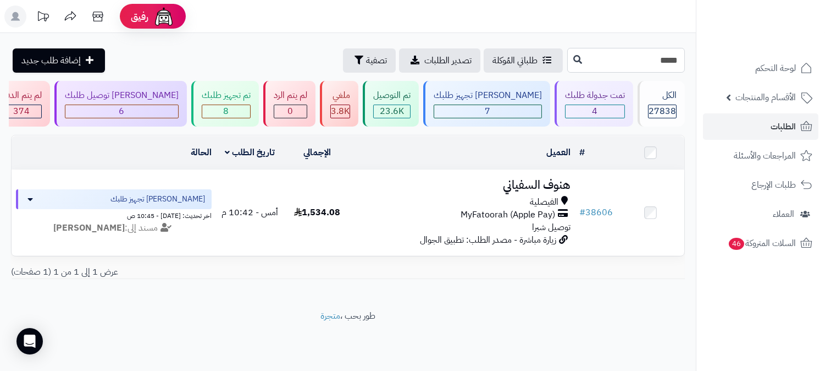
click at [605, 62] on input "*****" at bounding box center [626, 60] width 118 height 25
type input "*****"
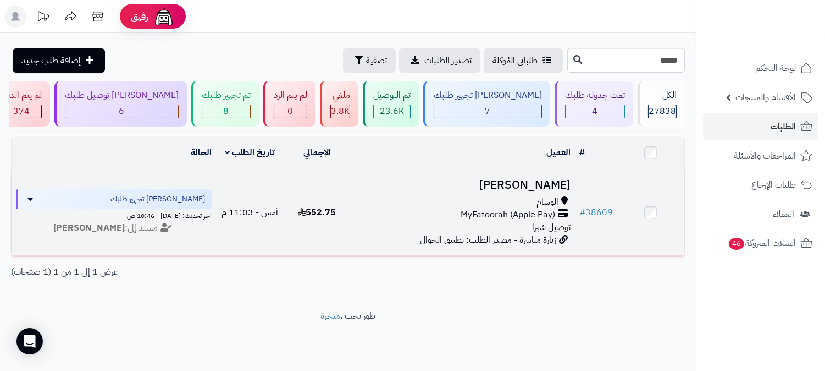
click at [548, 205] on span "الوسام" at bounding box center [548, 202] width 22 height 13
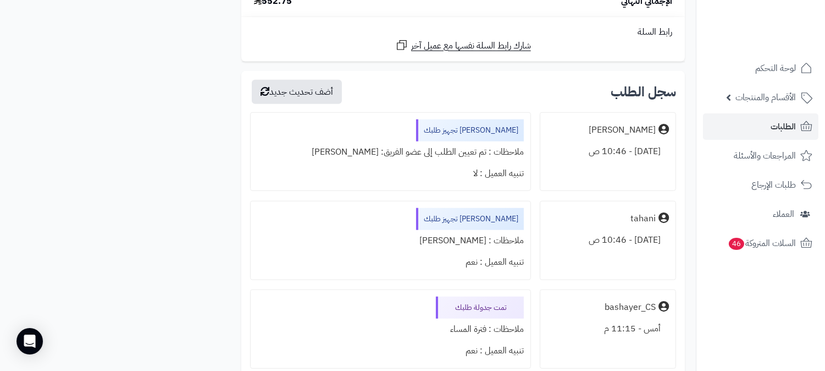
scroll to position [1710, 0]
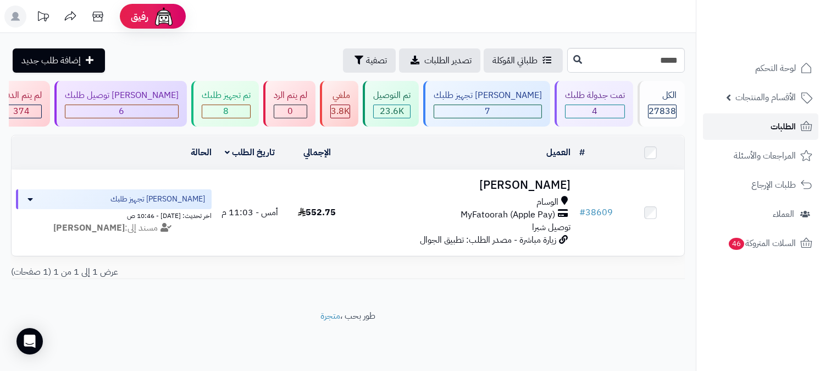
click at [796, 126] on span "الطلبات" at bounding box center [783, 126] width 25 height 15
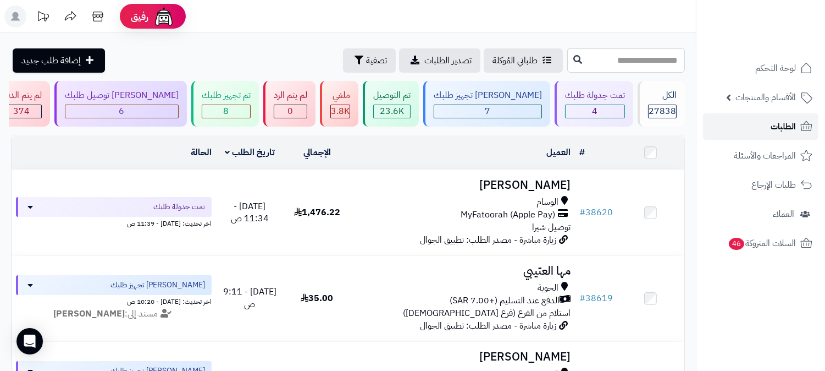
click at [783, 125] on span "الطلبات" at bounding box center [783, 126] width 25 height 15
click at [784, 125] on span "الطلبات" at bounding box center [783, 126] width 25 height 15
click at [763, 127] on link "الطلبات" at bounding box center [760, 126] width 115 height 26
click at [774, 126] on span "الطلبات" at bounding box center [783, 126] width 25 height 15
click at [765, 125] on link "الطلبات" at bounding box center [760, 126] width 115 height 26
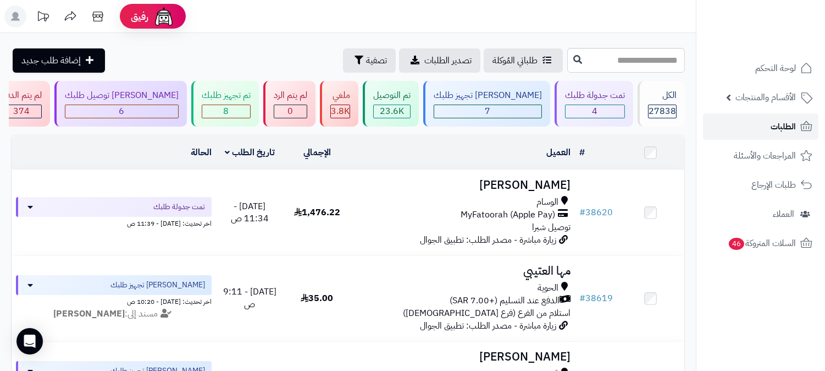
click at [755, 130] on link "الطلبات" at bounding box center [760, 126] width 115 height 26
click at [746, 130] on link "الطلبات" at bounding box center [760, 126] width 115 height 26
click at [774, 121] on span "الطلبات" at bounding box center [783, 126] width 25 height 15
click at [770, 125] on link "الطلبات" at bounding box center [760, 126] width 115 height 26
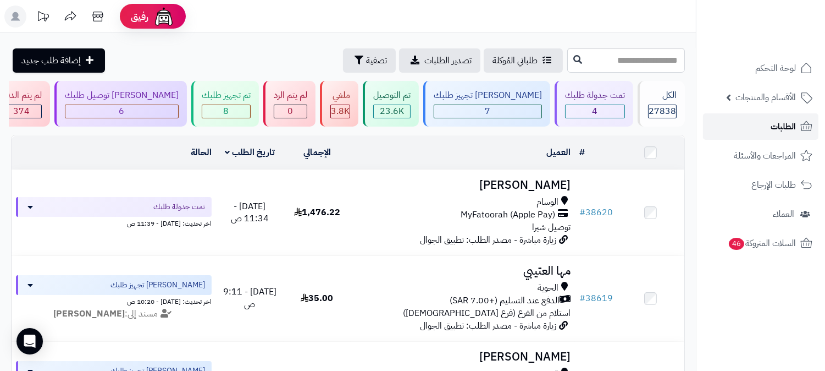
click at [781, 128] on span "الطلبات" at bounding box center [783, 126] width 25 height 15
click at [782, 128] on span "الطلبات" at bounding box center [783, 126] width 25 height 15
click at [782, 126] on span "الطلبات" at bounding box center [783, 126] width 25 height 15
click at [785, 124] on span "الطلبات" at bounding box center [783, 126] width 25 height 15
click at [660, 63] on input "text" at bounding box center [626, 60] width 118 height 25
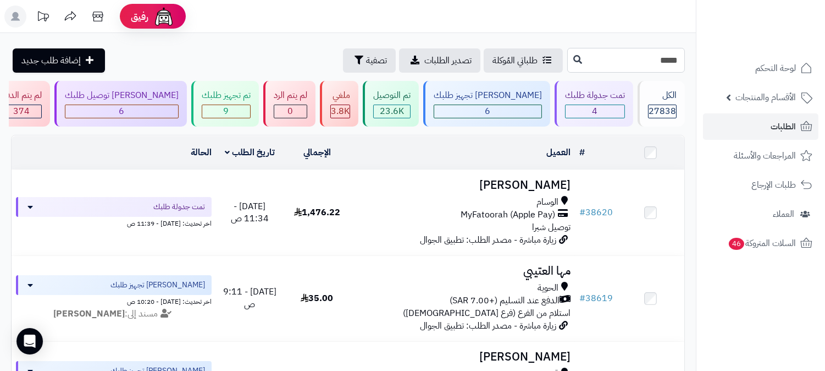
type input "*****"
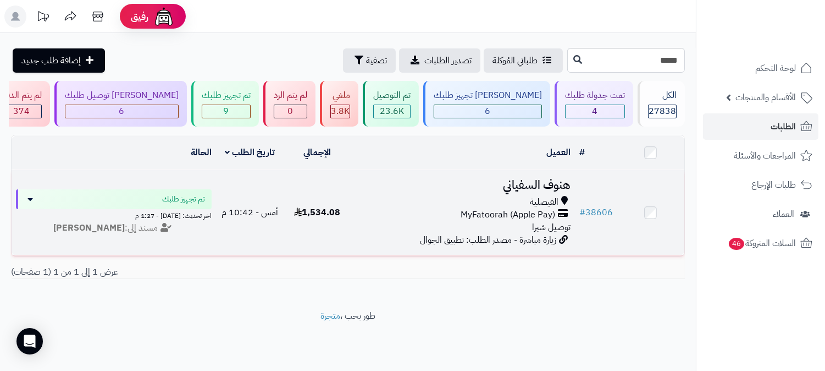
click at [532, 210] on span "MyFatoorah (Apple Pay)" at bounding box center [508, 214] width 95 height 13
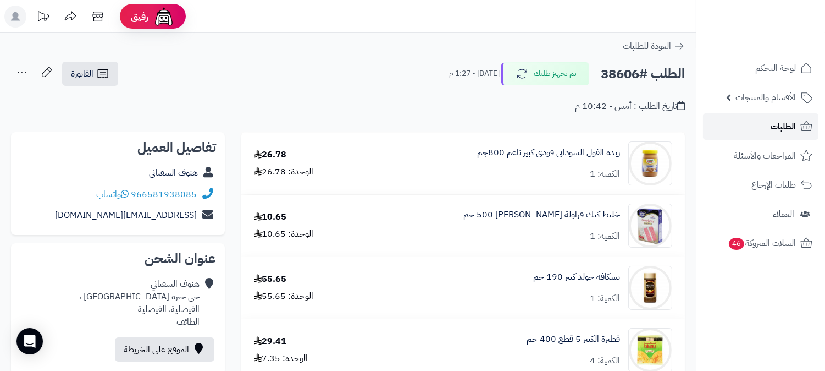
click at [761, 124] on link "الطلبات" at bounding box center [760, 126] width 115 height 26
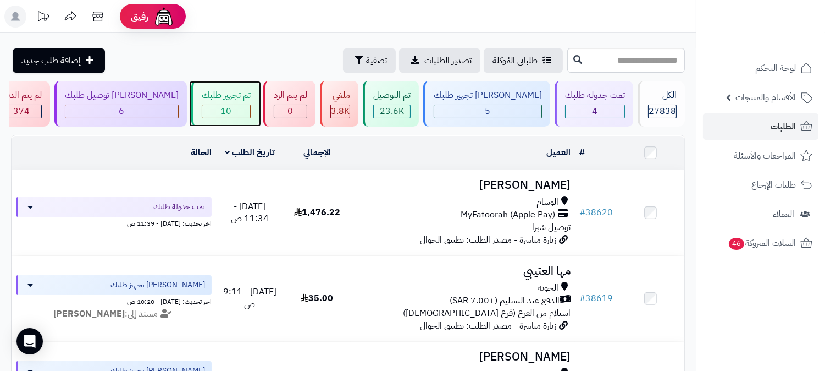
click at [250, 115] on div "10" at bounding box center [226, 111] width 48 height 13
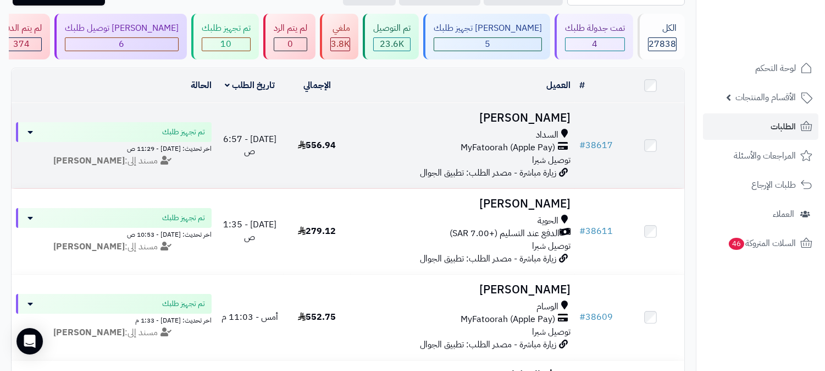
scroll to position [122, 0]
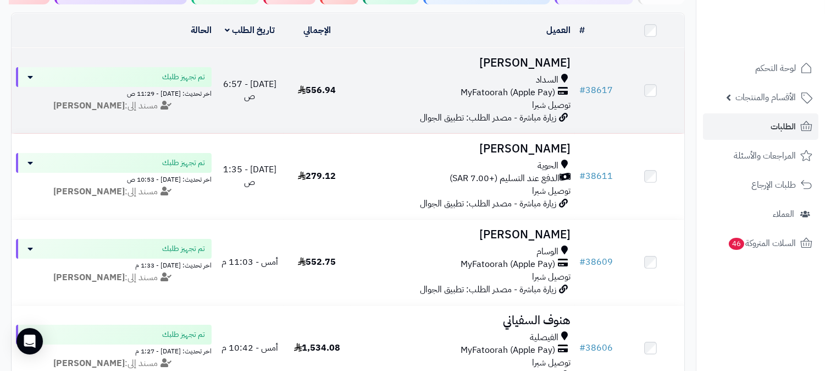
click at [496, 103] on div "السداد MyFatoorah (Apple Pay) توصيل شبرا" at bounding box center [463, 93] width 216 height 38
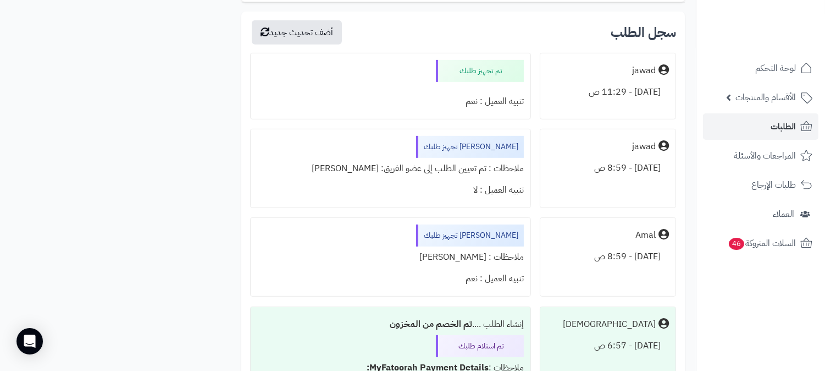
scroll to position [1038, 0]
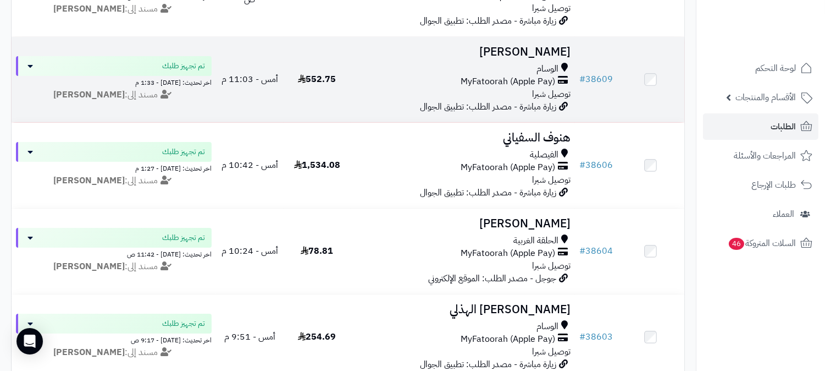
scroll to position [305, 0]
click at [540, 89] on span "توصيل شبرا" at bounding box center [551, 93] width 38 height 13
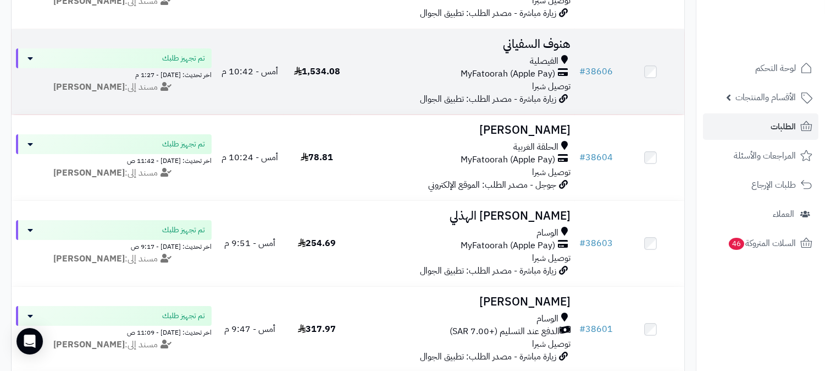
scroll to position [427, 0]
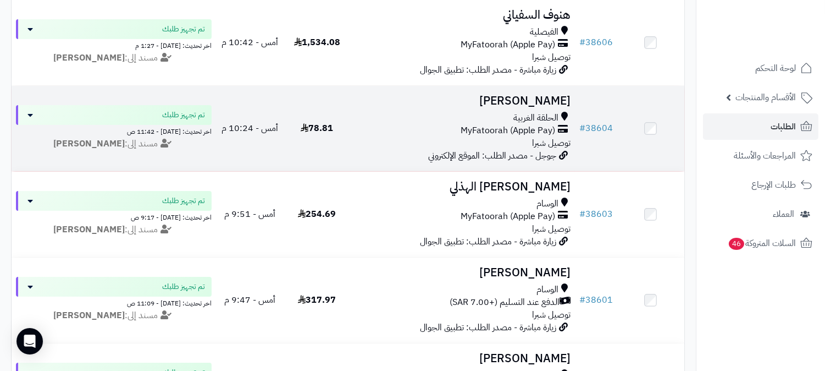
click at [513, 125] on span "MyFatoorah (Apple Pay)" at bounding box center [508, 130] width 95 height 13
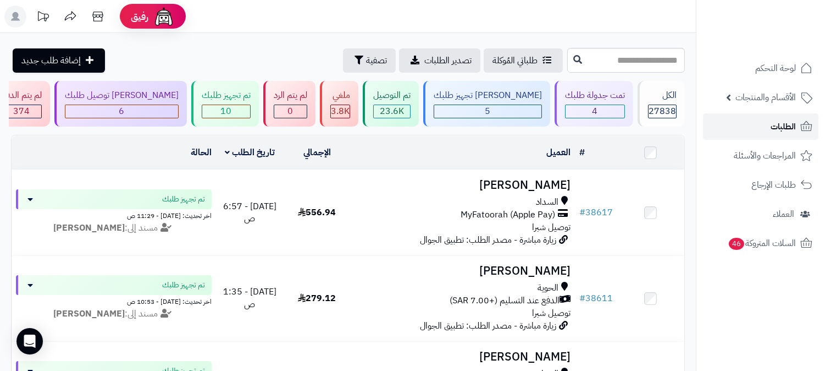
click at [765, 125] on link "الطلبات" at bounding box center [760, 126] width 115 height 26
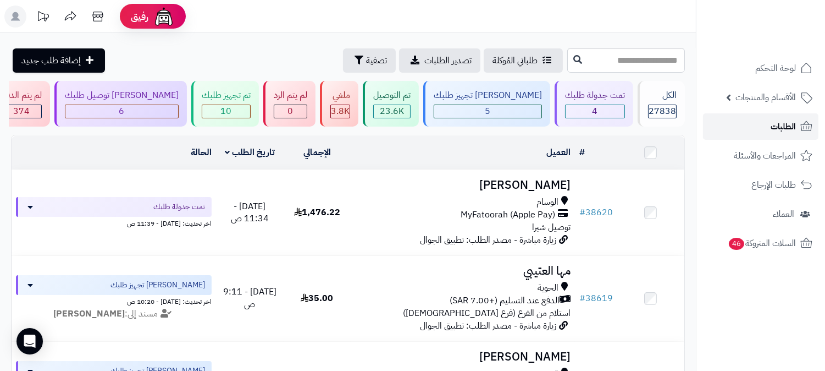
click at [783, 126] on span "الطلبات" at bounding box center [783, 126] width 25 height 15
